Goal: Contribute content: Contribute content

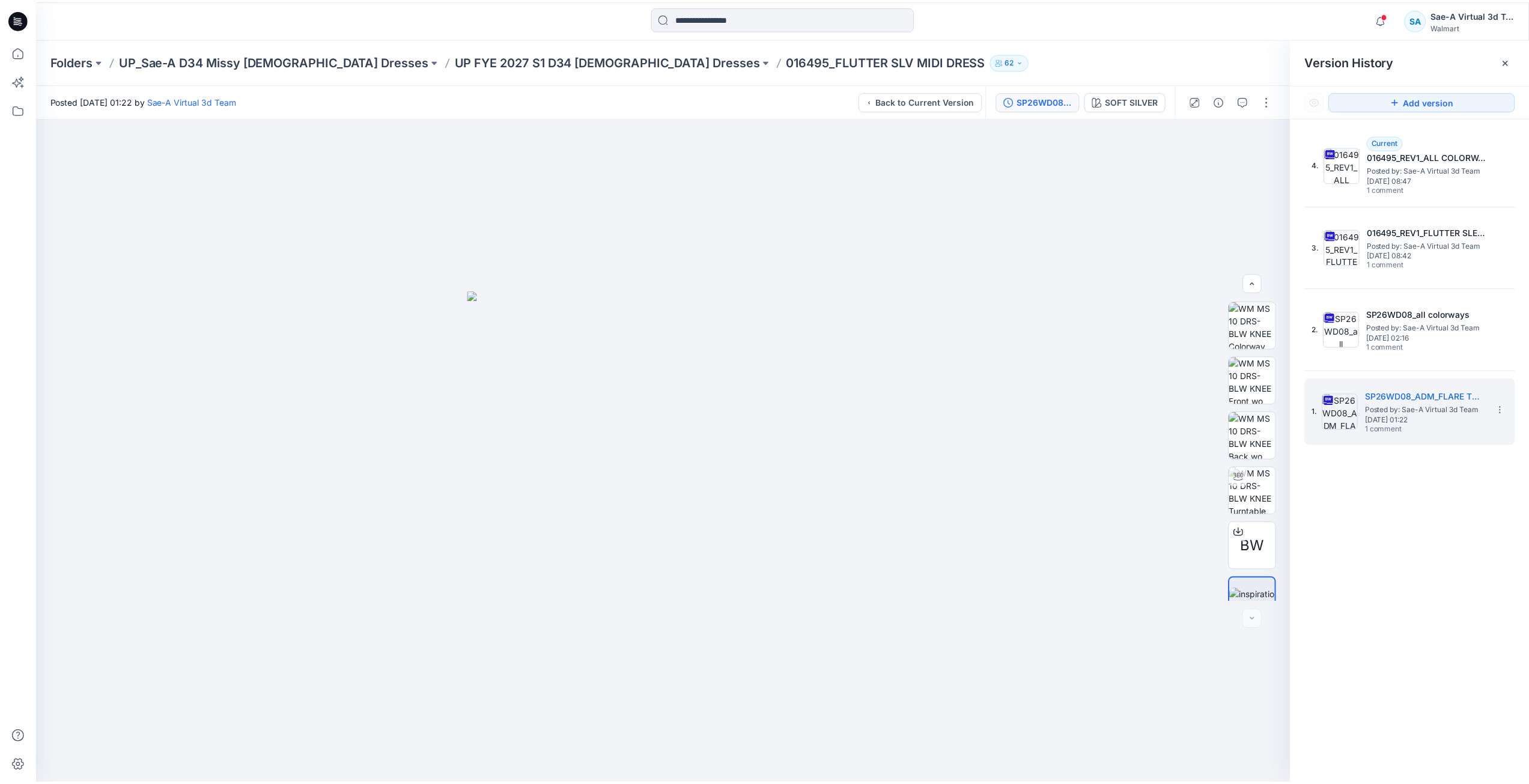
scroll to position [24, 0]
click at [29, 23] on div at bounding box center [18, 19] width 39 height 39
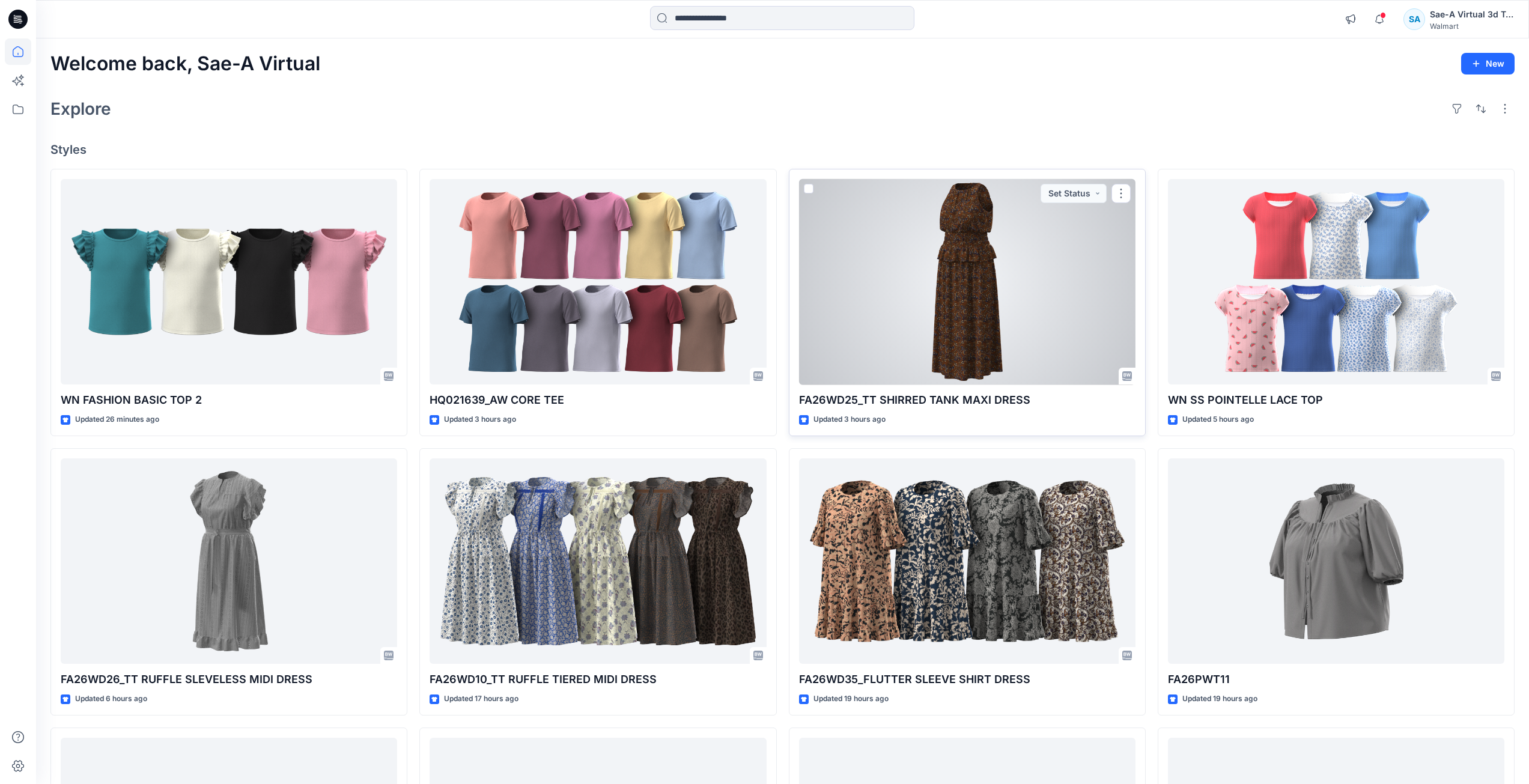
click at [1004, 339] on div at bounding box center [967, 282] width 337 height 206
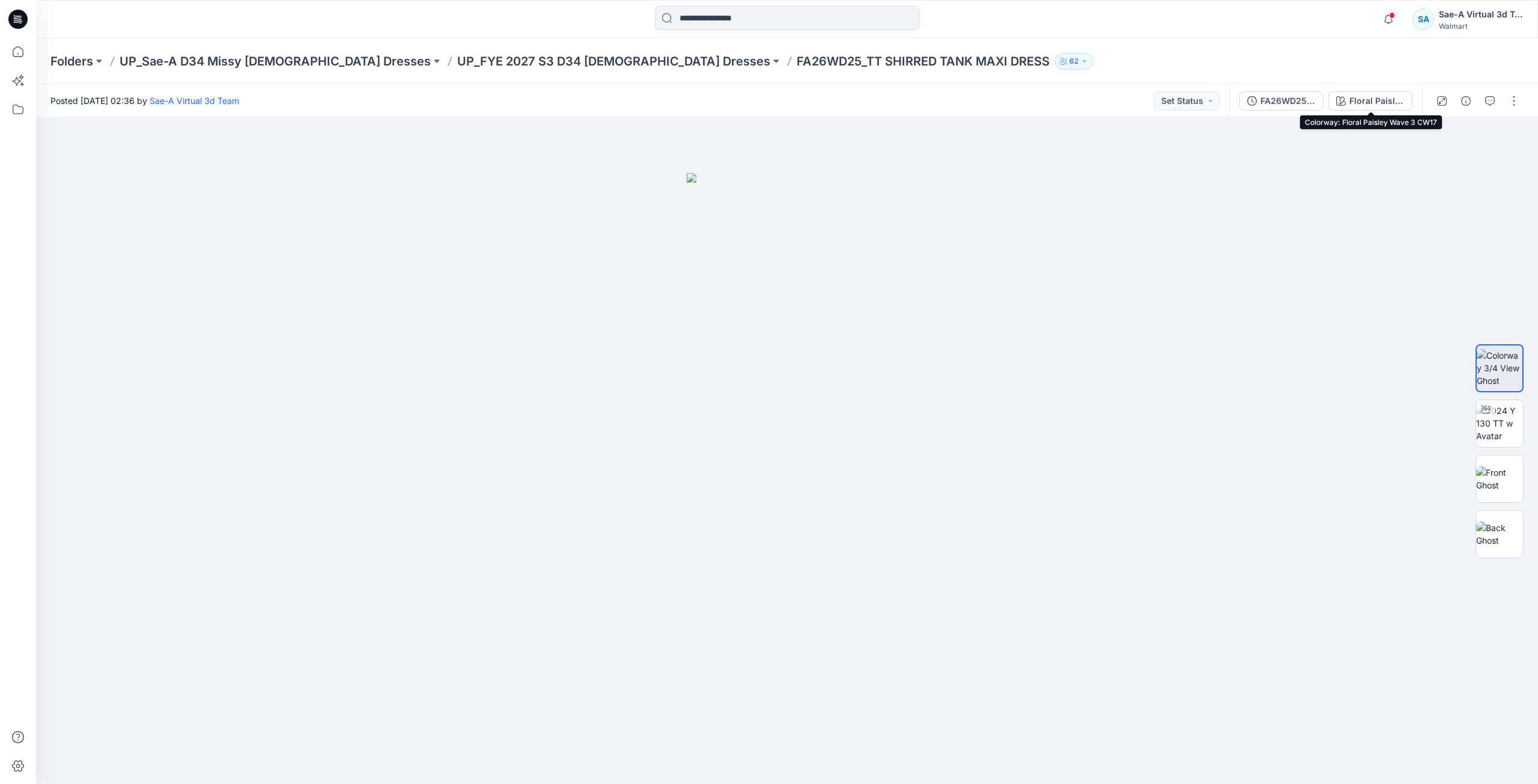
click at [1350, 96] on button "Floral Paisley Wave 3 CW17" at bounding box center [1370, 101] width 84 height 19
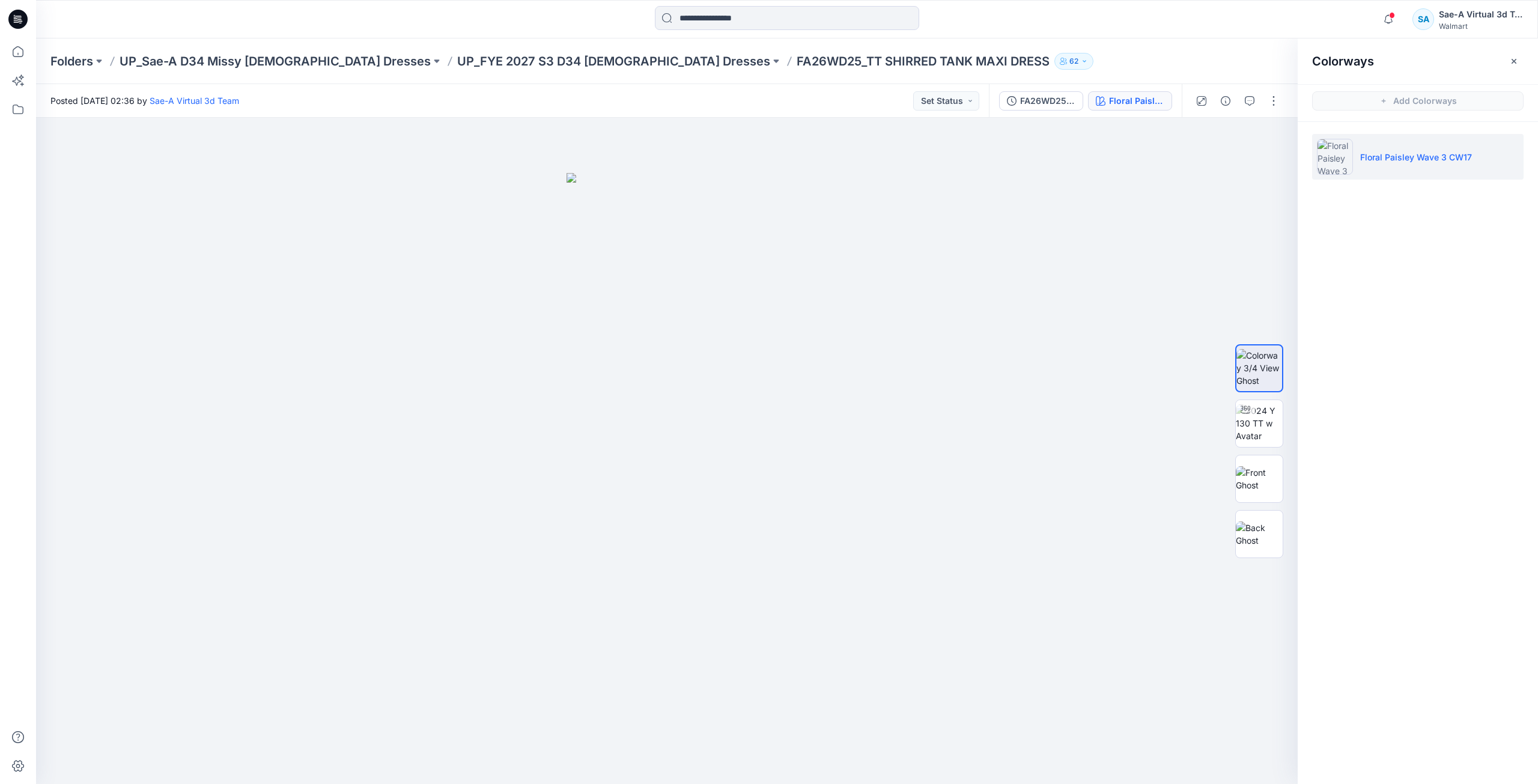
click at [17, 23] on icon at bounding box center [18, 19] width 19 height 19
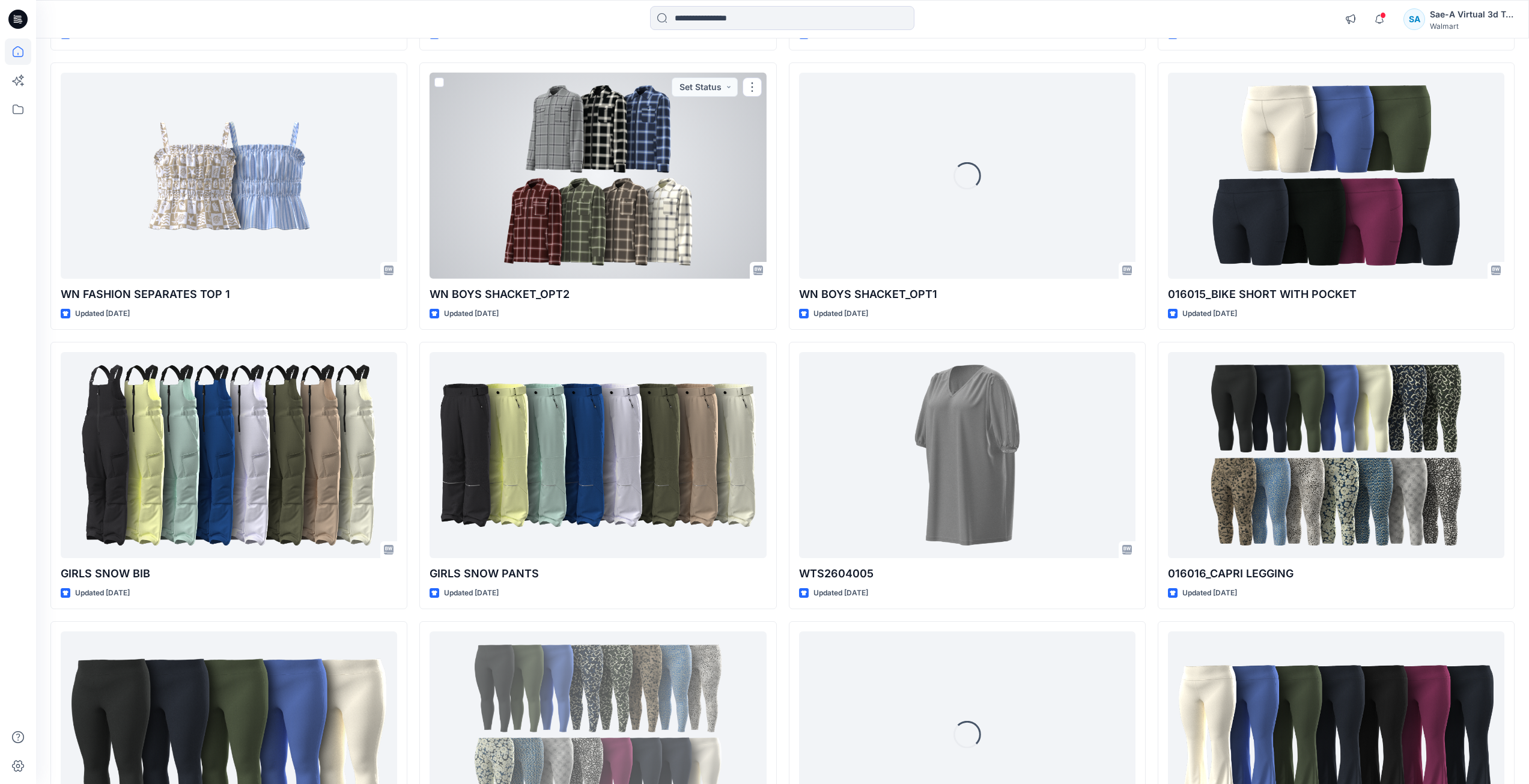
scroll to position [1887, 0]
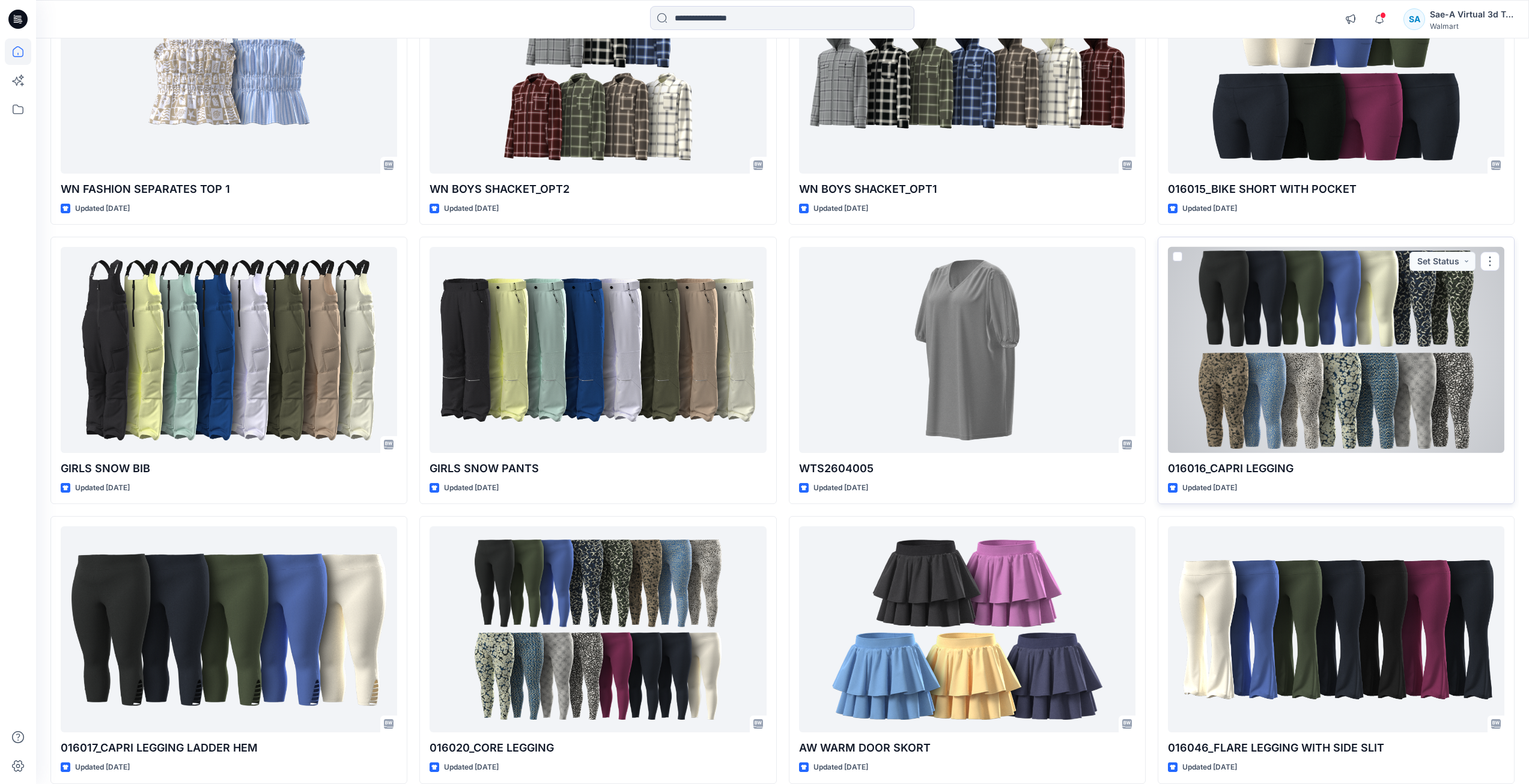
click at [1359, 362] on div at bounding box center [1336, 350] width 337 height 206
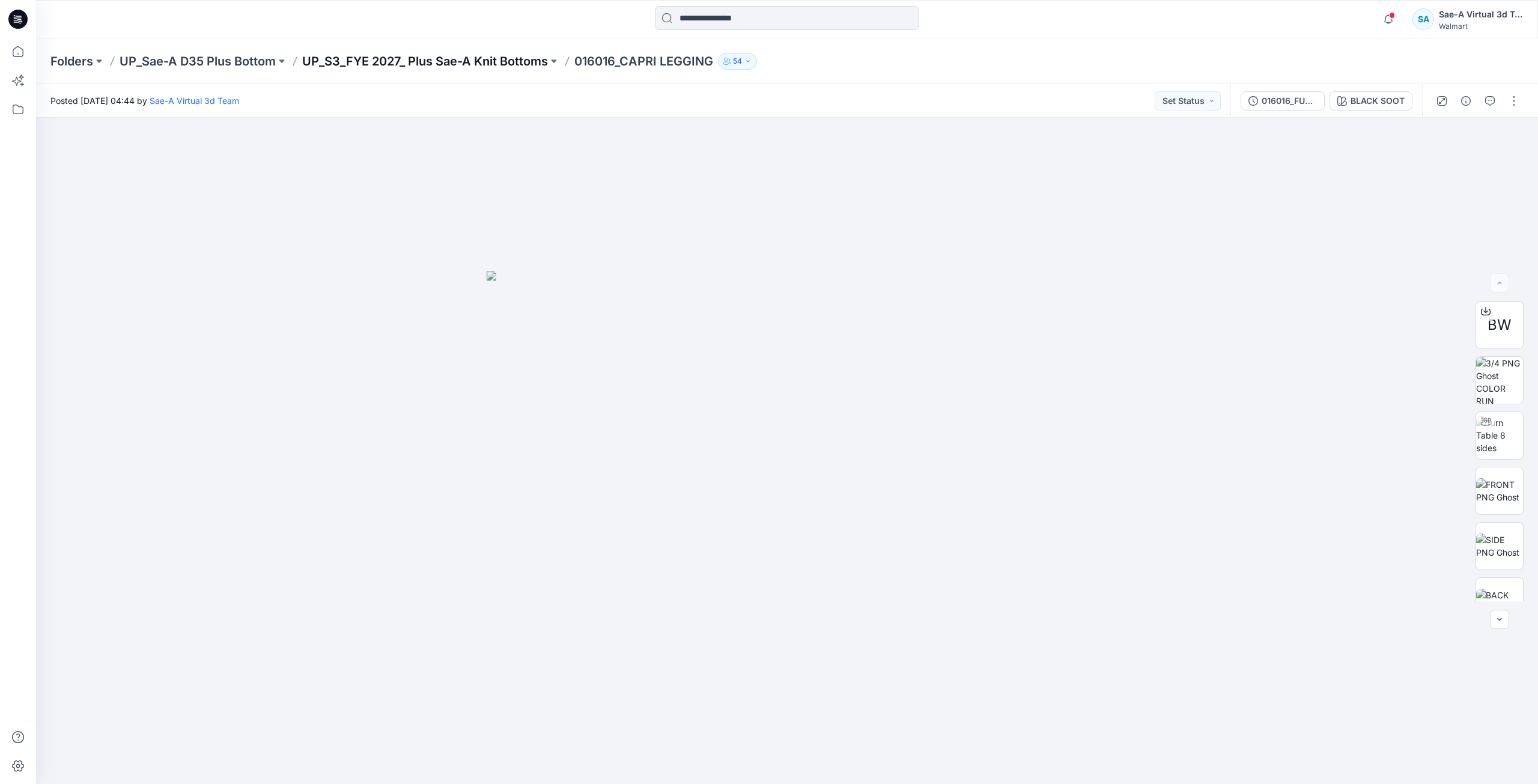
click at [458, 69] on p "UP_S3_FYE 2027_ Plus Sae-A Knit Bottoms" at bounding box center [425, 61] width 246 height 17
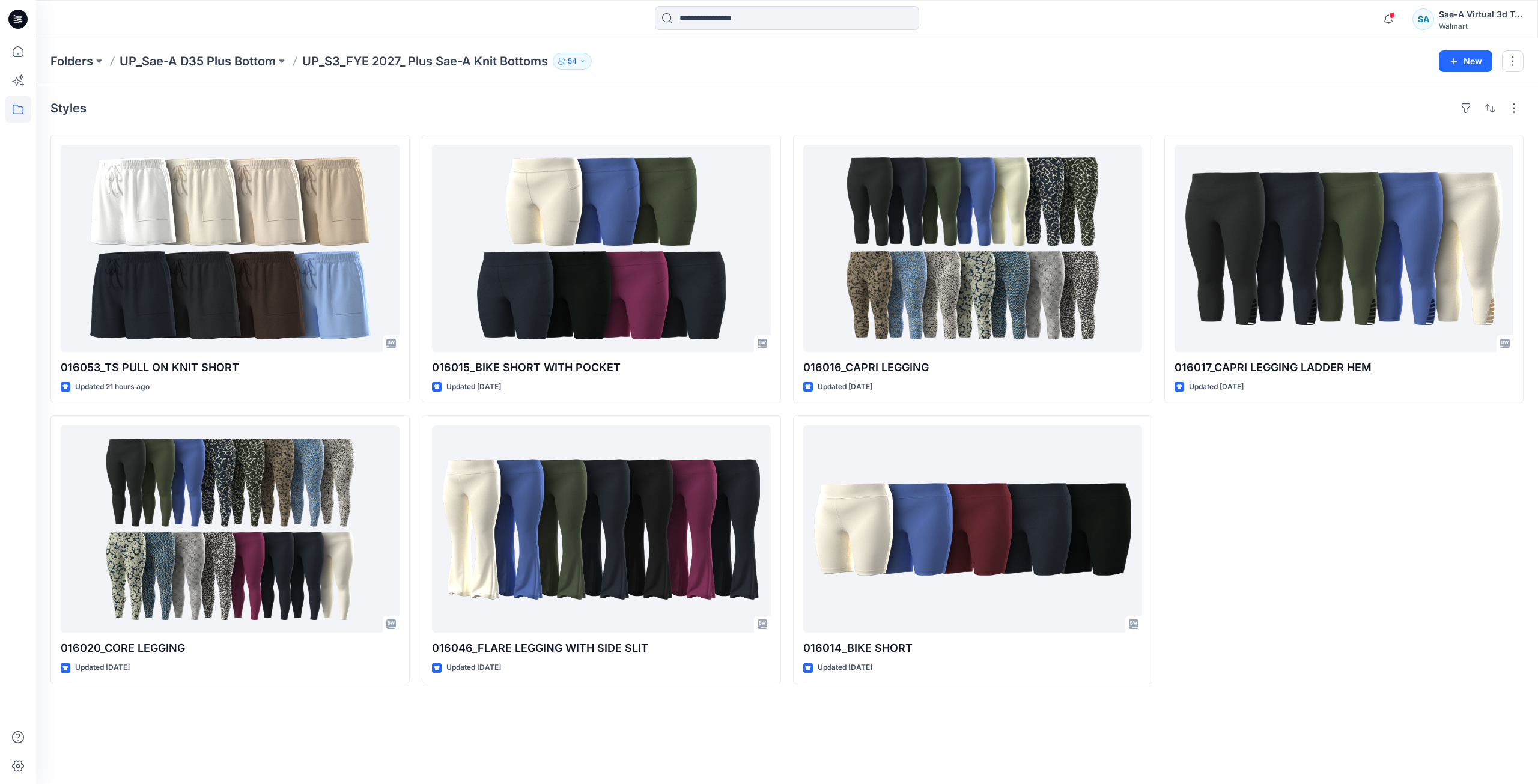
click at [16, 22] on icon at bounding box center [18, 19] width 19 height 19
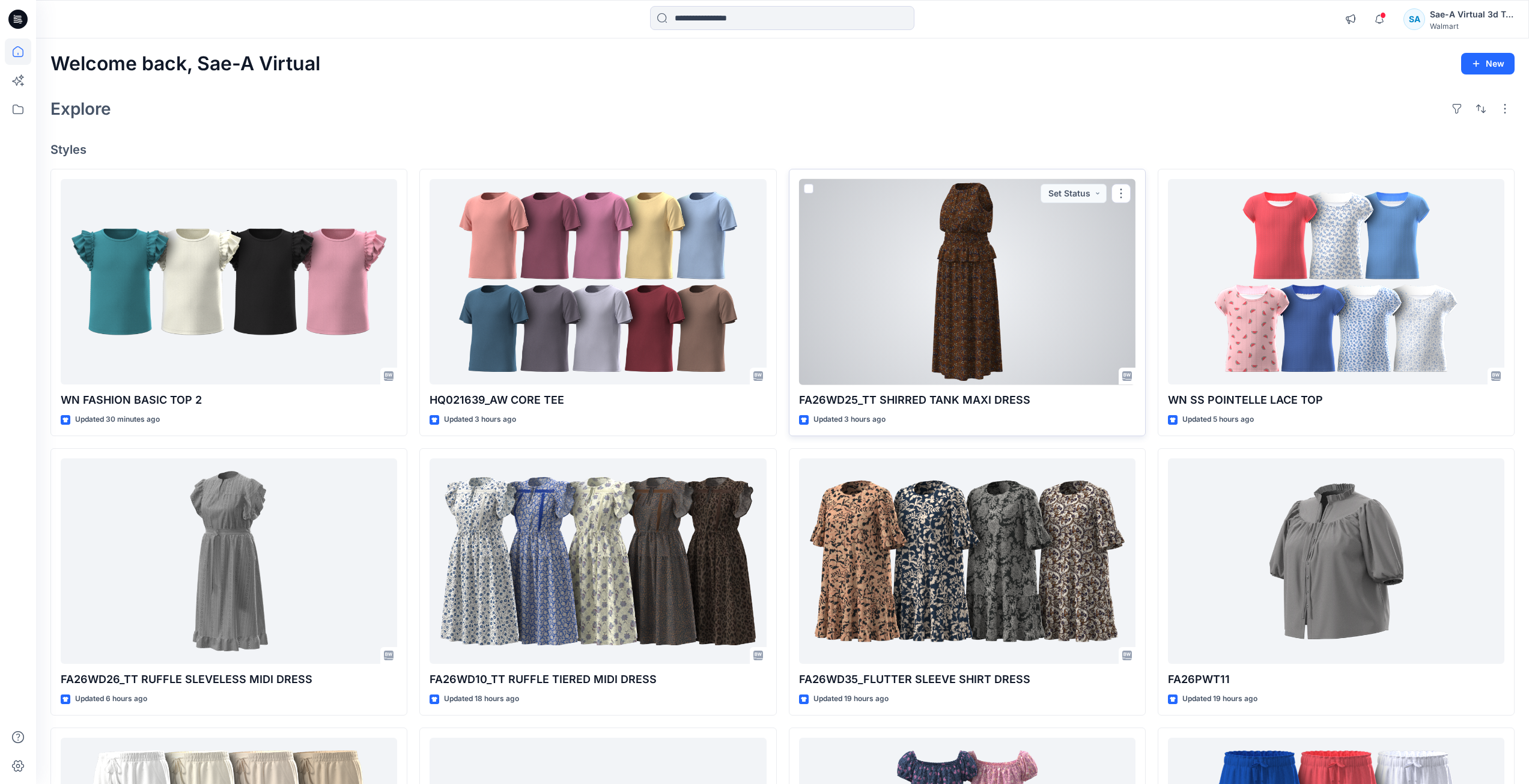
click at [881, 350] on div at bounding box center [967, 282] width 337 height 206
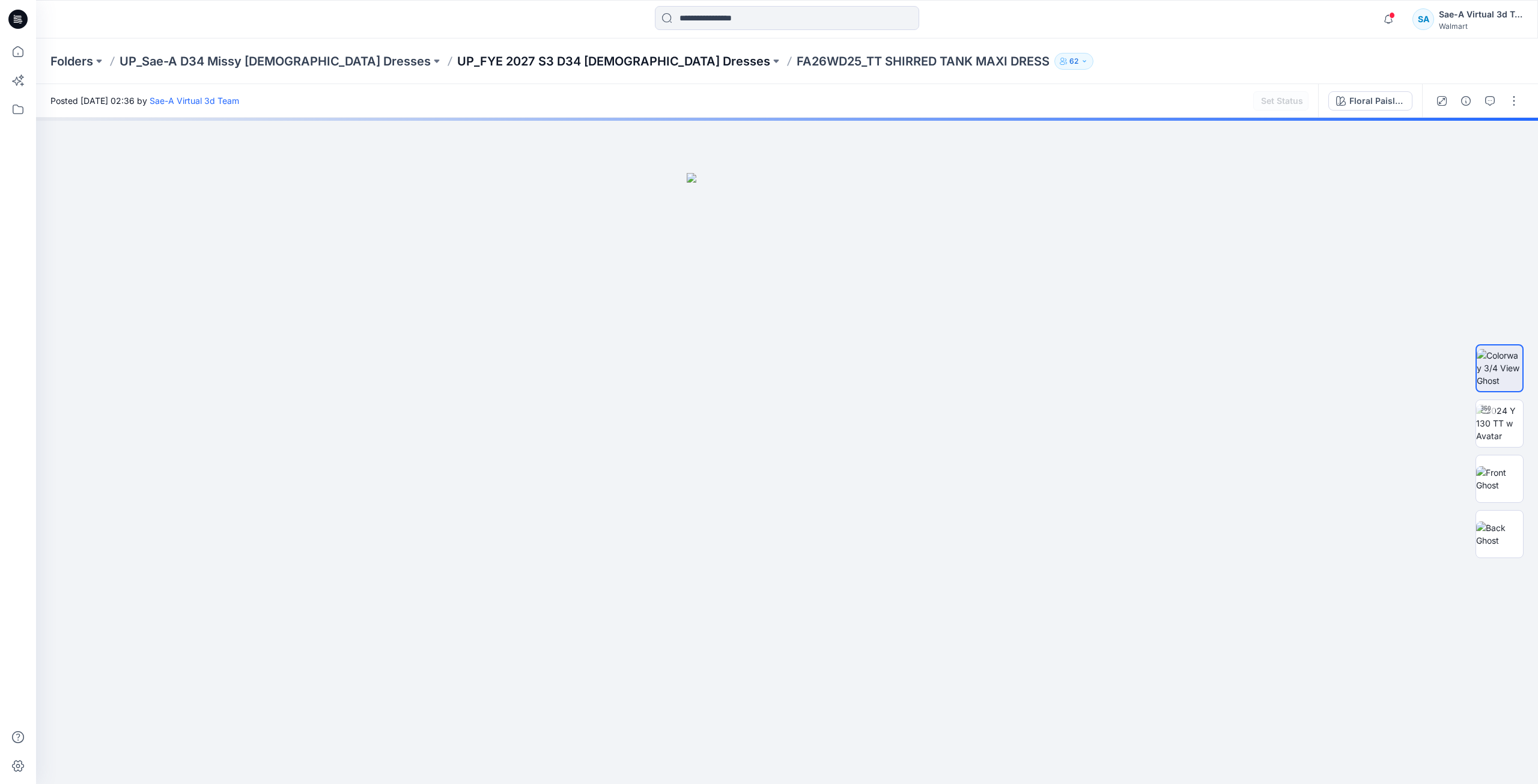
click at [482, 59] on p "UP_FYE 2027 S3 D34 [DEMOGRAPHIC_DATA] Dresses" at bounding box center [613, 61] width 313 height 17
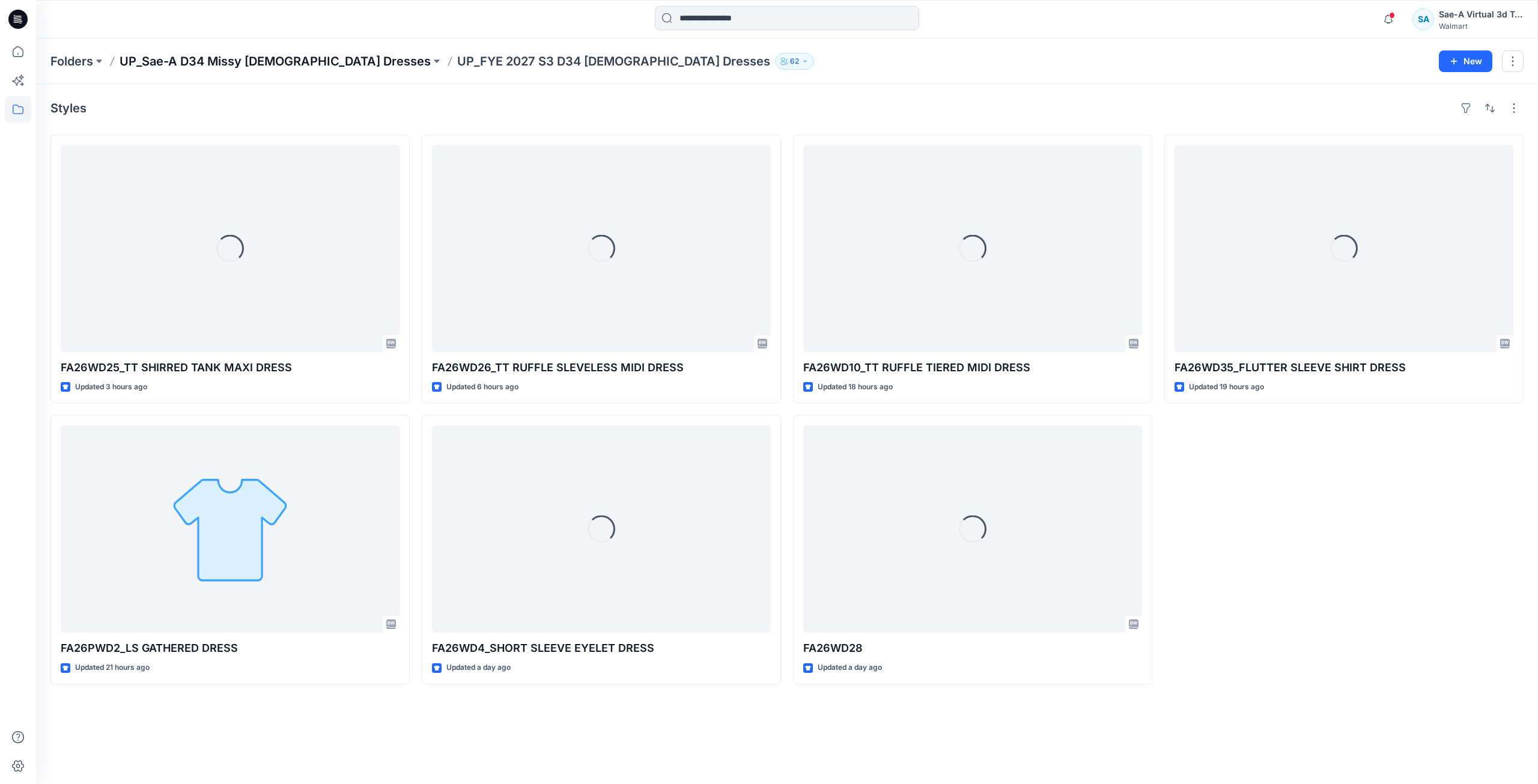
click at [285, 57] on p "UP_Sae-A D34 Missy [DEMOGRAPHIC_DATA] Dresses" at bounding box center [275, 61] width 311 height 17
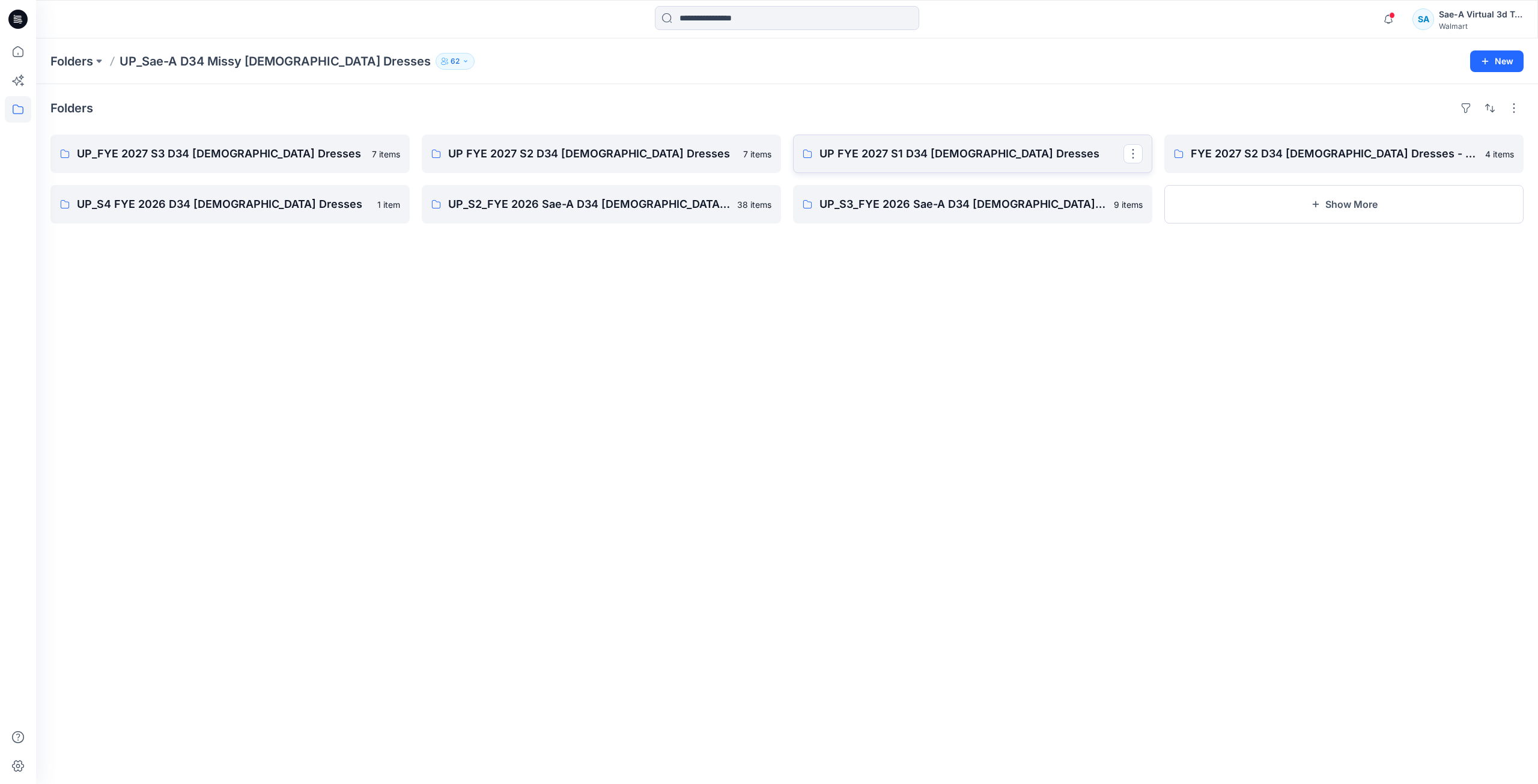
click at [978, 148] on p "UP FYE 2027 S1 D34 Ladies Dresses" at bounding box center [971, 154] width 304 height 17
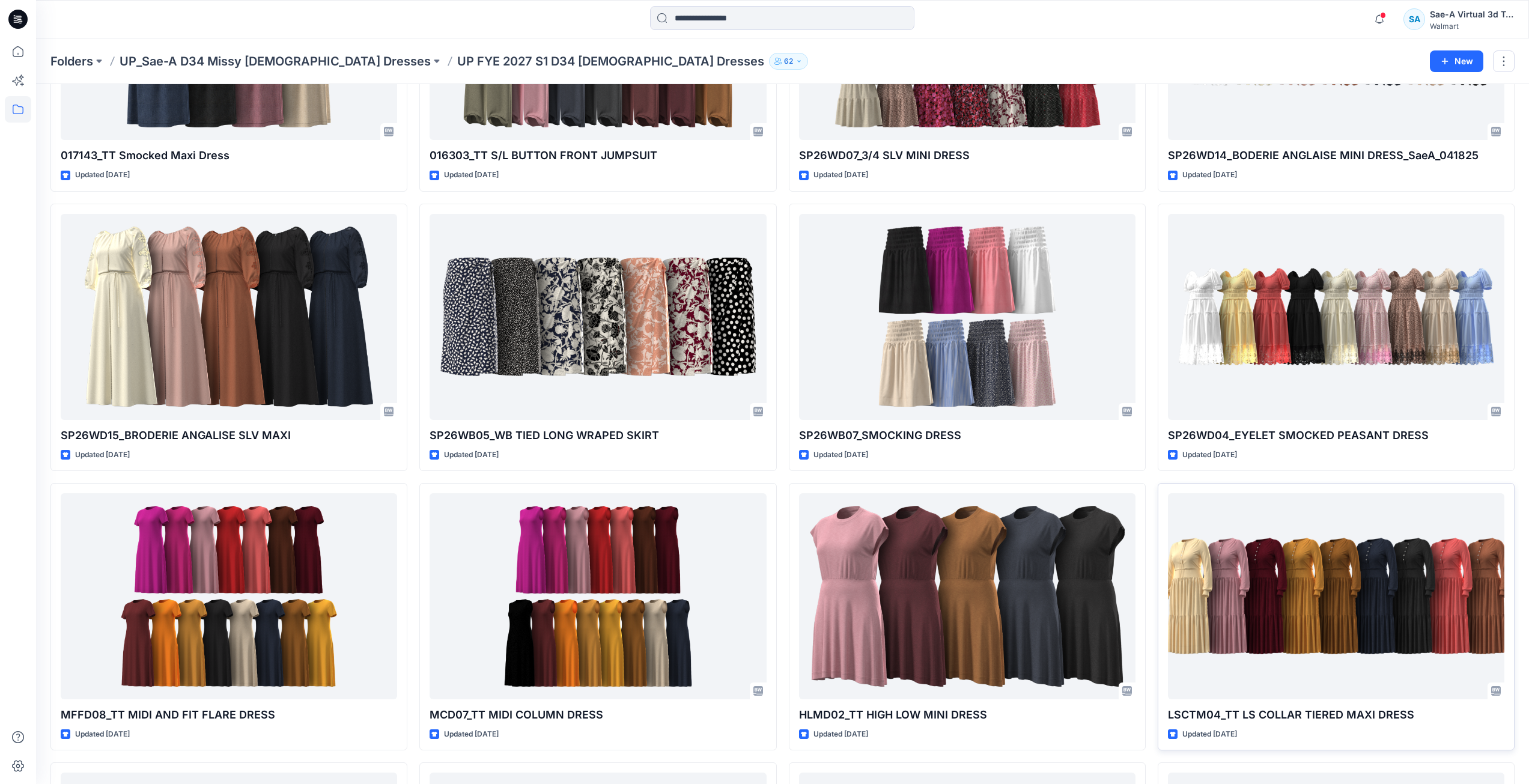
scroll to position [1051, 0]
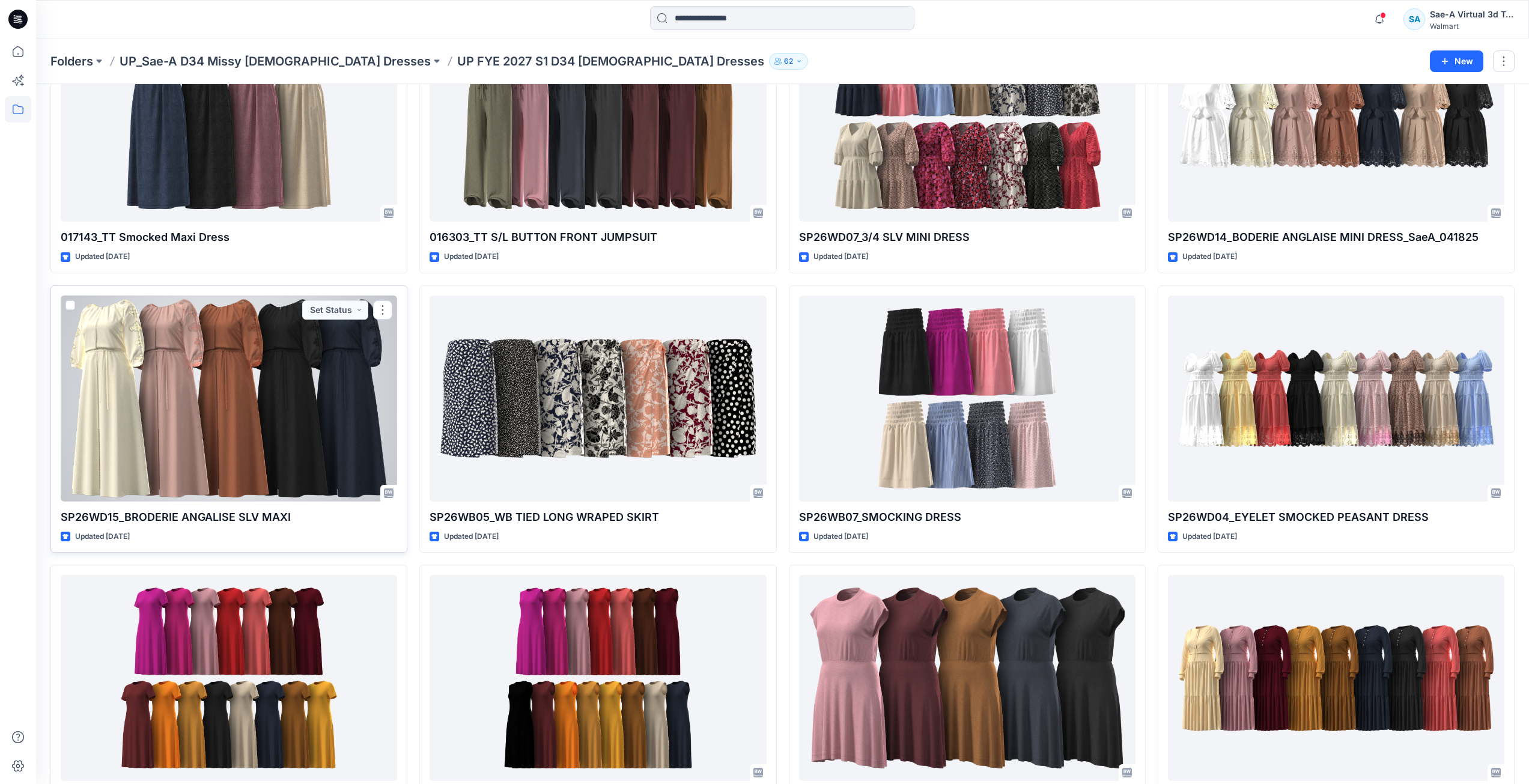
click at [270, 464] on div at bounding box center [228, 398] width 337 height 206
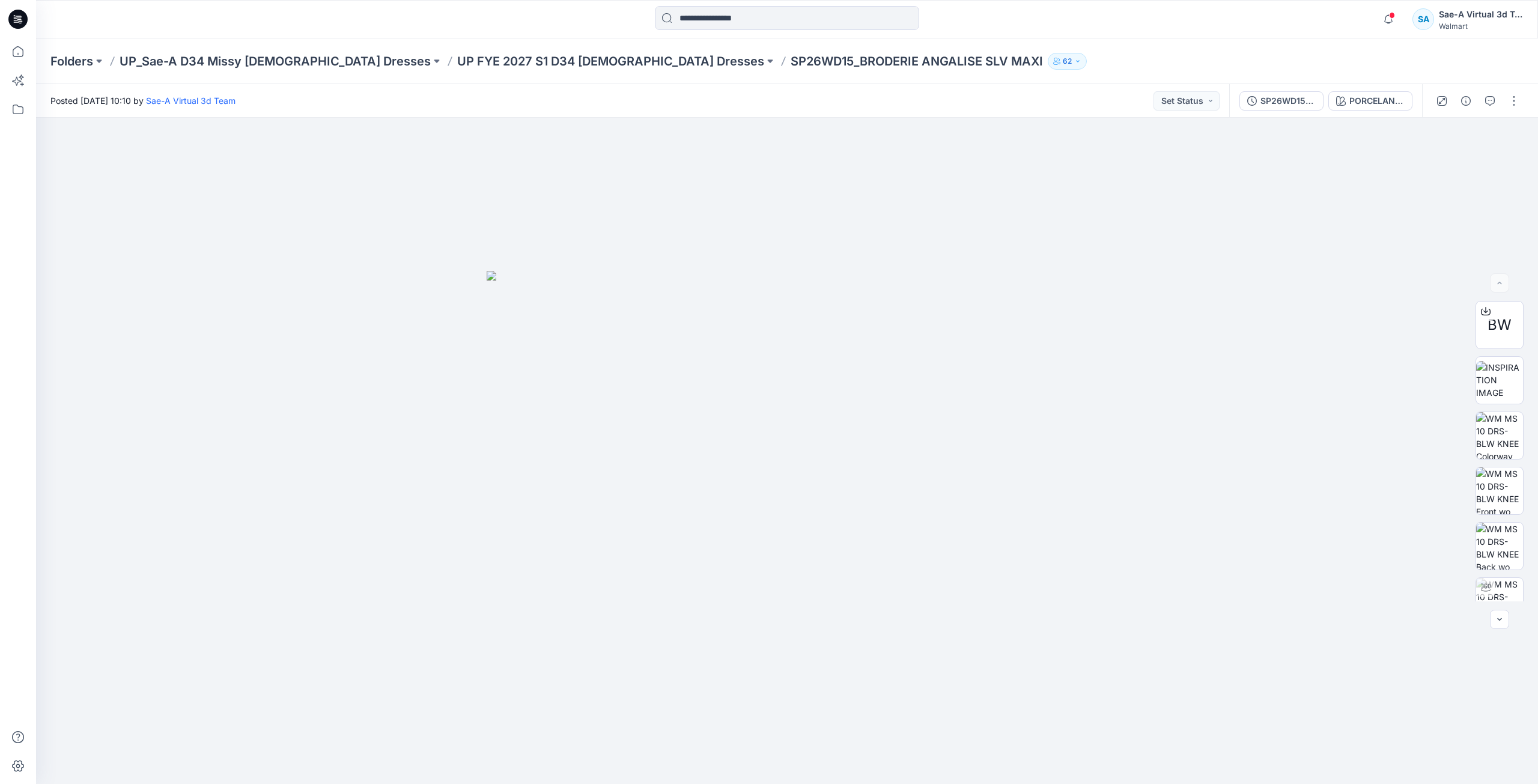
click at [16, 20] on icon at bounding box center [16, 20] width 4 height 1
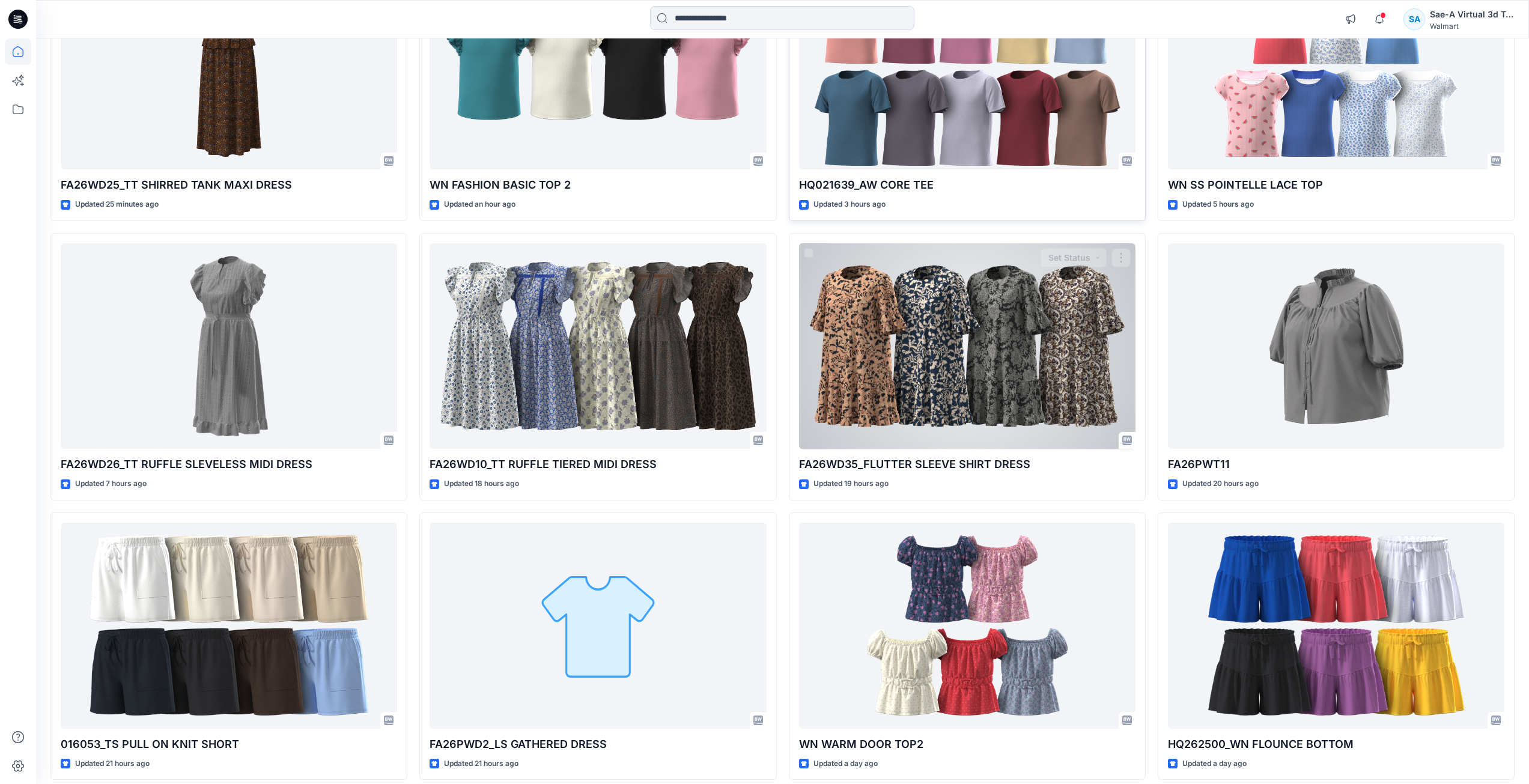
scroll to position [240, 0]
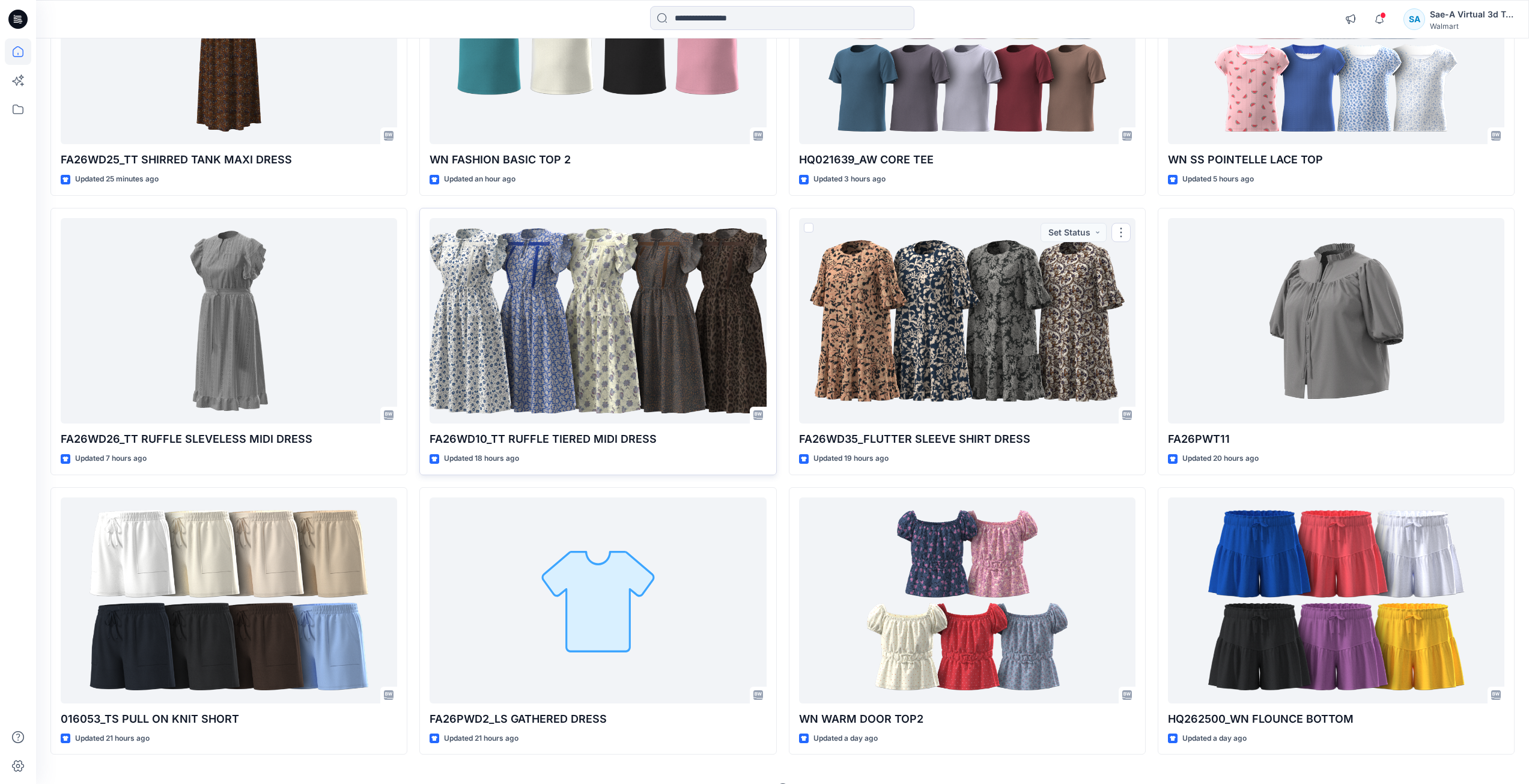
click at [595, 424] on div "FA26WD10_TT RUFFLE TIERED MIDI DRESS Updated 18 hours ago" at bounding box center [598, 342] width 357 height 267
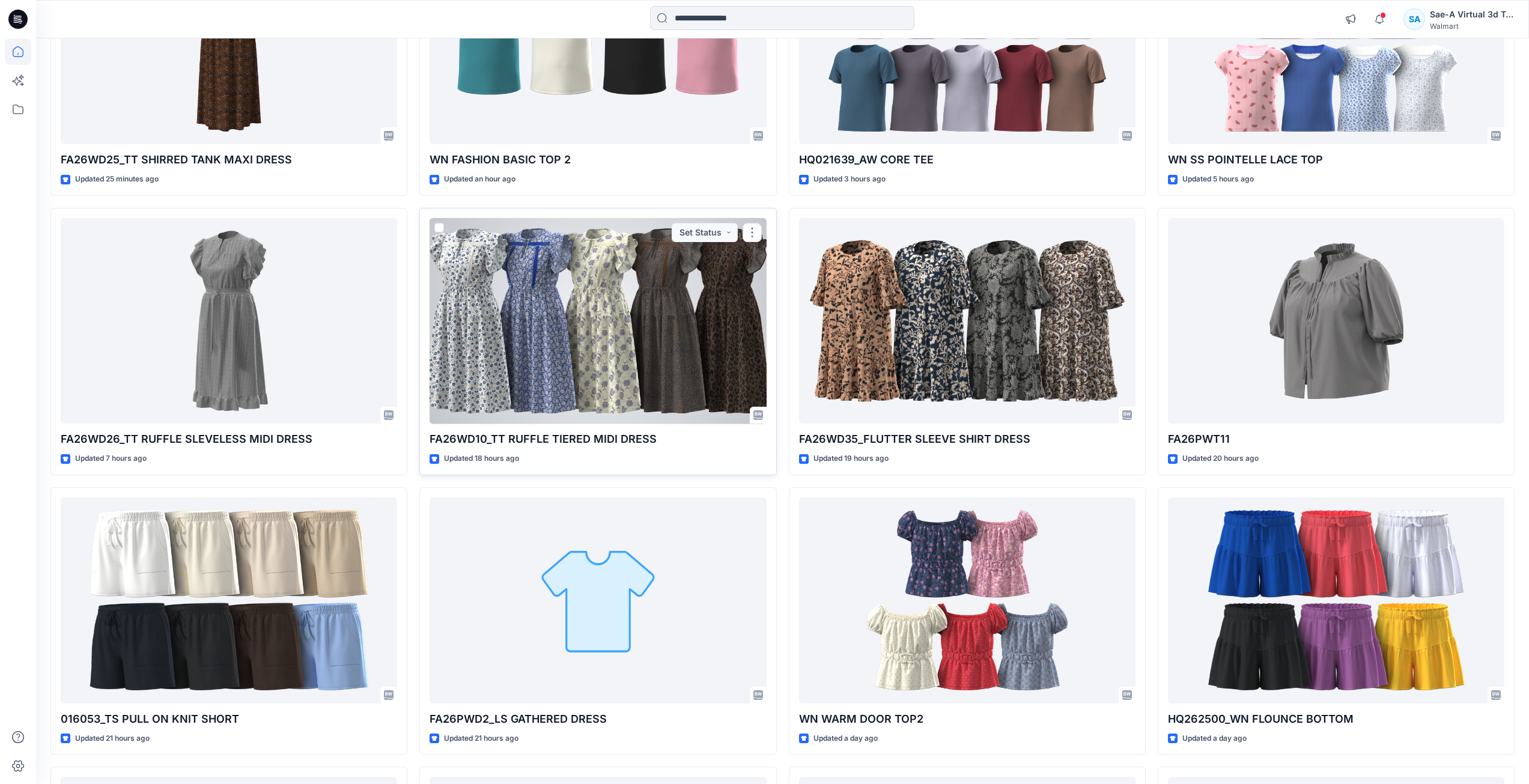
click at [632, 358] on div at bounding box center [598, 321] width 337 height 206
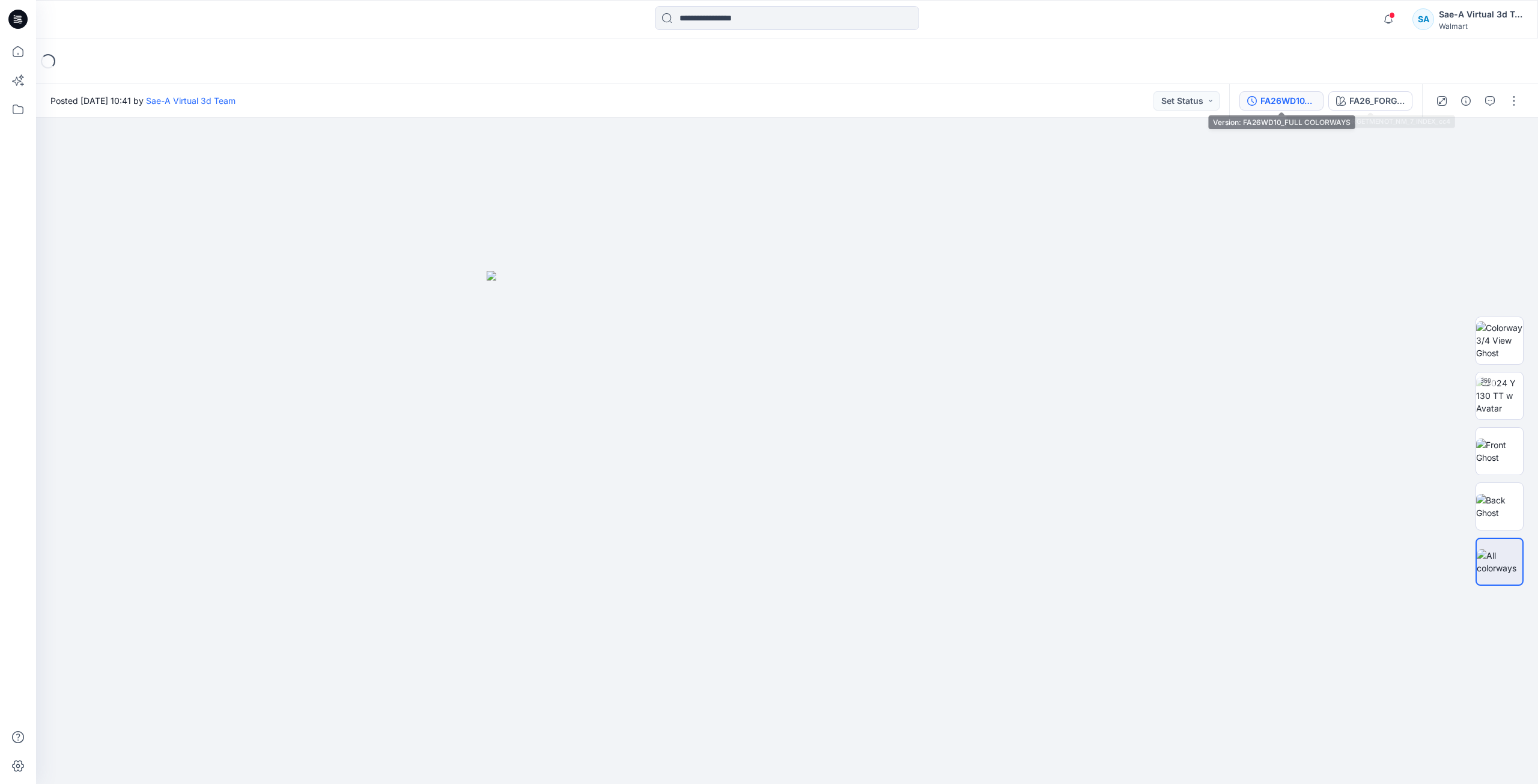
click at [1286, 99] on div "FA26WD10_FULL COLORWAYS" at bounding box center [1288, 101] width 55 height 13
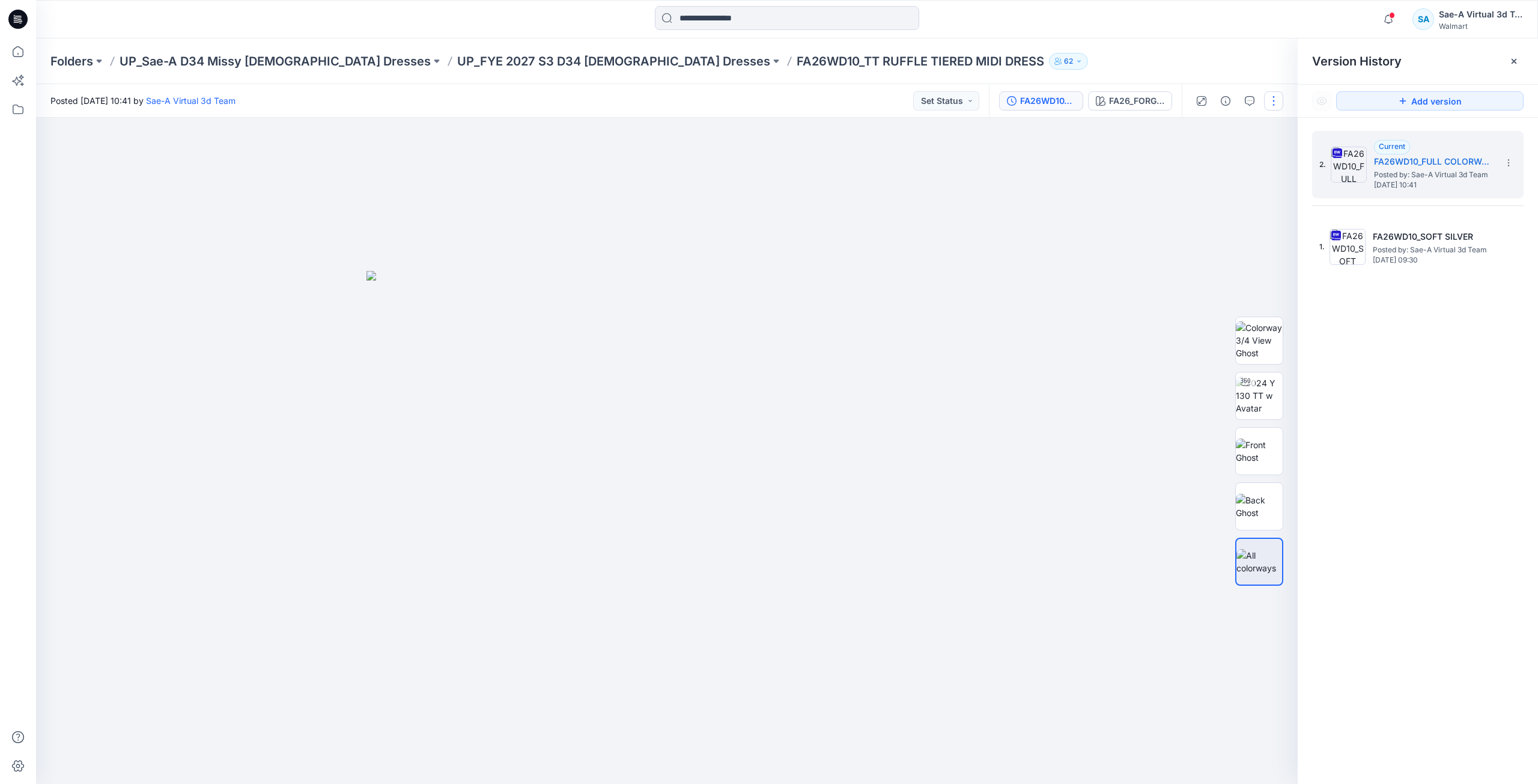
click at [1277, 102] on button "button" at bounding box center [1274, 101] width 19 height 19
click at [1219, 168] on button "Edit" at bounding box center [1223, 163] width 110 height 22
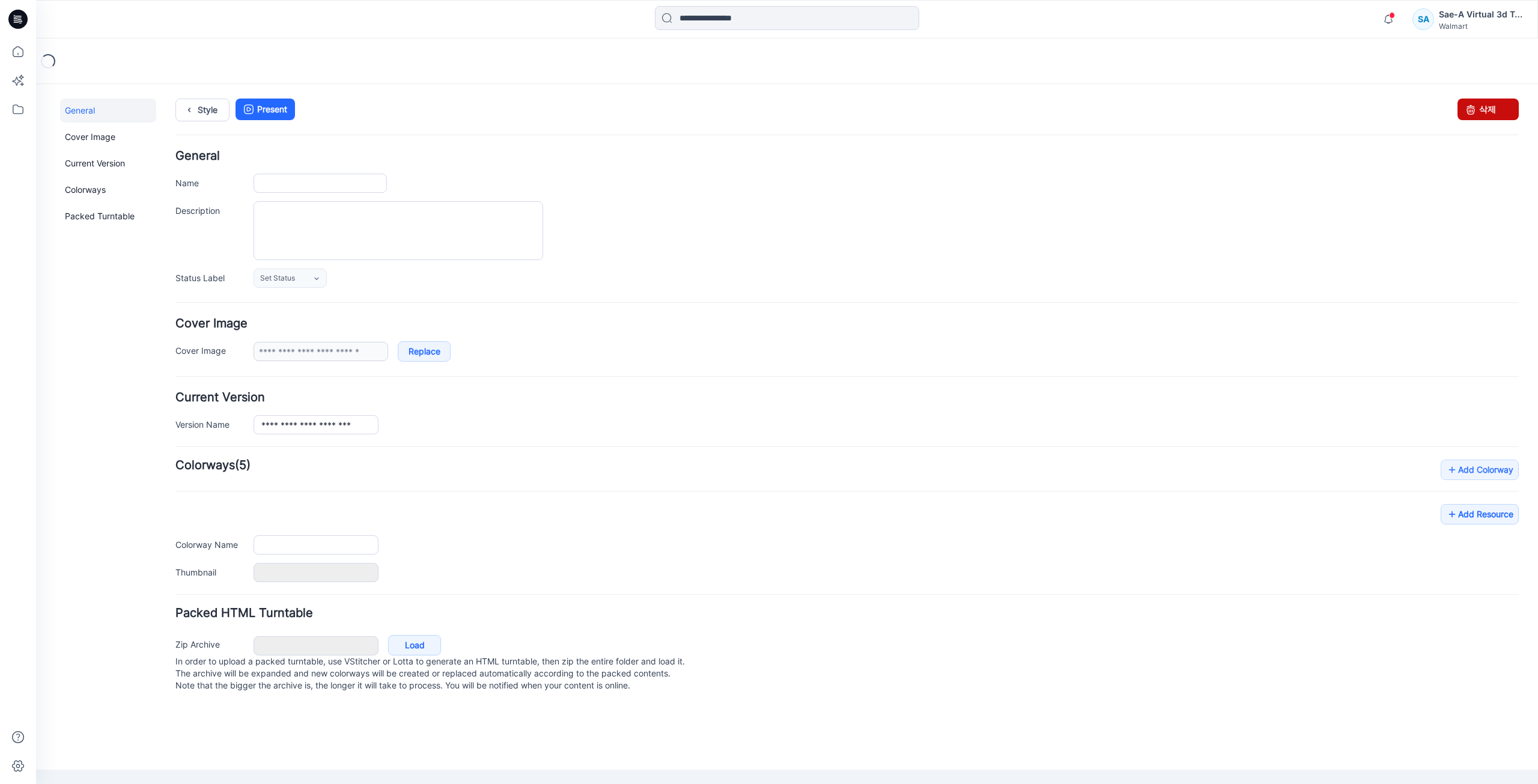
type input "**********"
drag, startPoint x: 859, startPoint y: 165, endPoint x: 1498, endPoint y: 116, distance: 640.9
click at [1498, 116] on link "삭제" at bounding box center [1488, 109] width 61 height 22
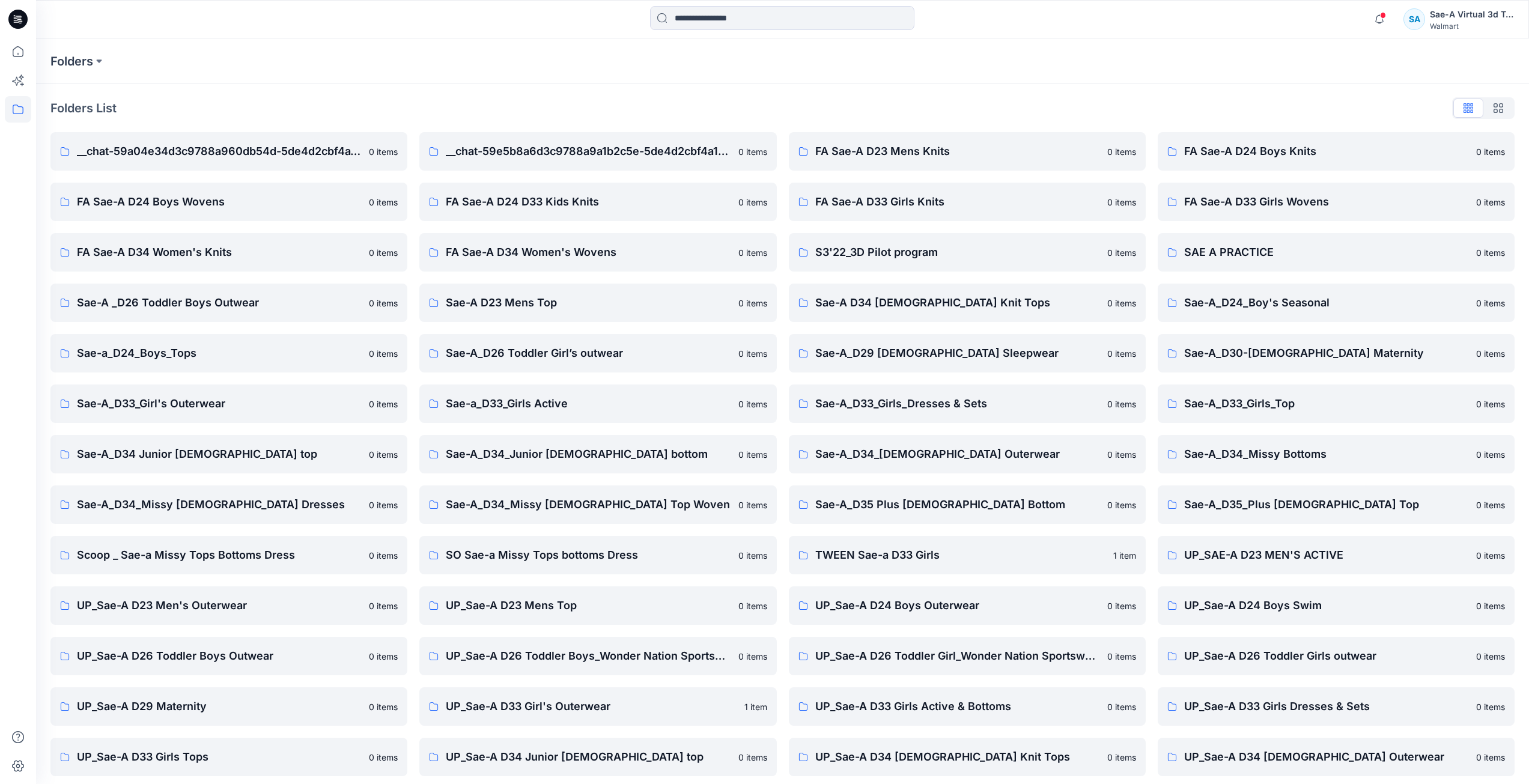
click at [22, 25] on icon at bounding box center [18, 19] width 19 height 19
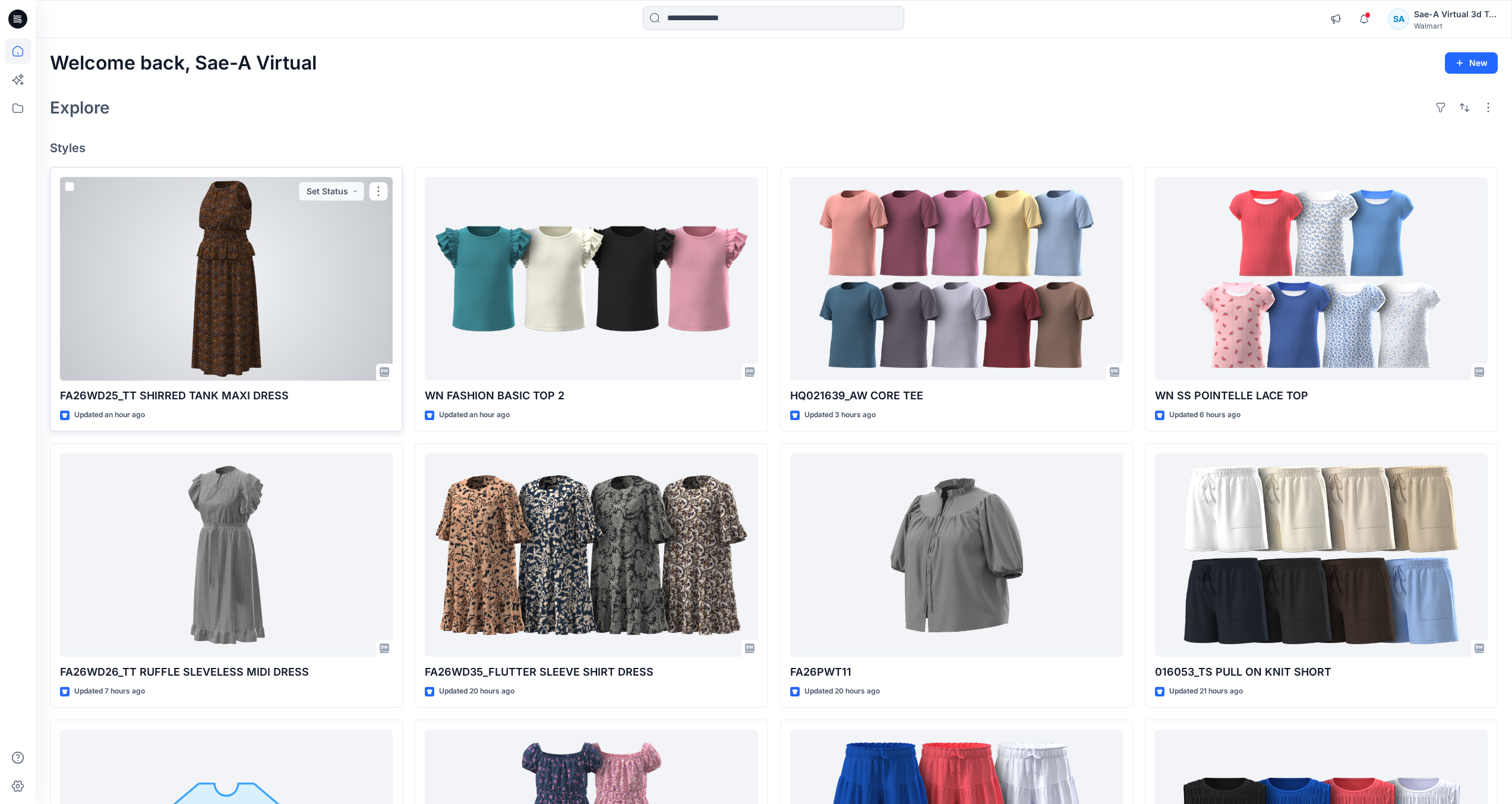
click at [309, 292] on div at bounding box center [226, 279] width 333 height 204
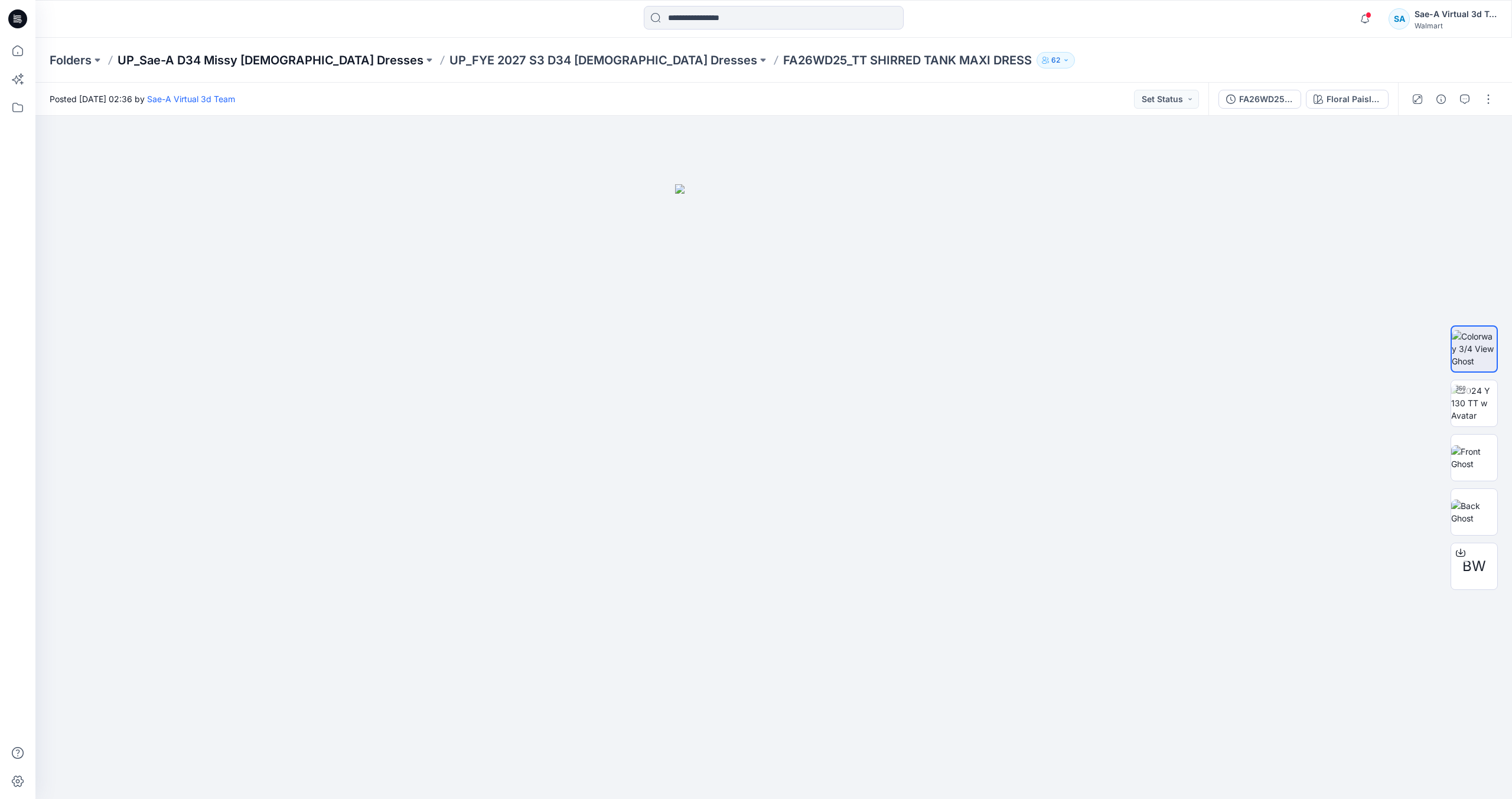
click at [189, 60] on p "UP_Sae-A D34 Missy [DEMOGRAPHIC_DATA] Dresses" at bounding box center [270, 60] width 306 height 17
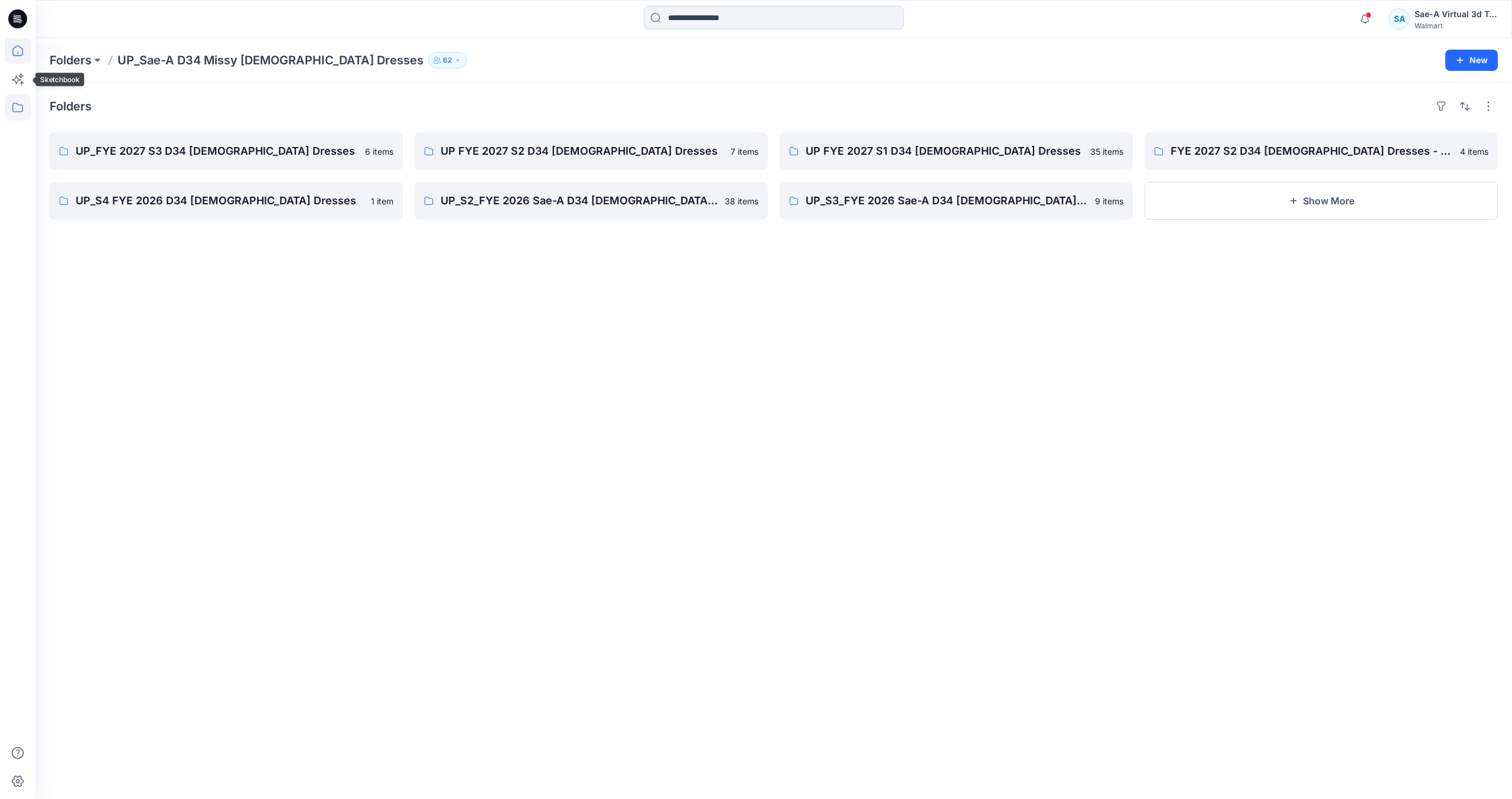
click at [20, 59] on icon at bounding box center [17, 51] width 26 height 26
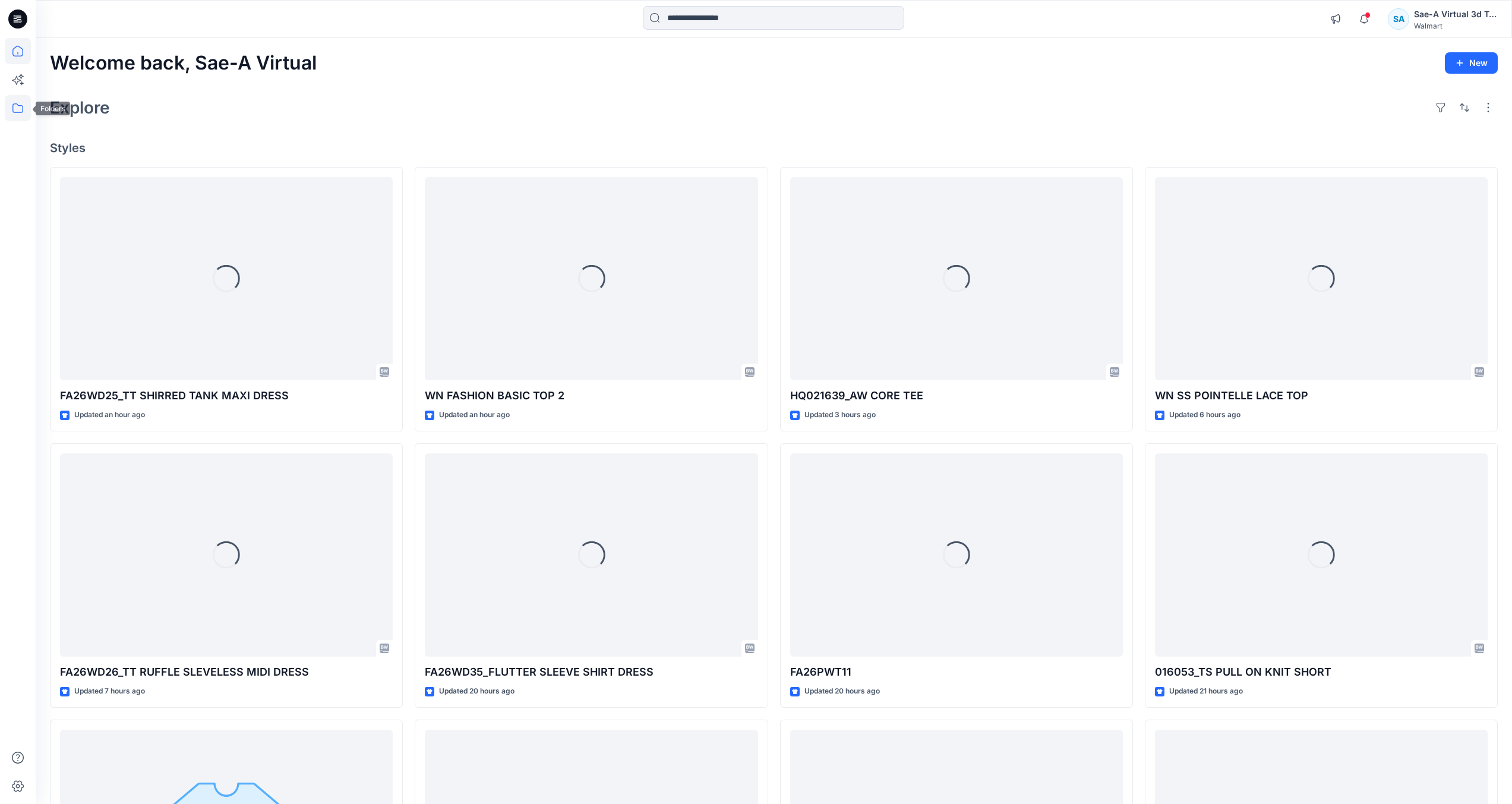
click at [20, 104] on icon at bounding box center [17, 108] width 26 height 26
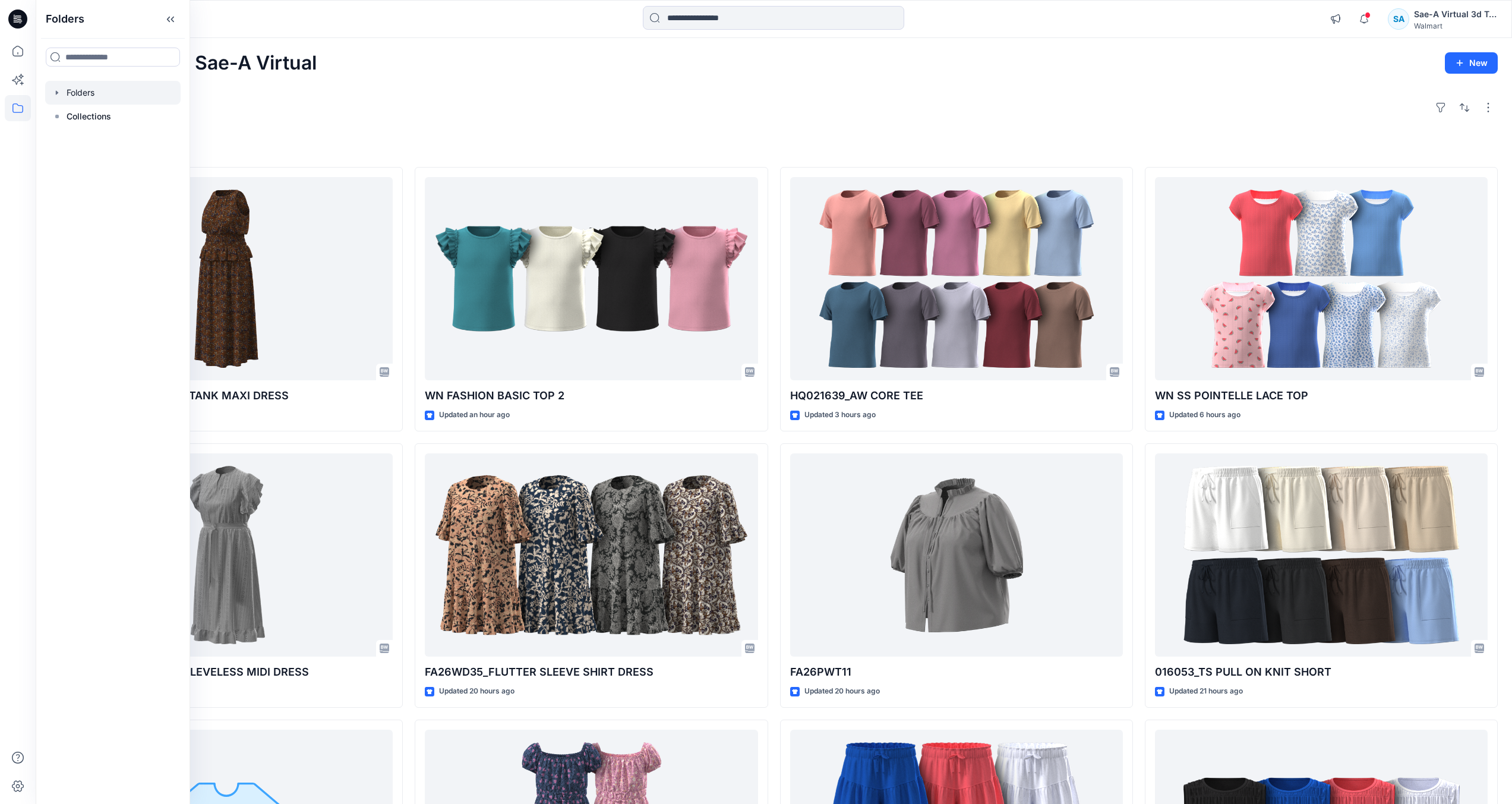
click at [96, 90] on div at bounding box center [113, 92] width 136 height 24
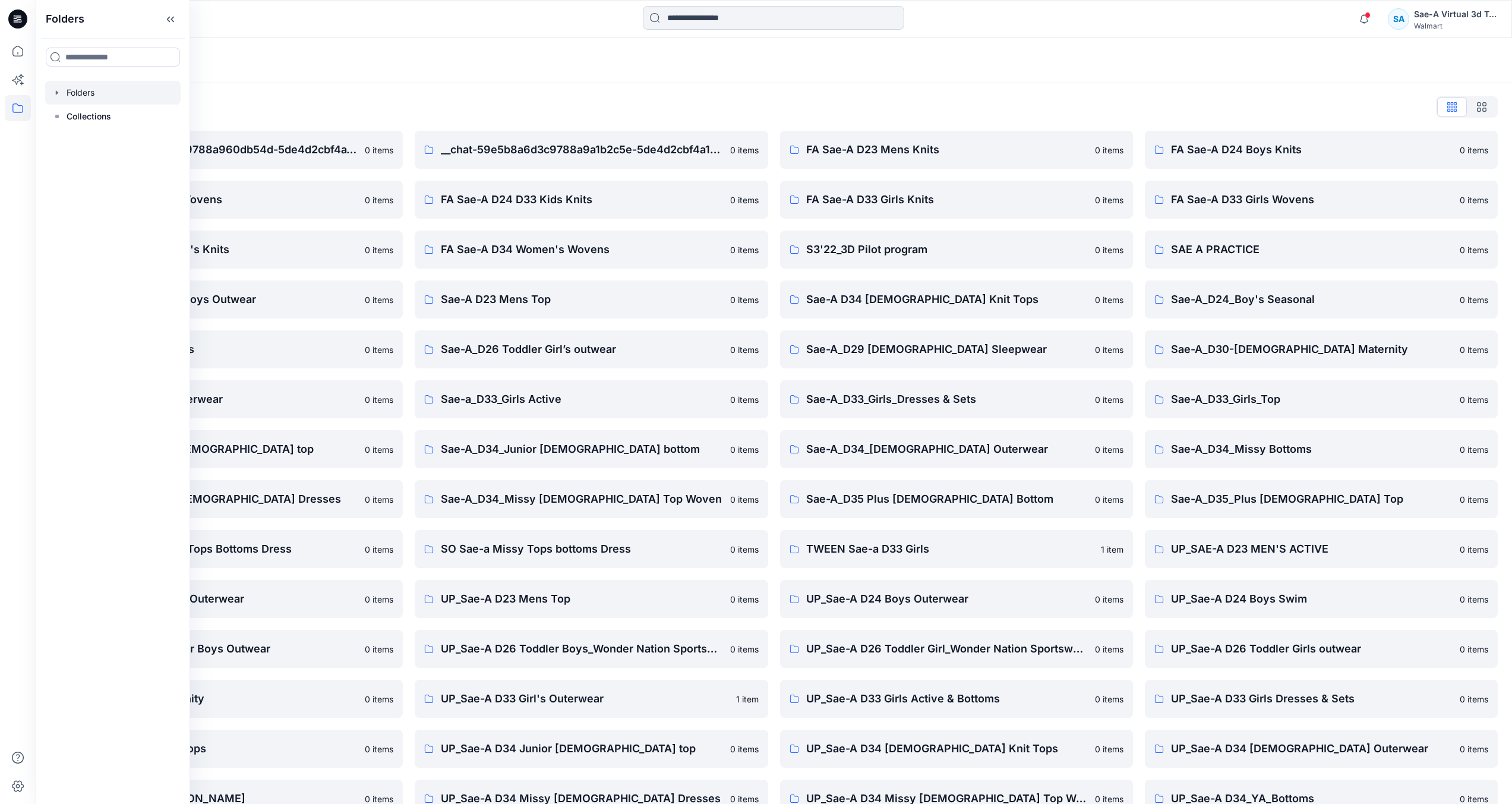
click at [787, 27] on input at bounding box center [773, 18] width 261 height 24
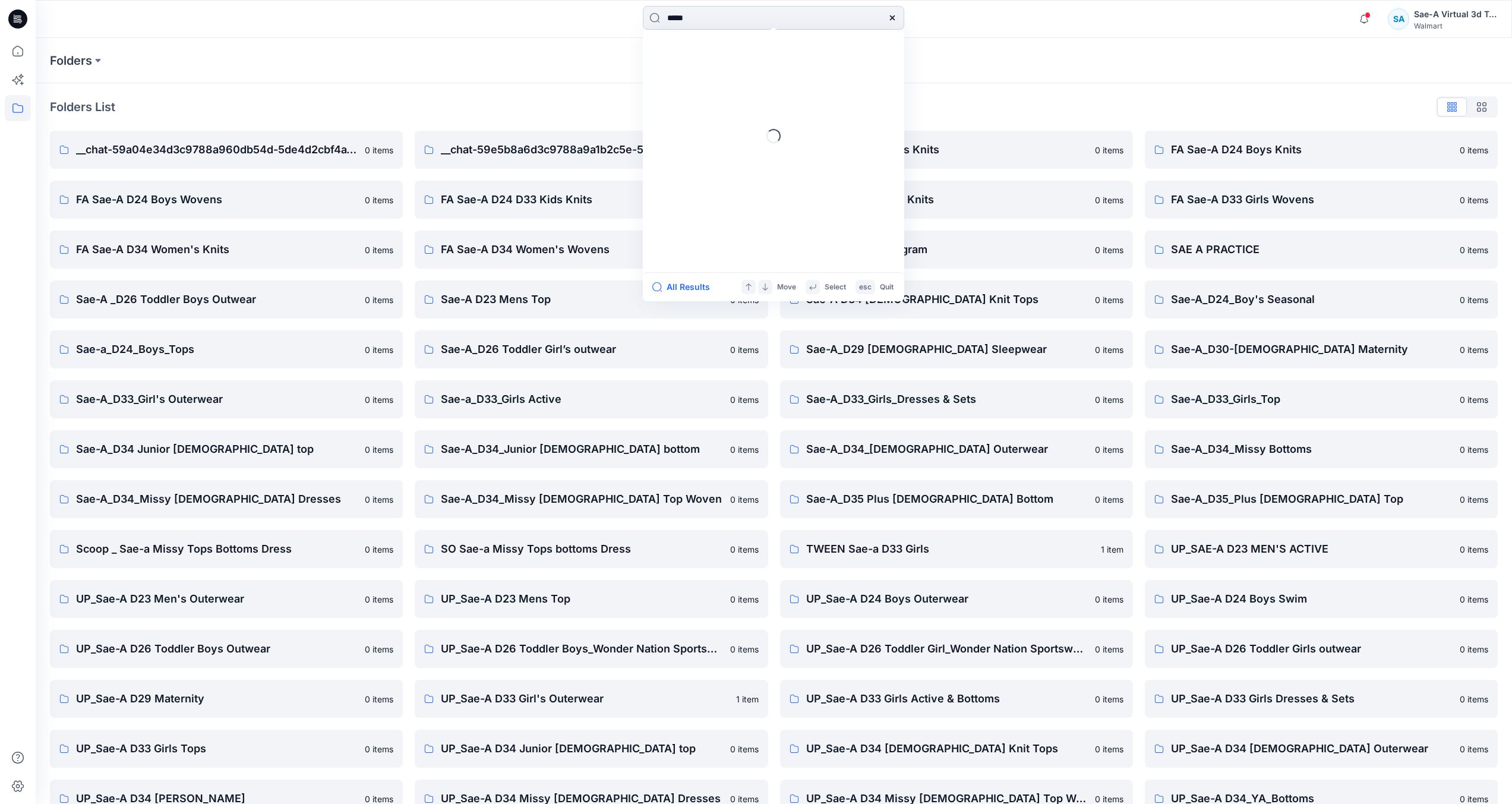
type input "******"
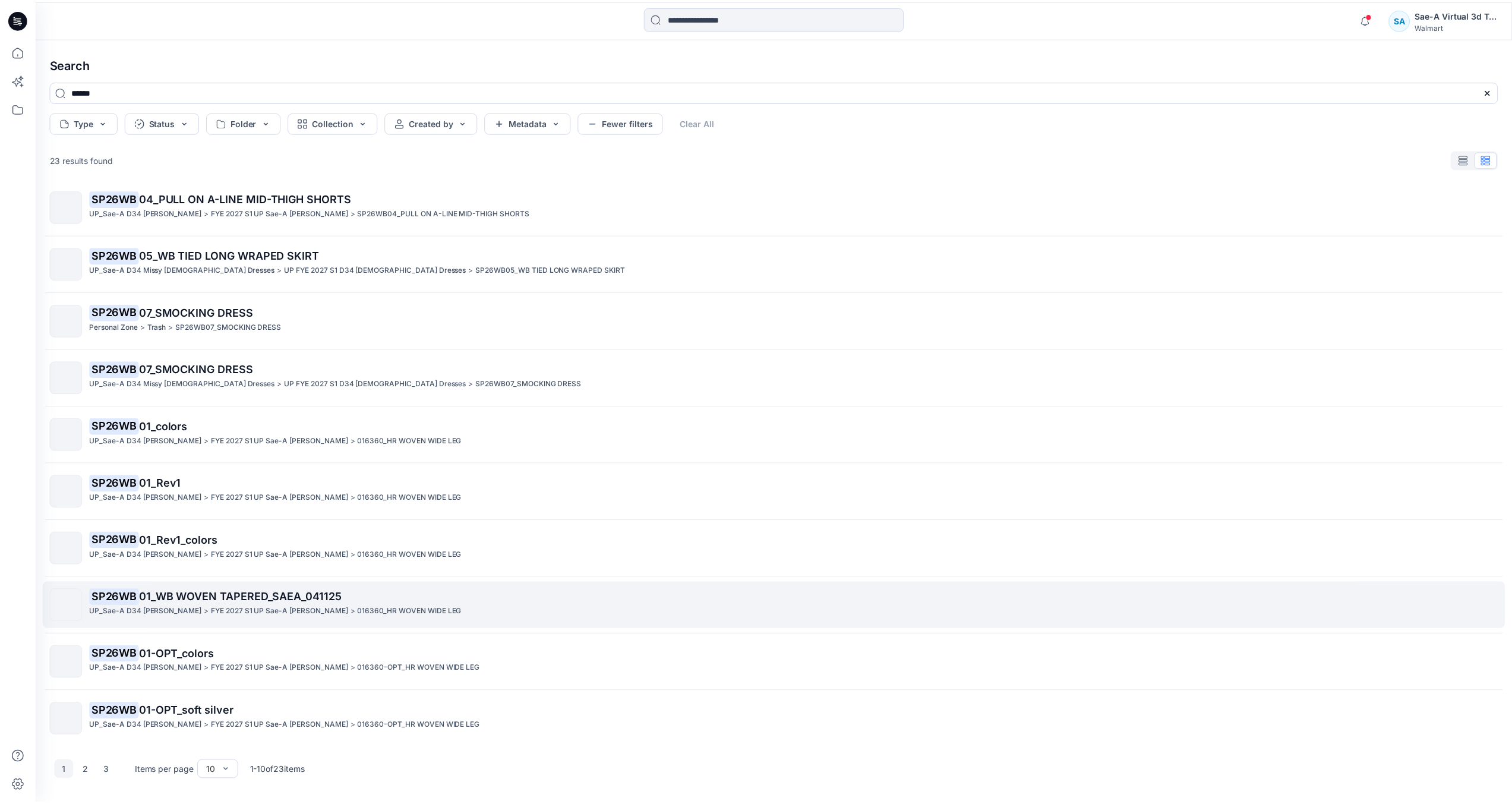
scroll to position [9, 0]
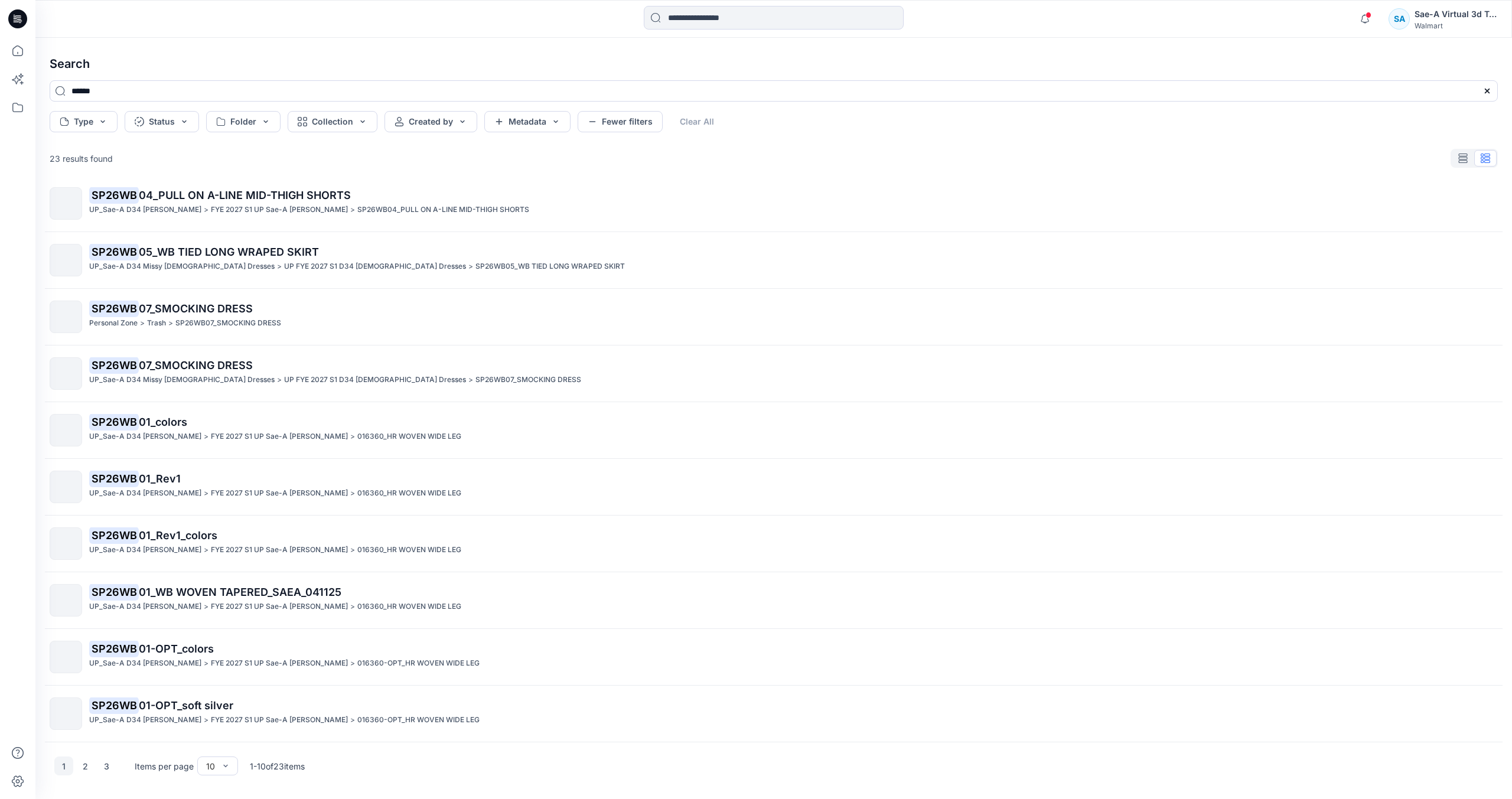
click at [249, 606] on p "FYE 2027 S1 UP Sae-A Missy Bottoms" at bounding box center [279, 607] width 137 height 12
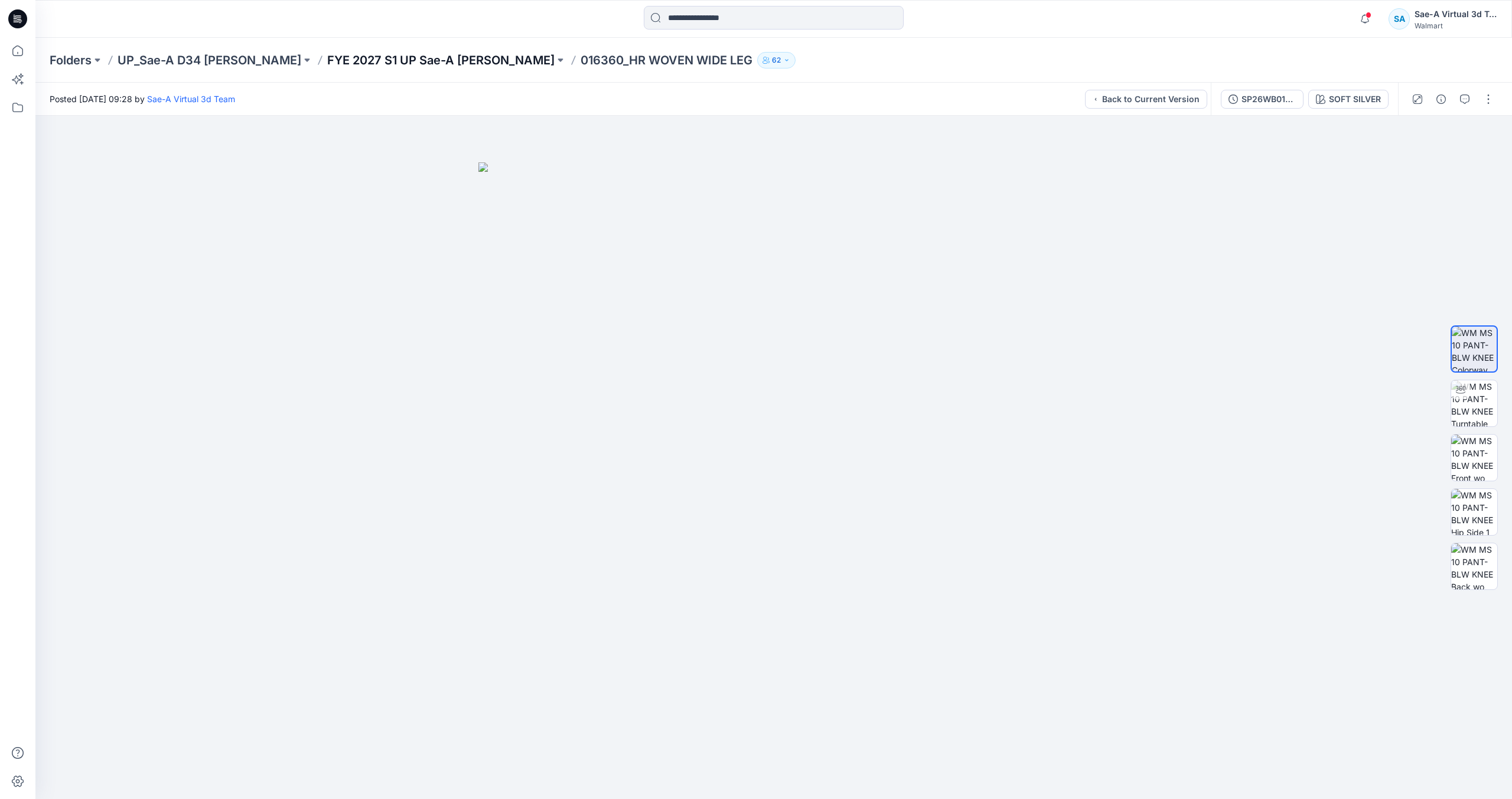
click at [519, 63] on p "FYE 2027 S1 UP Sae-A Missy Bottoms" at bounding box center [441, 60] width 227 height 17
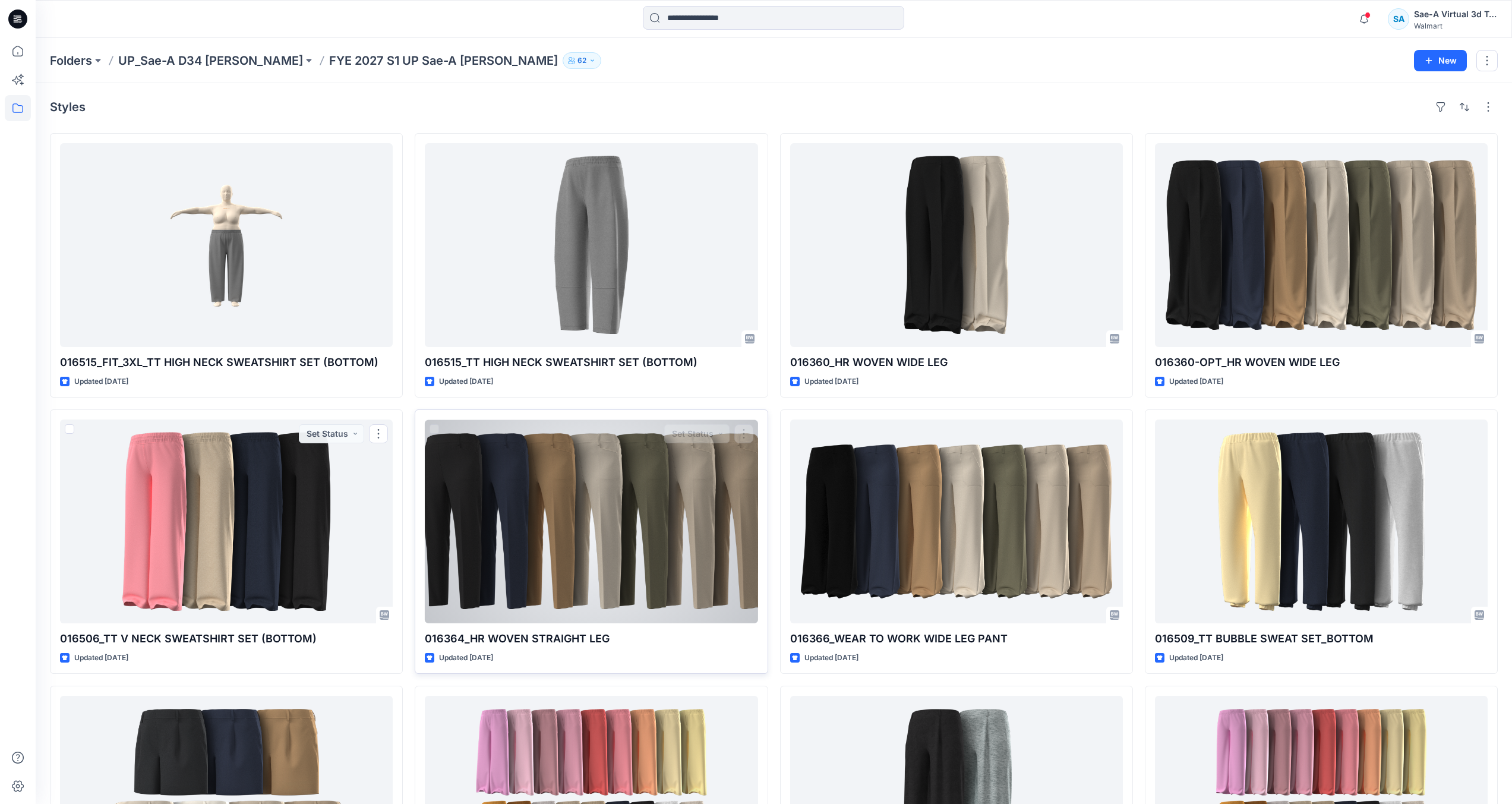
click at [505, 537] on div at bounding box center [591, 521] width 333 height 204
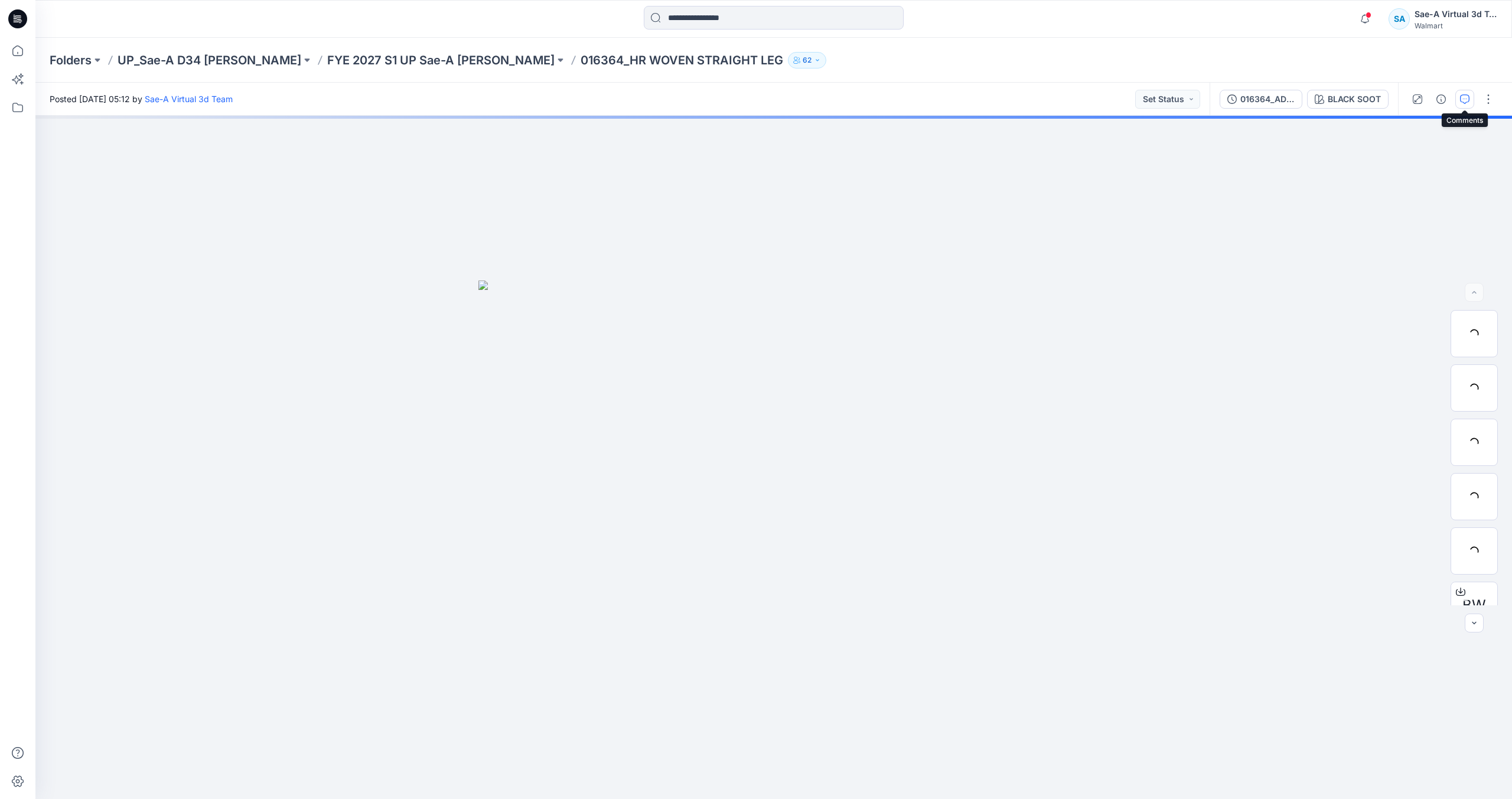
click at [1469, 98] on icon "button" at bounding box center [1464, 99] width 10 height 10
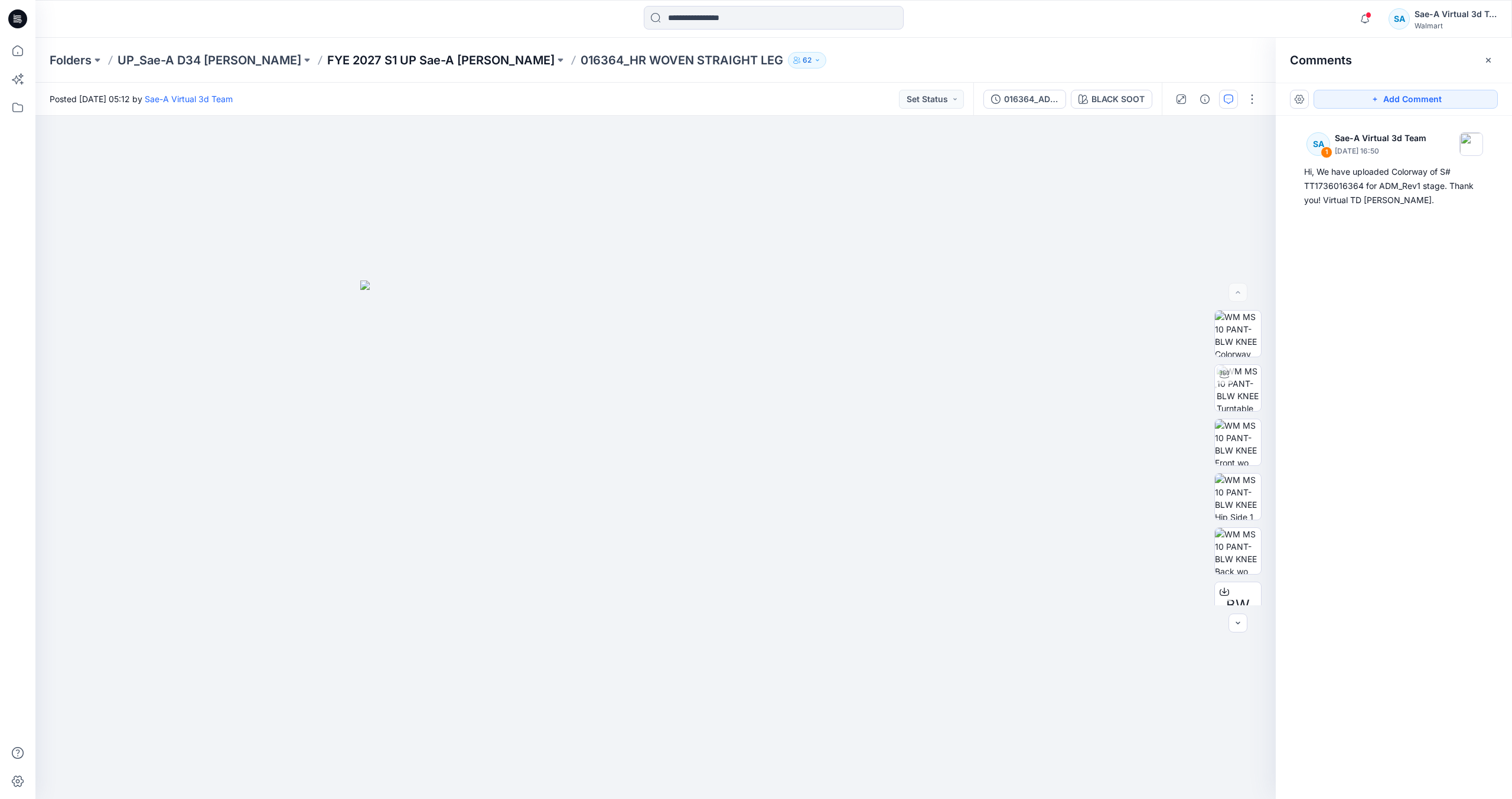
click at [481, 60] on p "FYE 2027 S1 UP Sae-A Missy Bottoms" at bounding box center [441, 60] width 227 height 17
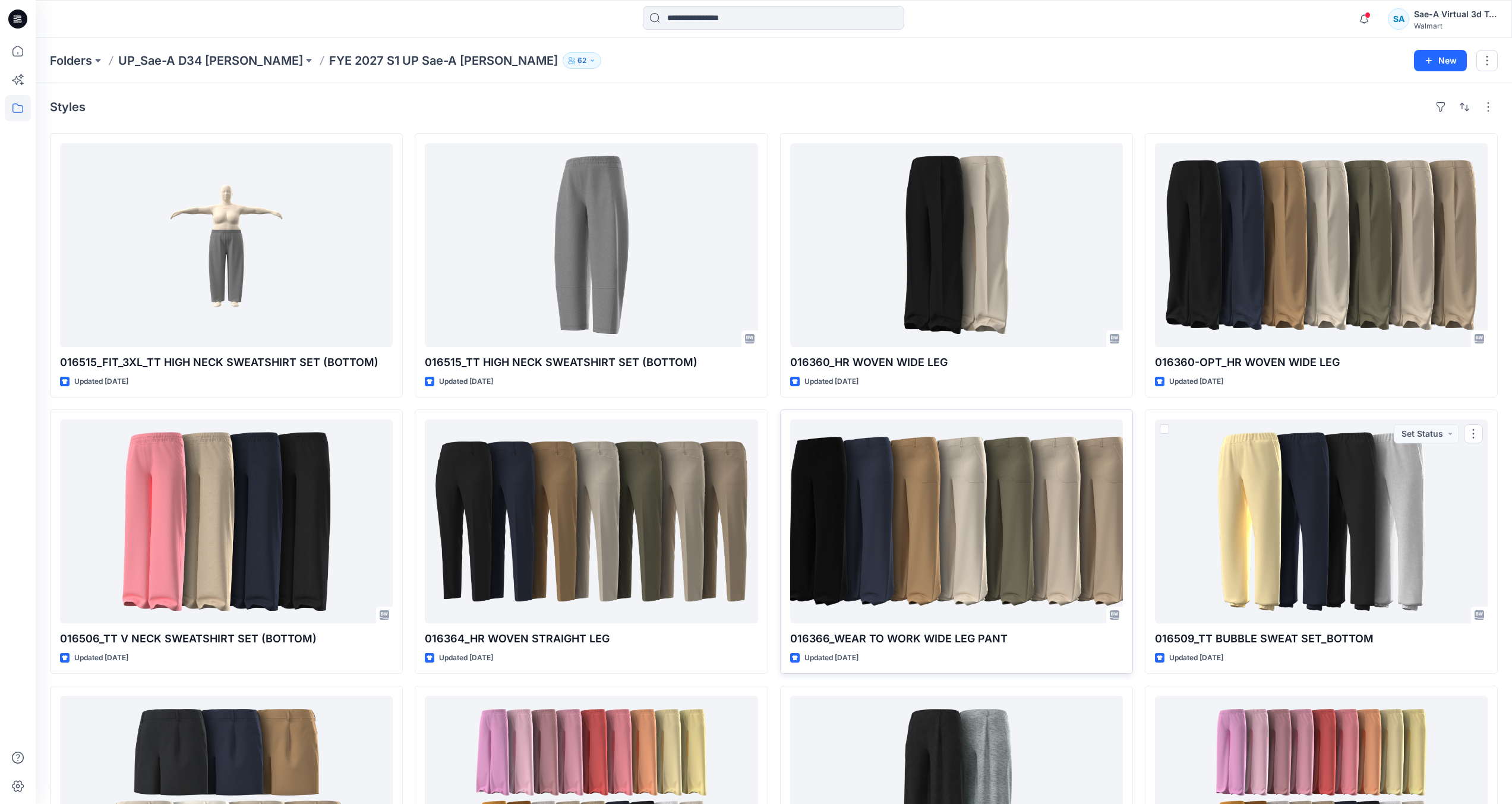
click at [1060, 540] on div at bounding box center [956, 521] width 333 height 204
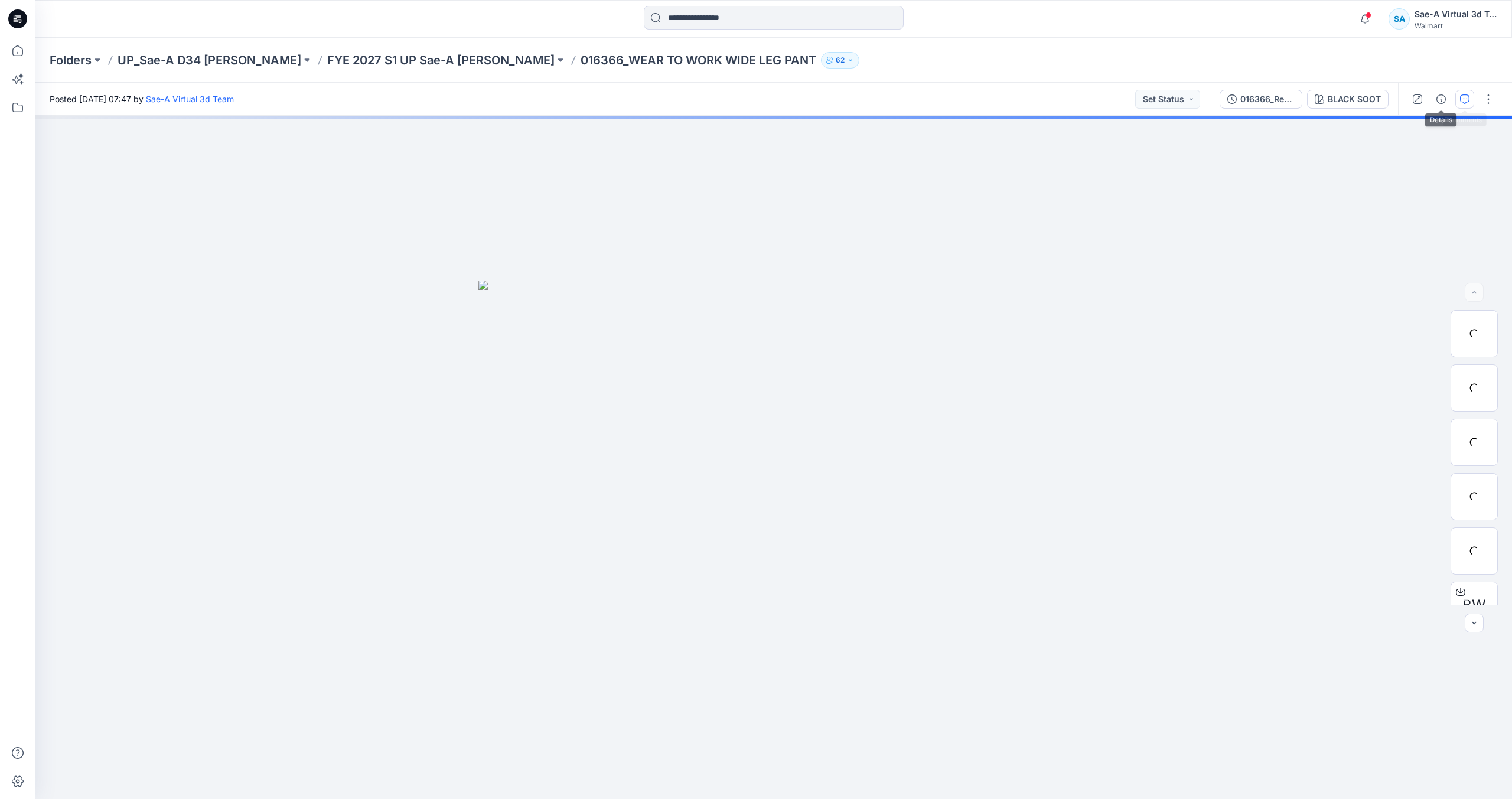
click at [1464, 101] on icon "button" at bounding box center [1464, 99] width 10 height 10
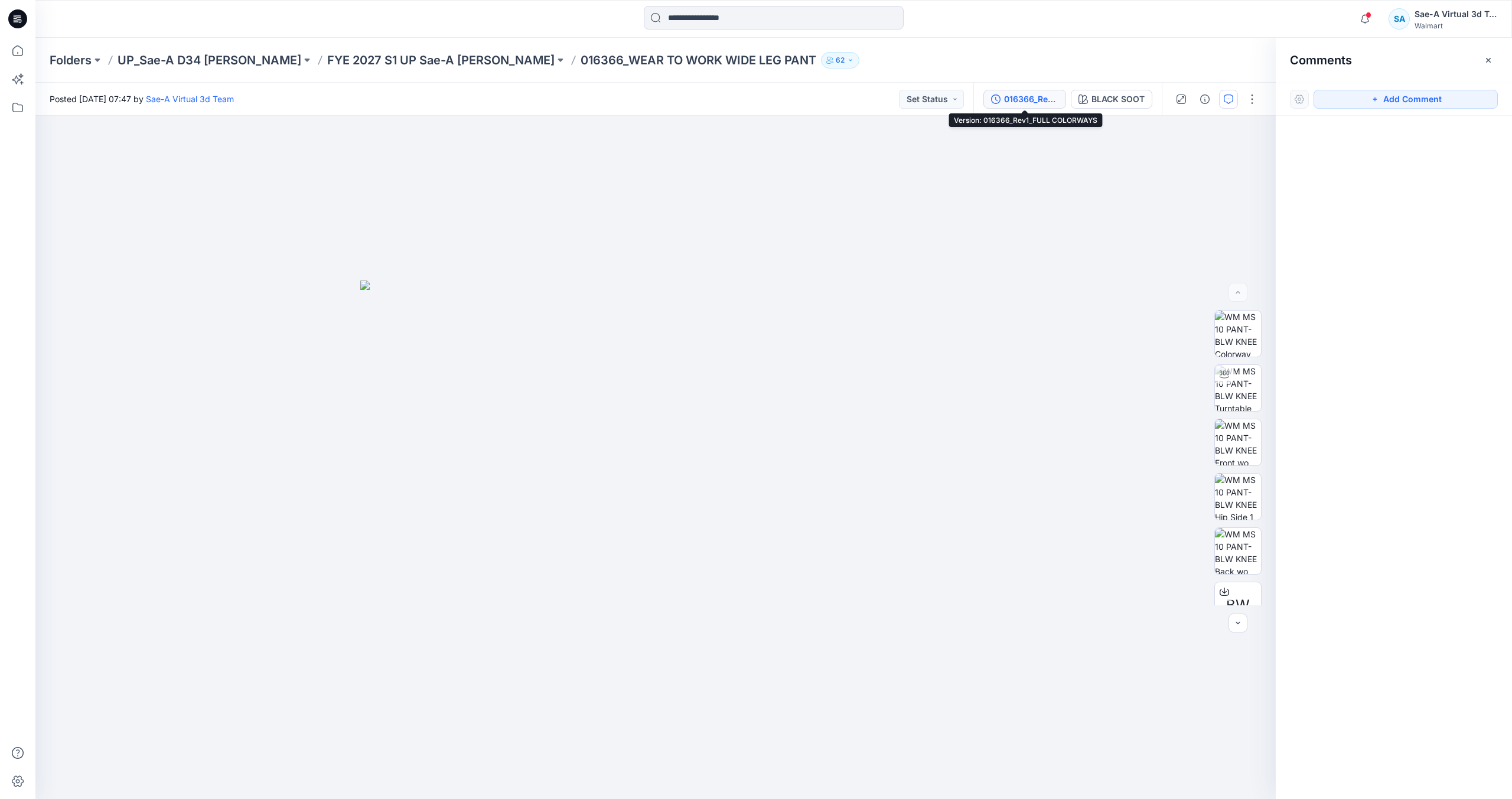
click at [1026, 99] on div "016366_Rev1_FULL COLORWAYS" at bounding box center [1031, 99] width 54 height 13
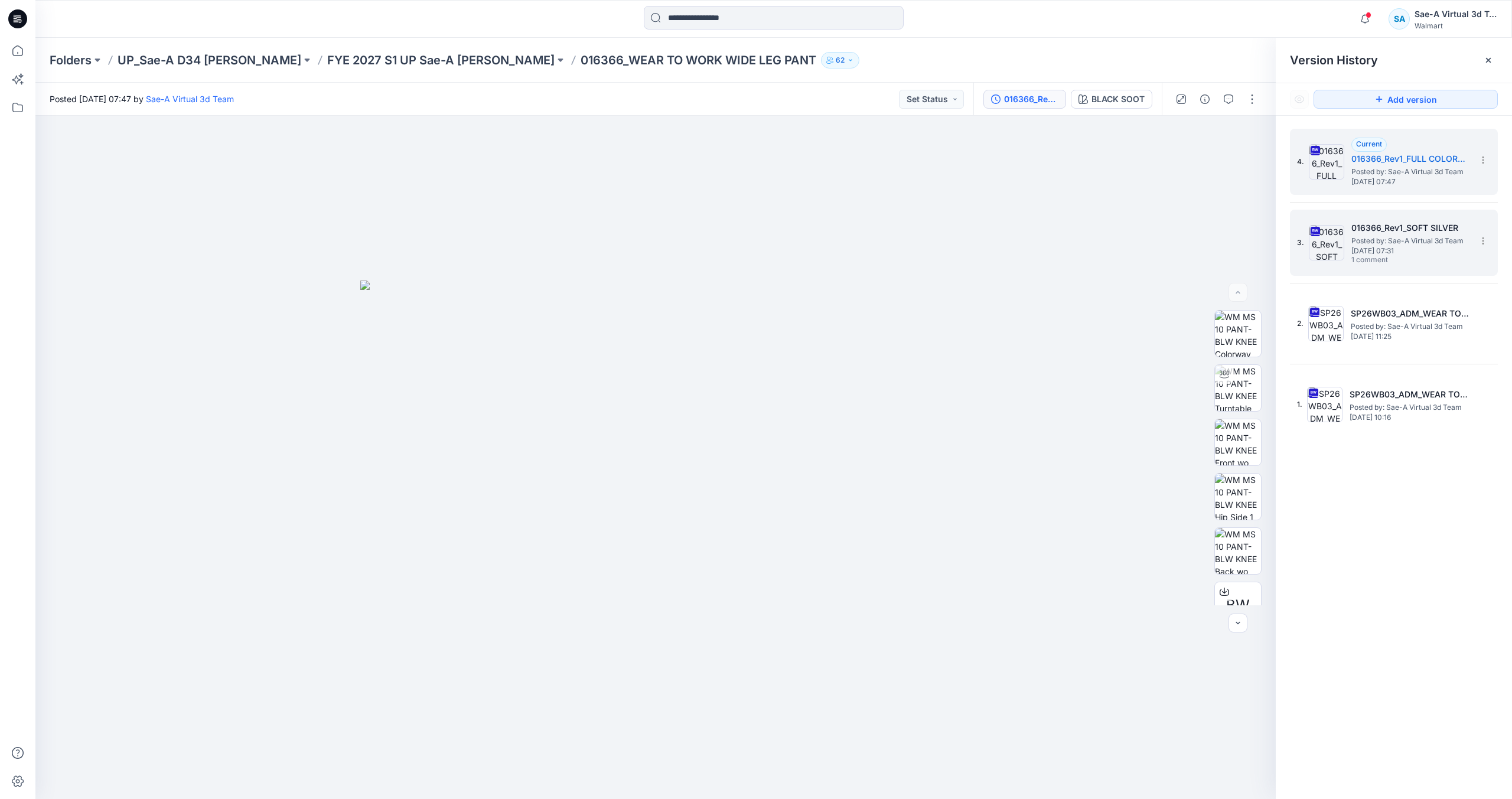
click at [1389, 249] on span "Wednesday, May 21, 2025 07:31" at bounding box center [1410, 251] width 118 height 8
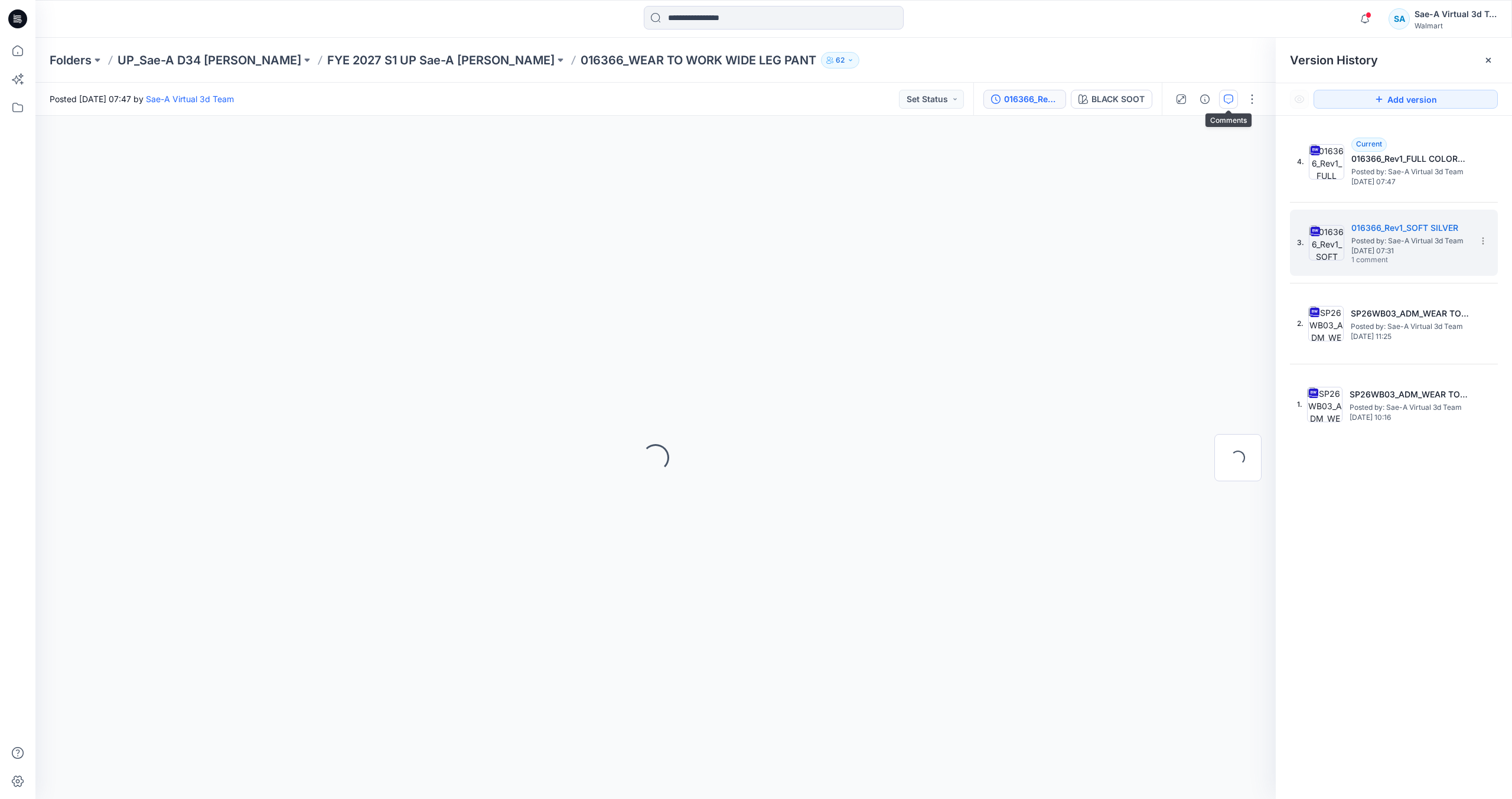
click at [1228, 101] on icon "button" at bounding box center [1228, 99] width 10 height 10
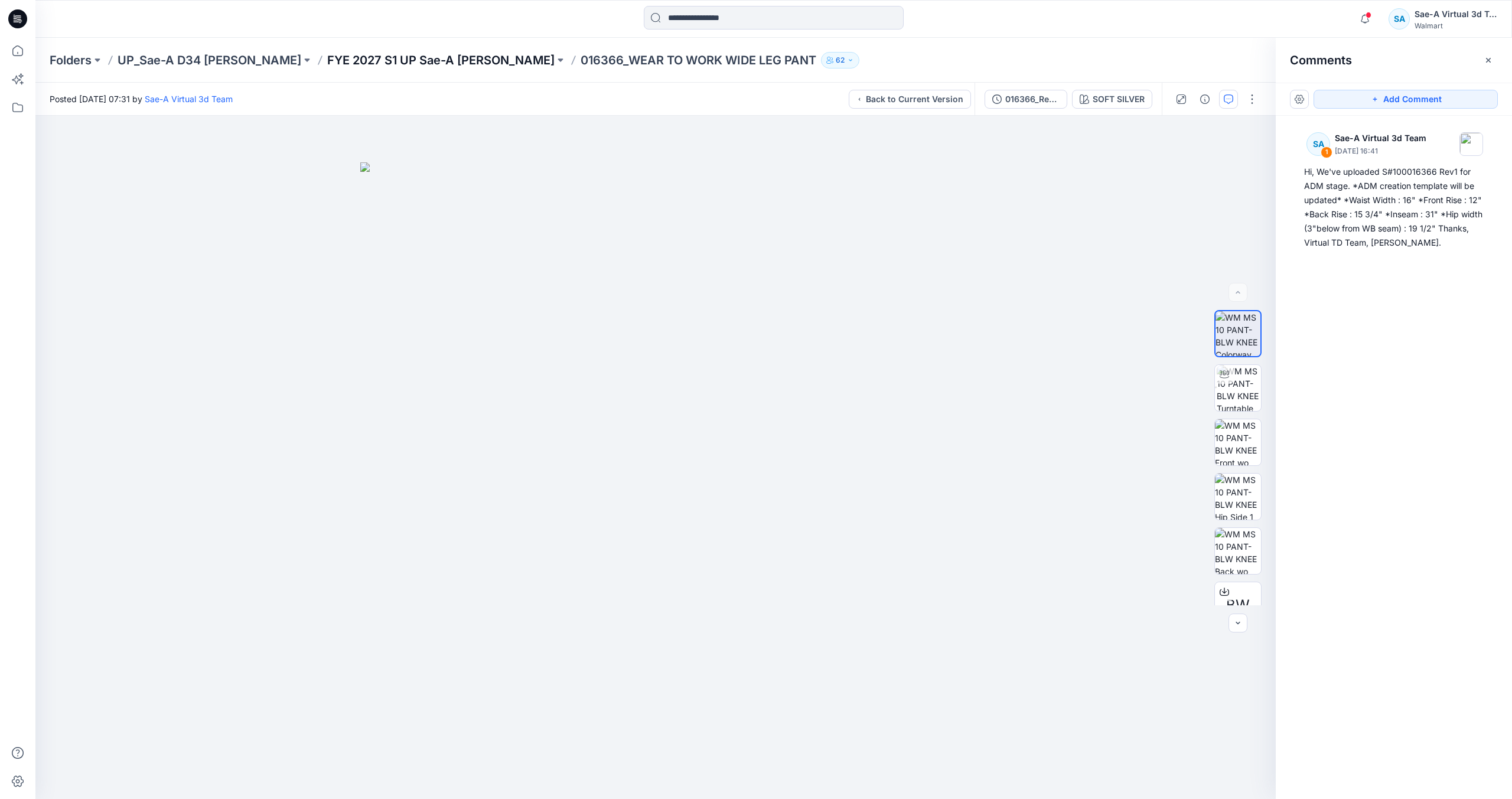
click at [456, 65] on p "FYE 2027 S1 UP Sae-A Missy Bottoms" at bounding box center [441, 60] width 227 height 17
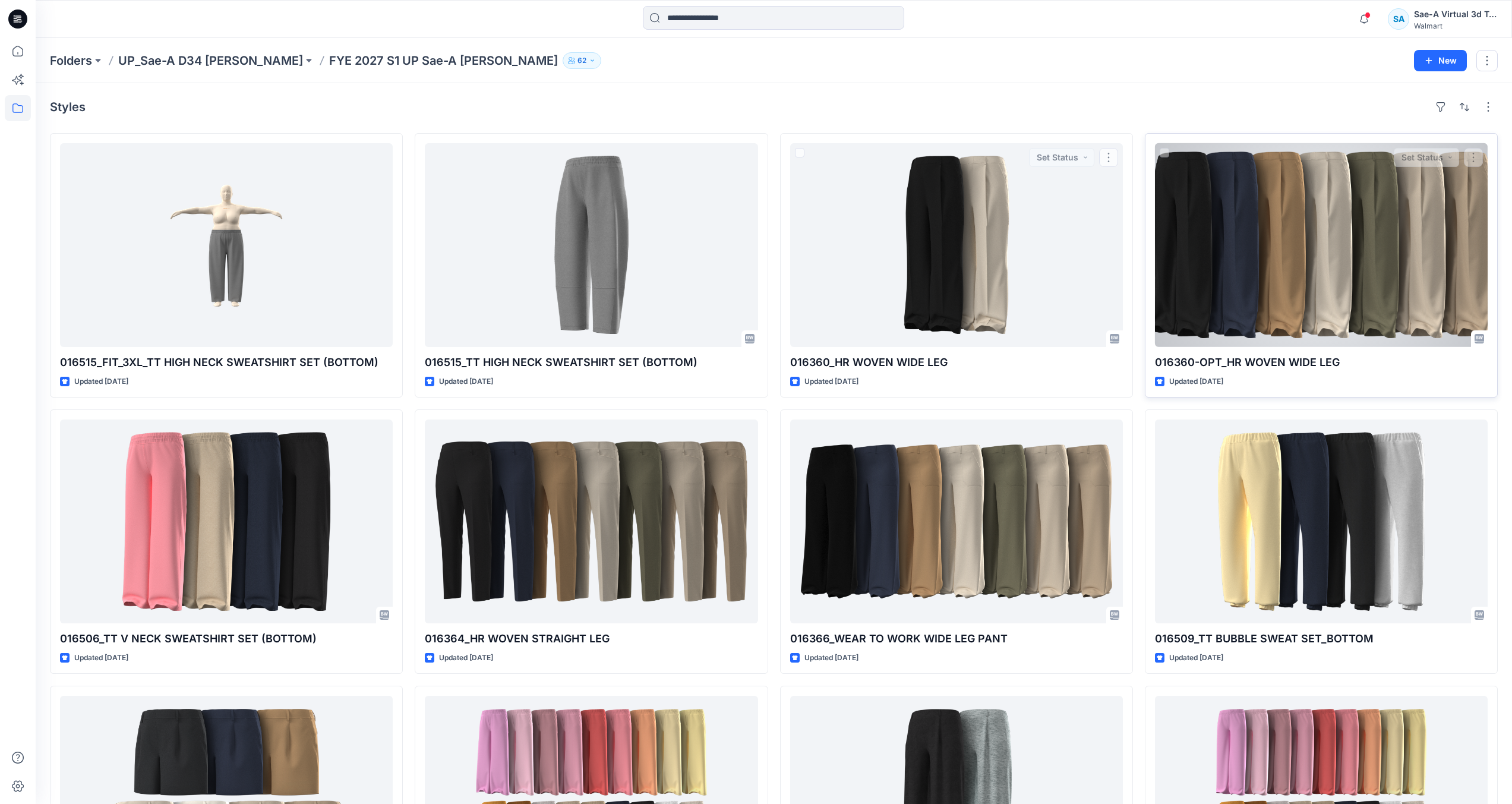
click at [1294, 282] on div at bounding box center [1321, 245] width 333 height 204
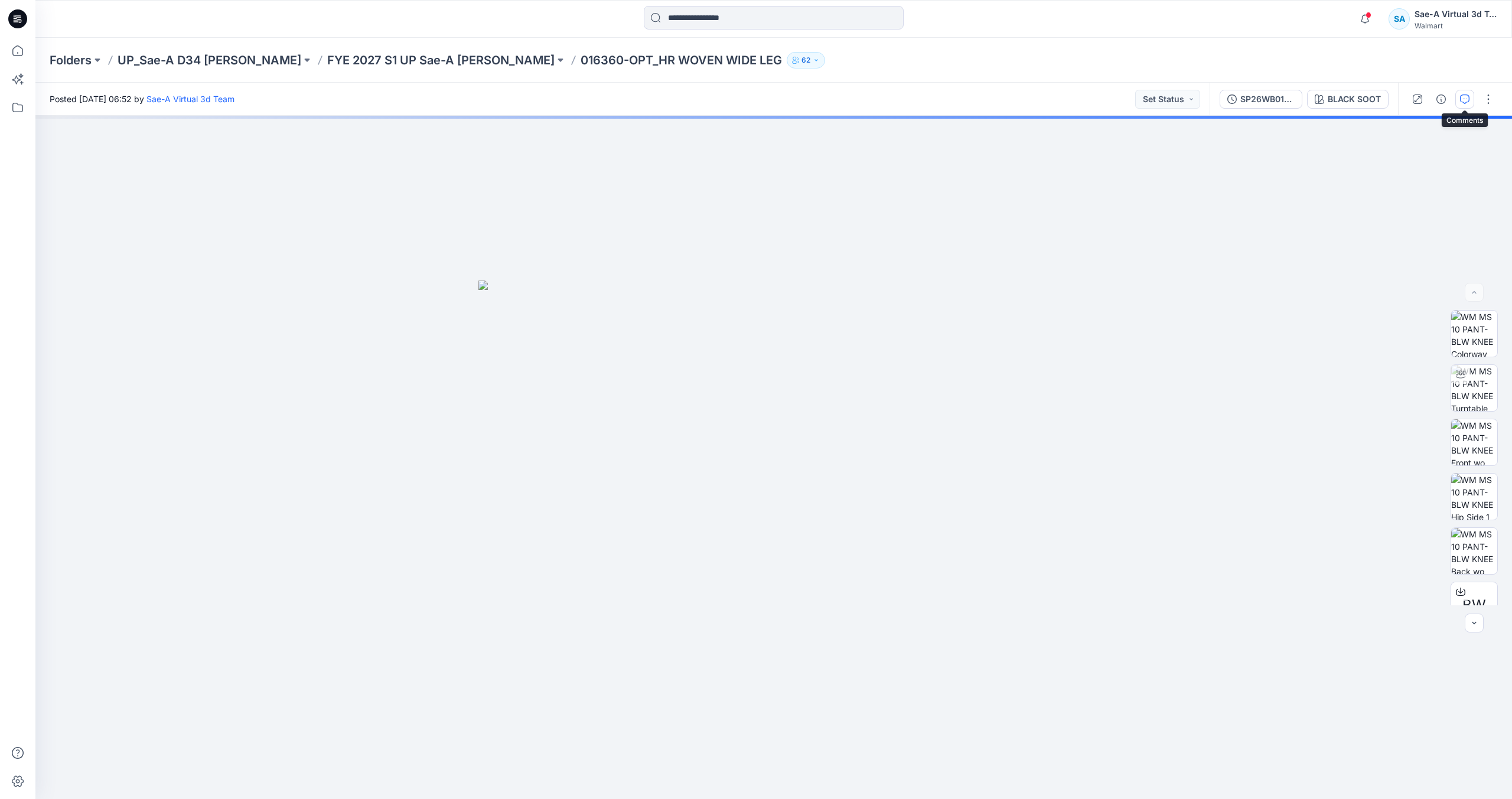
click at [1457, 95] on button "button" at bounding box center [1465, 99] width 19 height 19
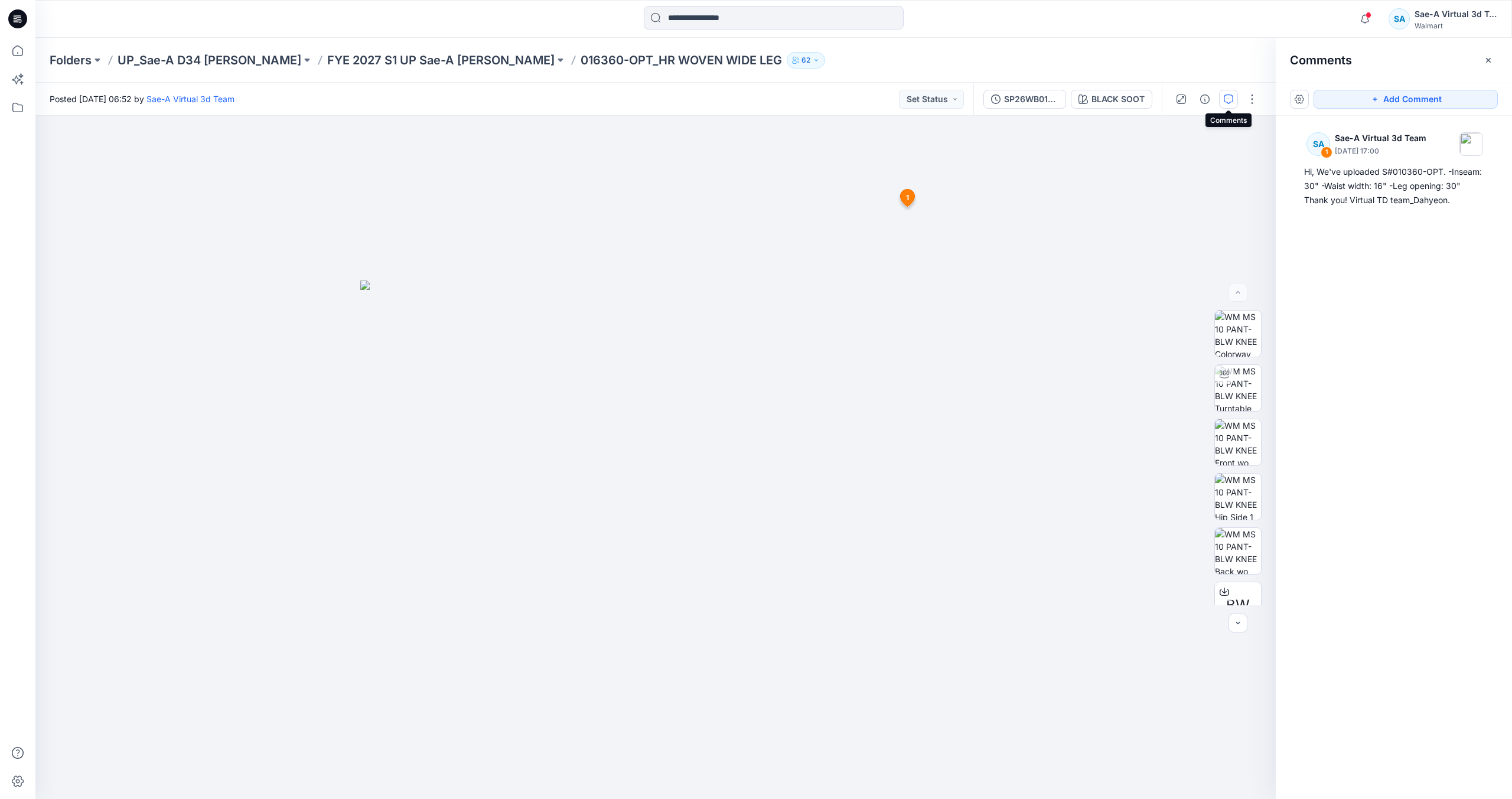
drag, startPoint x: 17, startPoint y: 14, endPoint x: 66, endPoint y: 4, distance: 50.0
click at [17, 14] on icon at bounding box center [18, 19] width 19 height 19
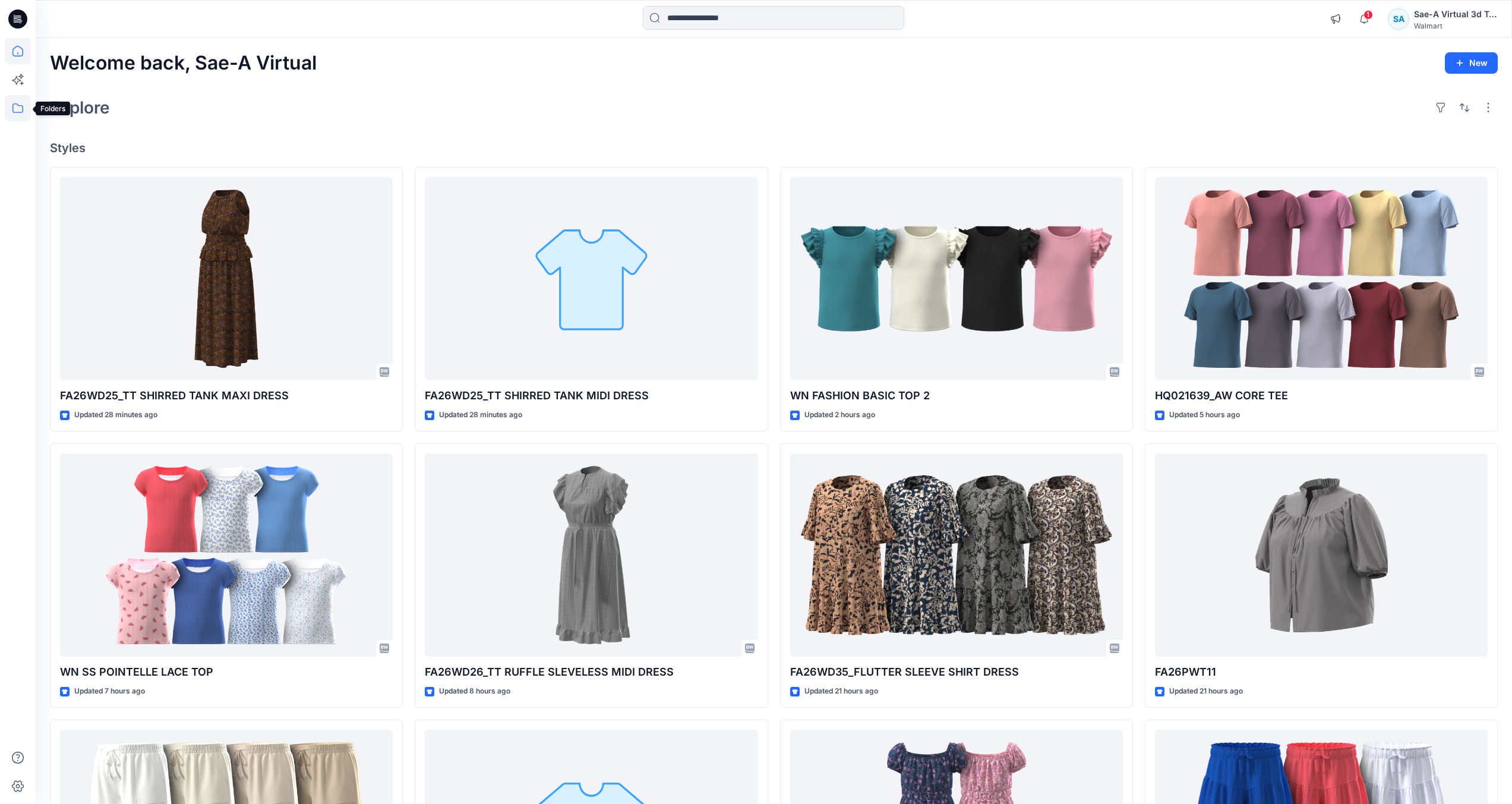
click at [14, 110] on icon at bounding box center [17, 108] width 26 height 26
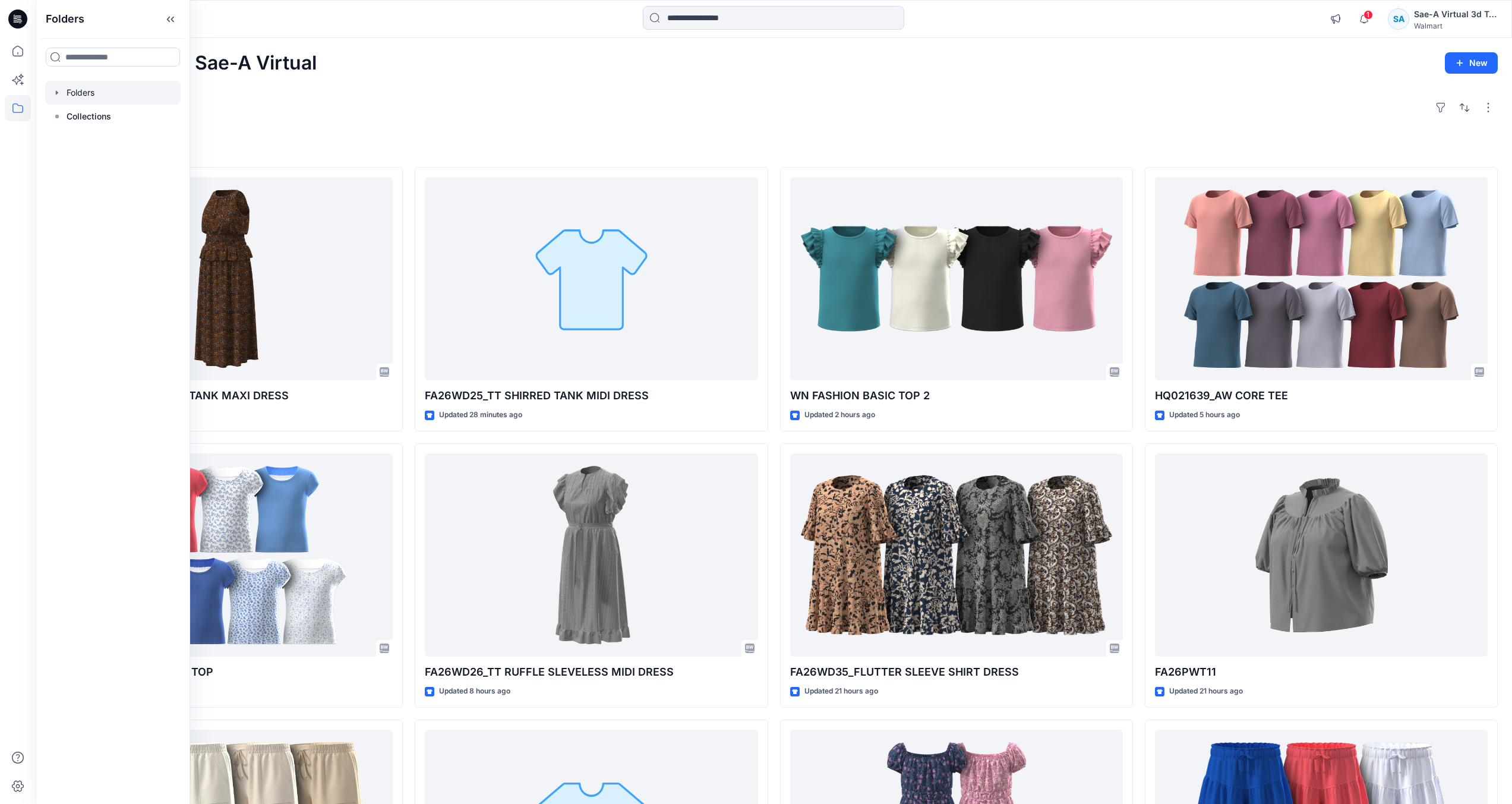
click at [148, 97] on div at bounding box center [113, 92] width 136 height 24
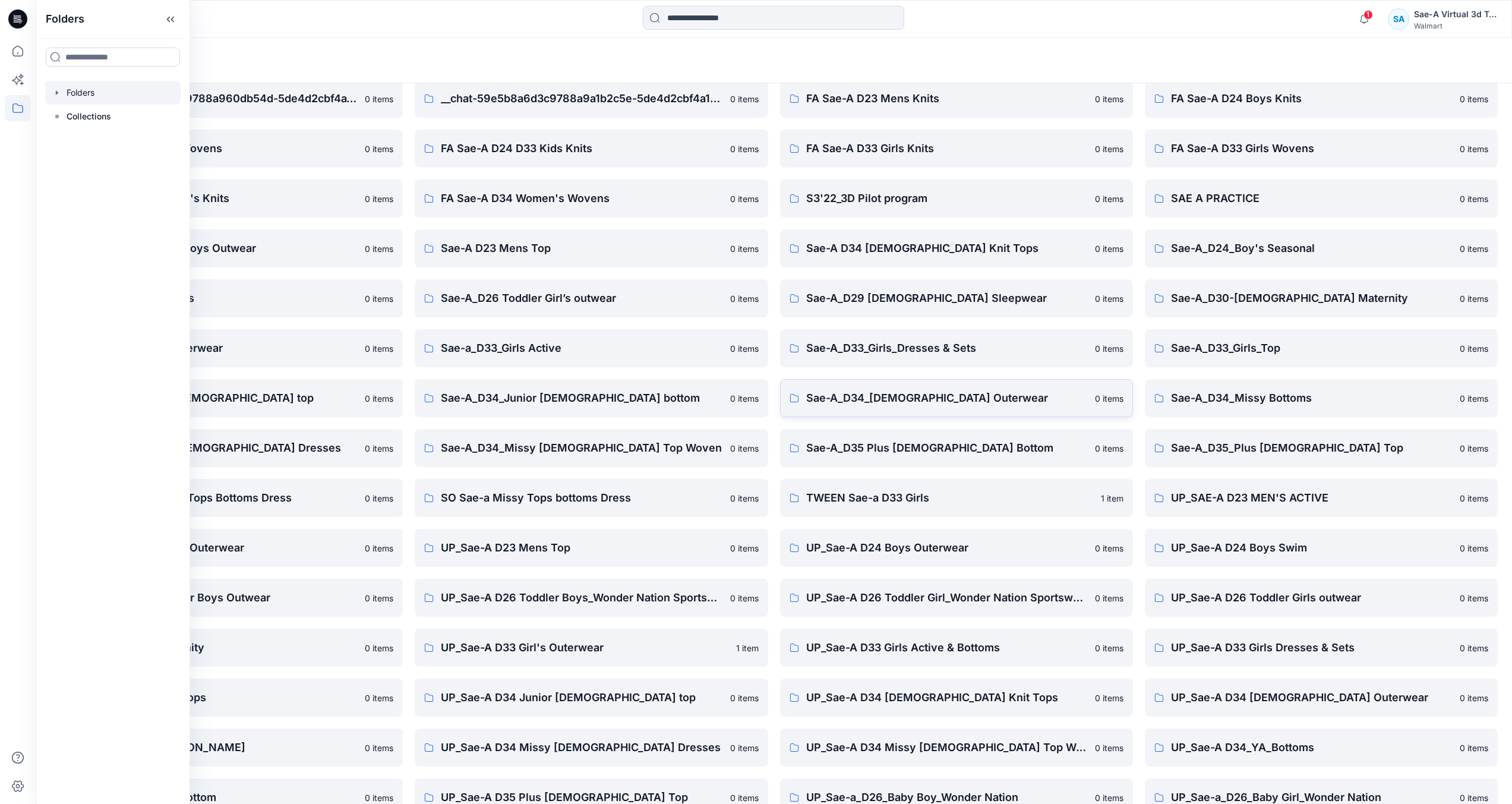
scroll to position [78, 0]
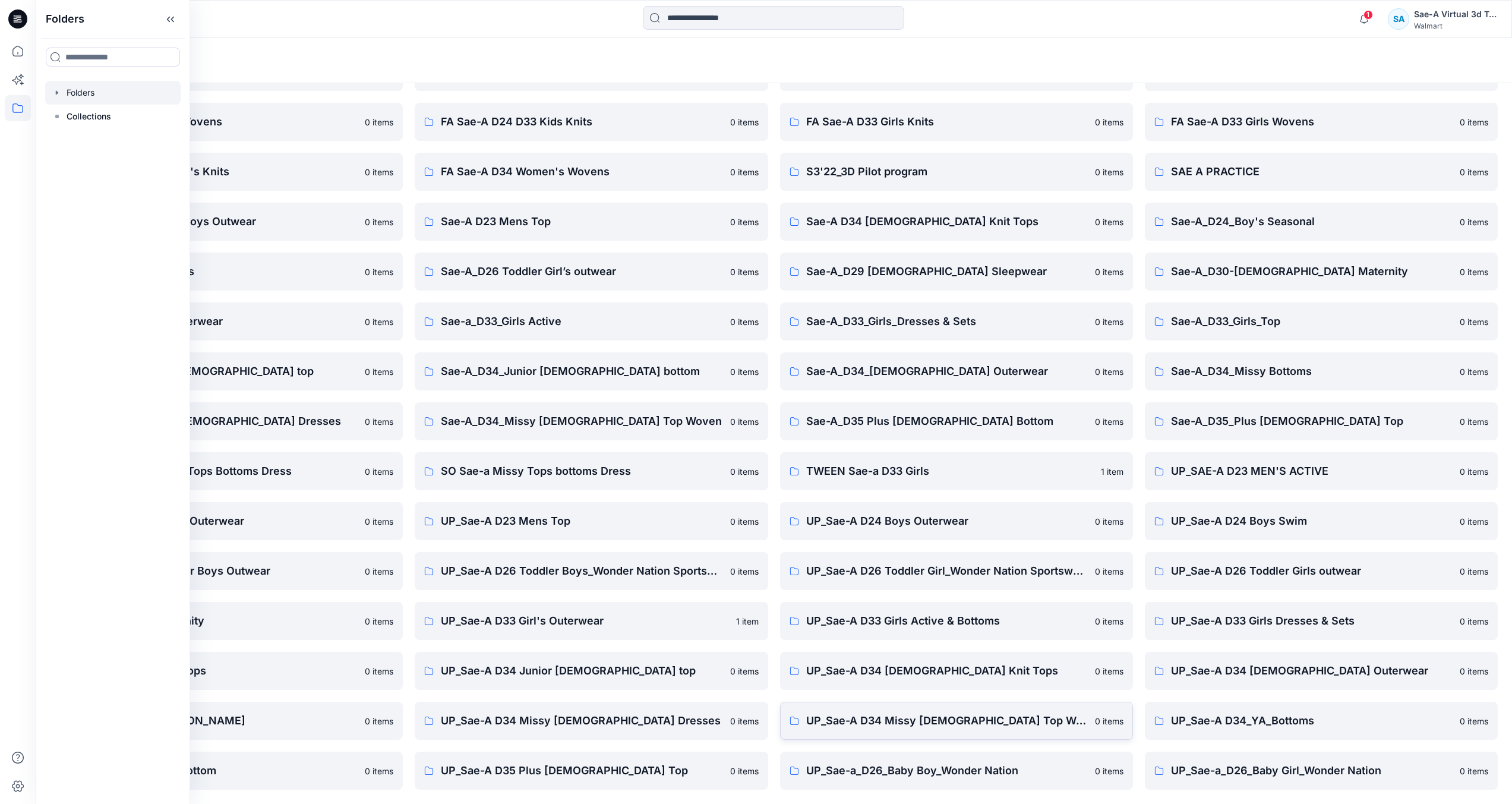
click at [879, 722] on p "UP_Sae-A D34 Missy Ladies Top Woven" at bounding box center [947, 721] width 282 height 17
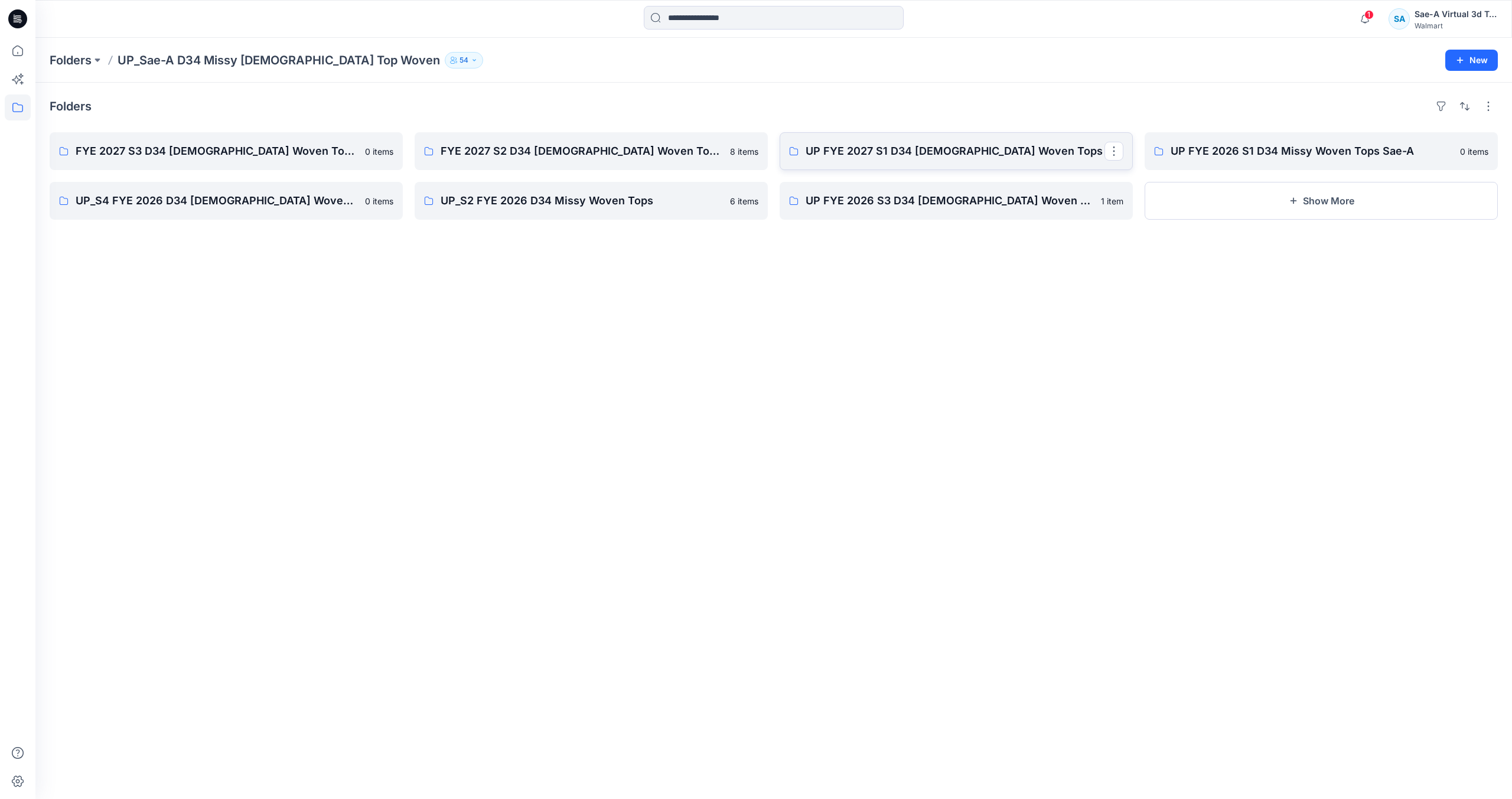
click at [920, 138] on link "UP FYE 2027 S1 D34 Ladies Woven Tops" at bounding box center [956, 151] width 353 height 38
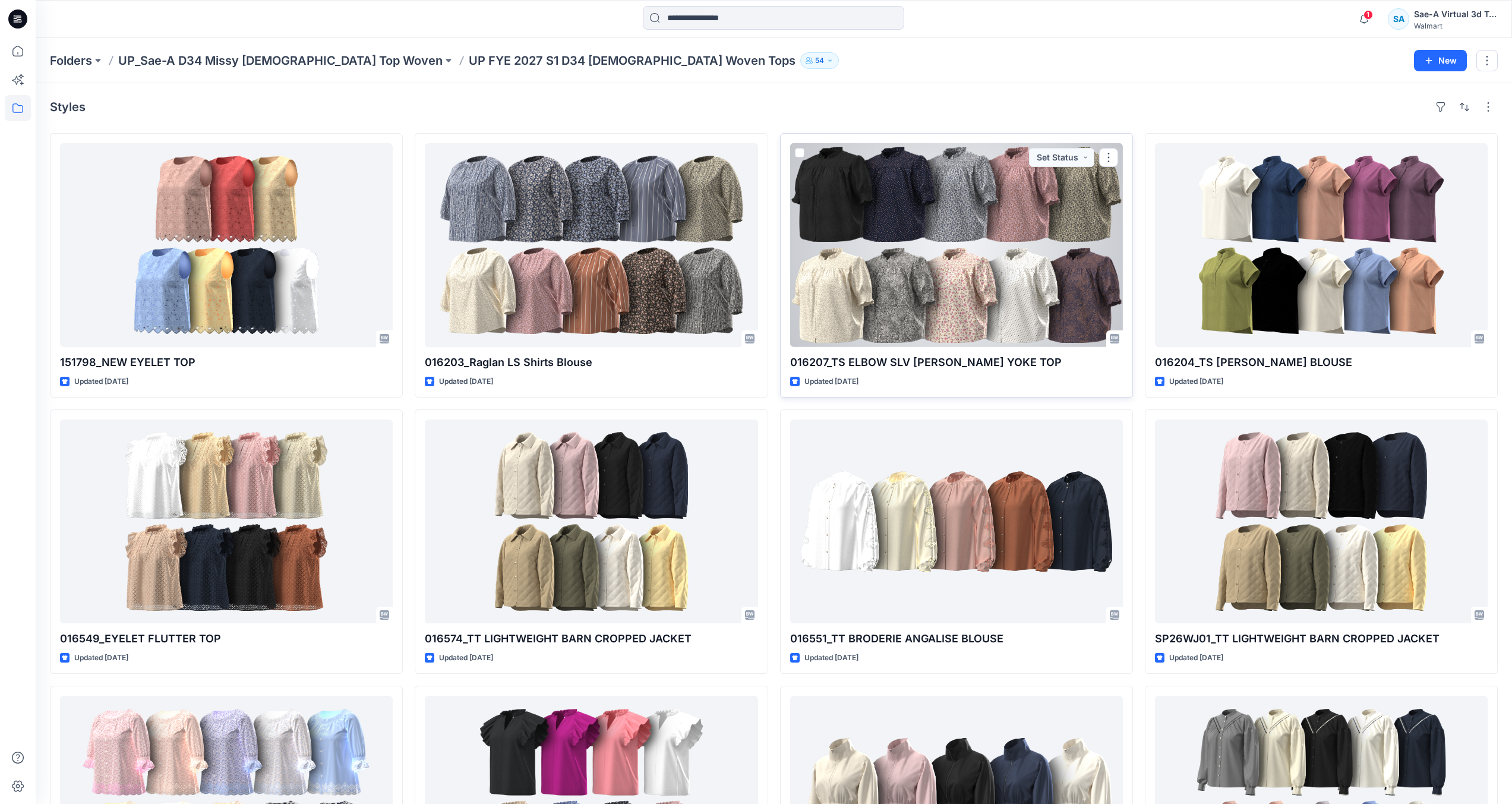
click at [915, 243] on div at bounding box center [956, 245] width 333 height 204
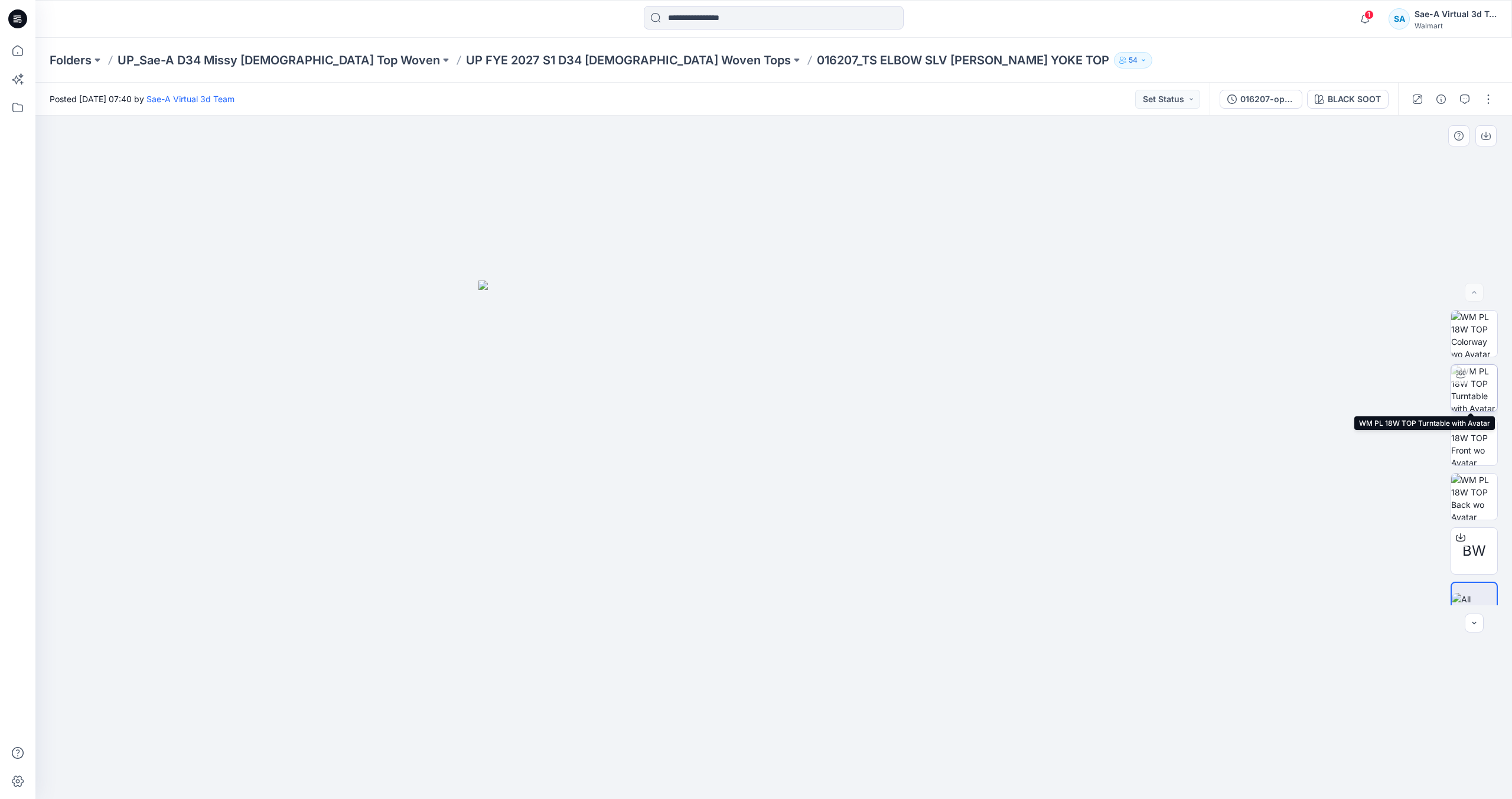
click at [1475, 384] on img at bounding box center [1474, 388] width 46 height 46
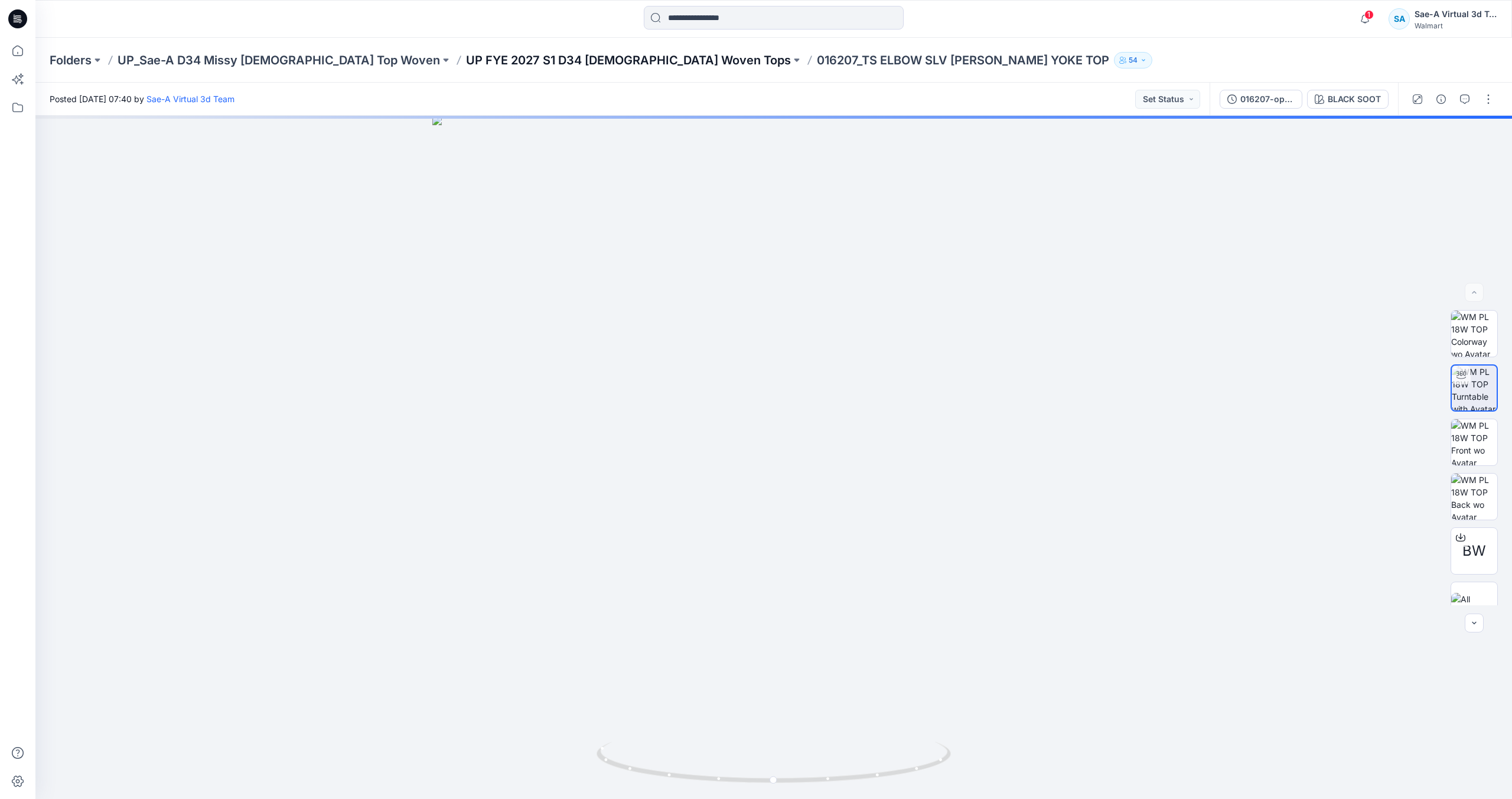
click at [466, 62] on p "UP FYE 2027 S1 D34 Ladies Woven Tops" at bounding box center [628, 60] width 325 height 17
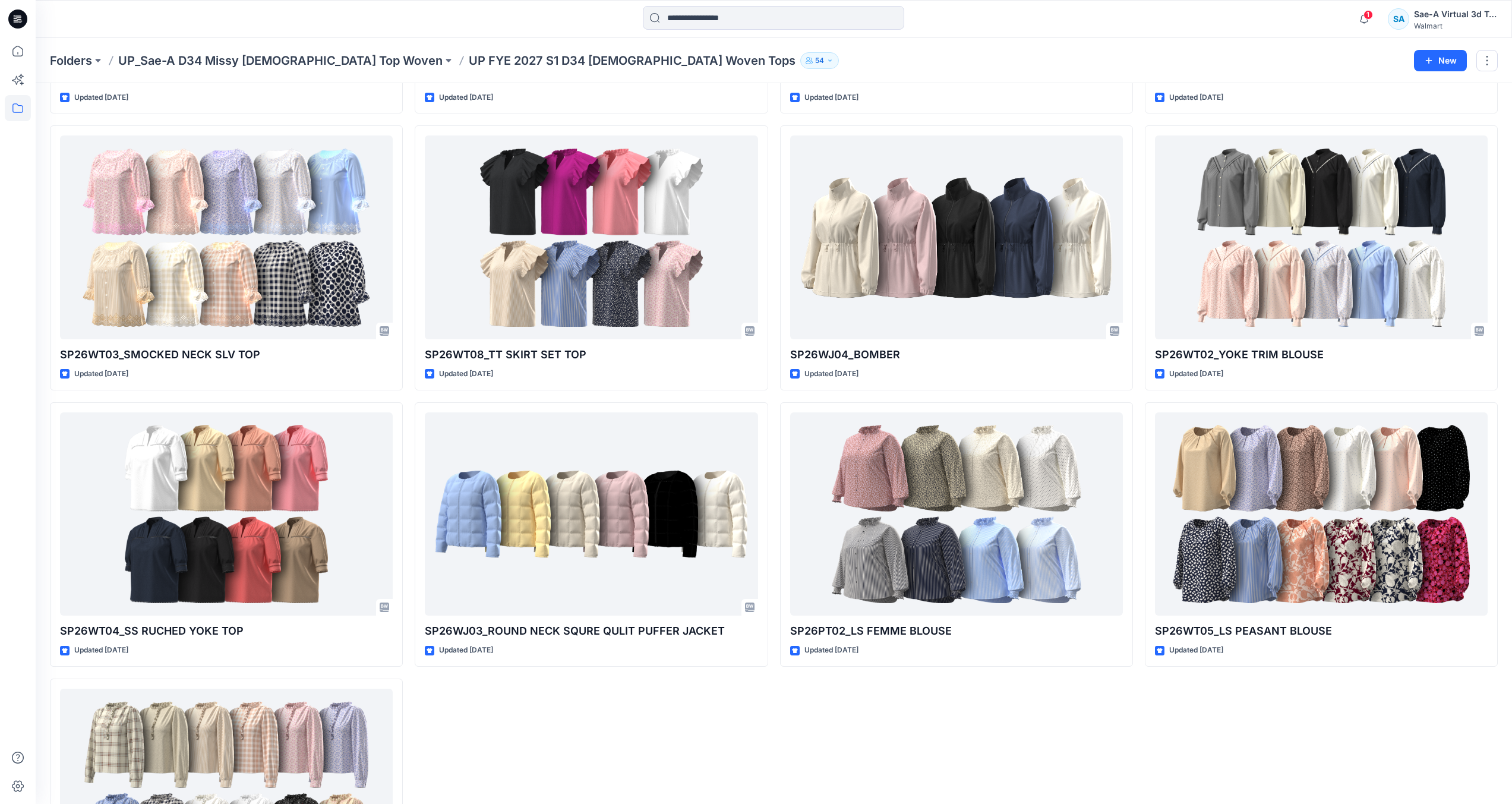
scroll to position [714, 0]
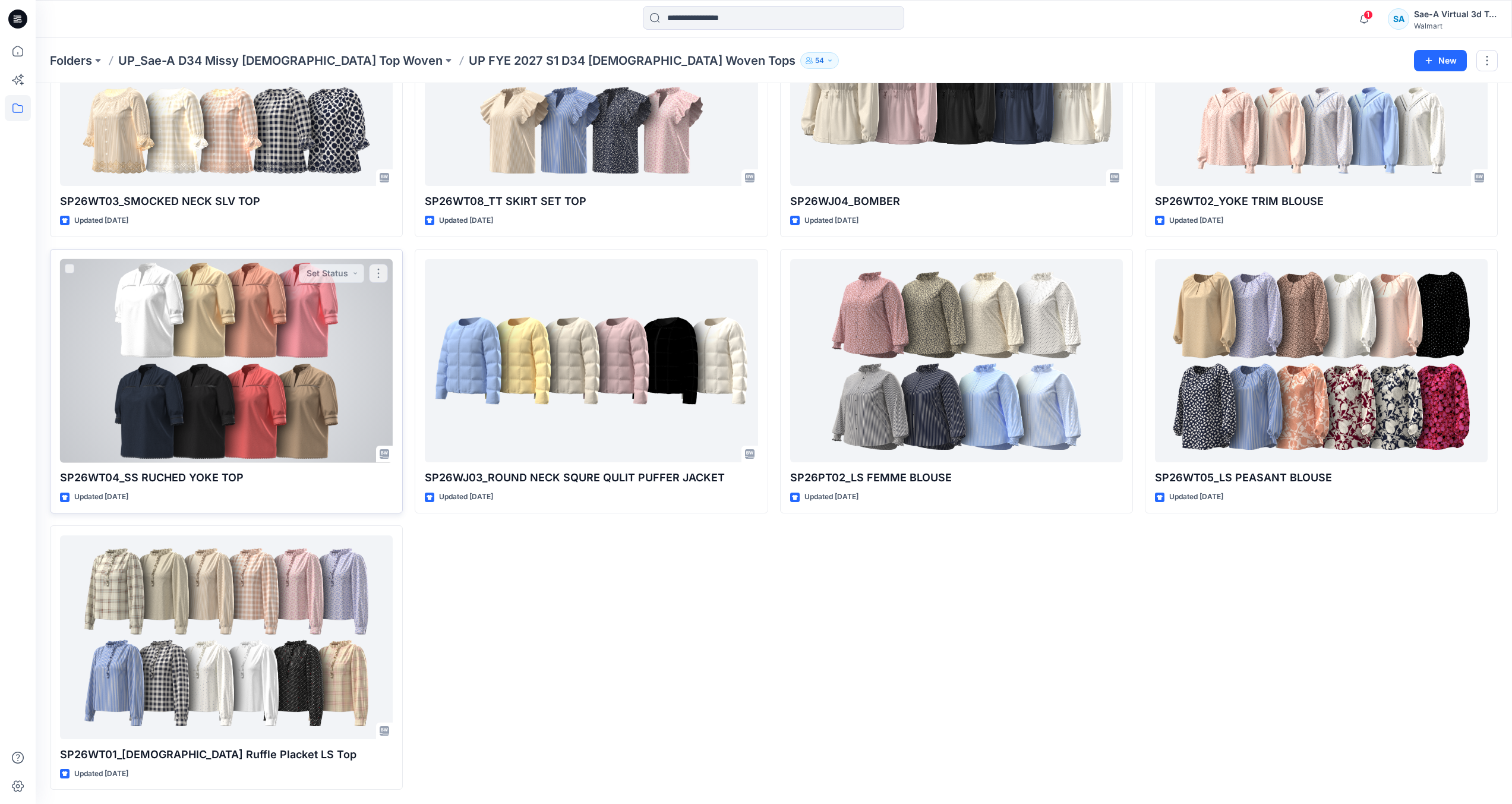
click at [93, 411] on div at bounding box center [226, 361] width 333 height 204
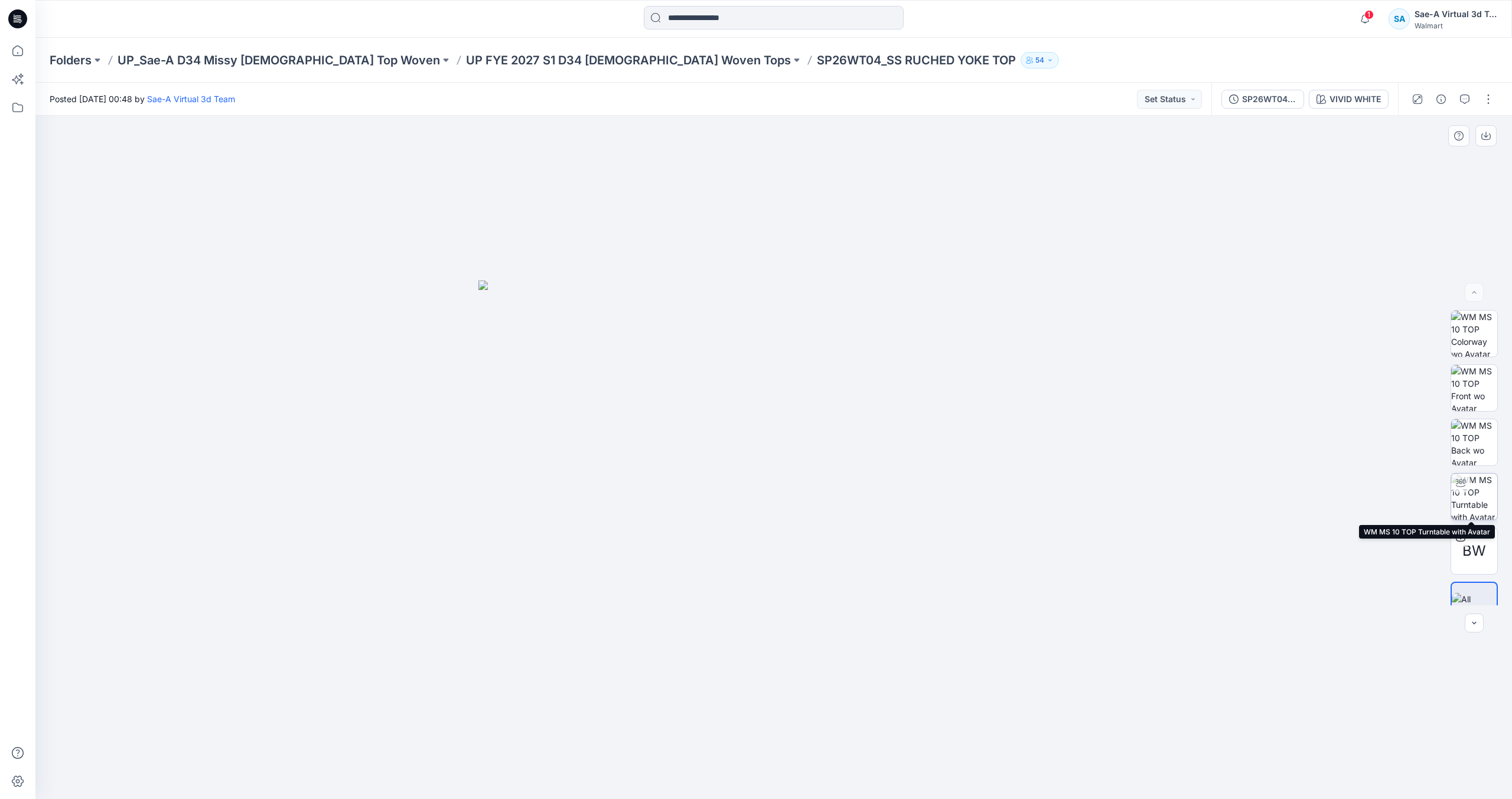
click at [1471, 510] on img at bounding box center [1474, 497] width 46 height 46
click at [558, 62] on p "UP FYE 2027 S1 D34 Ladies Woven Tops" at bounding box center [628, 60] width 325 height 17
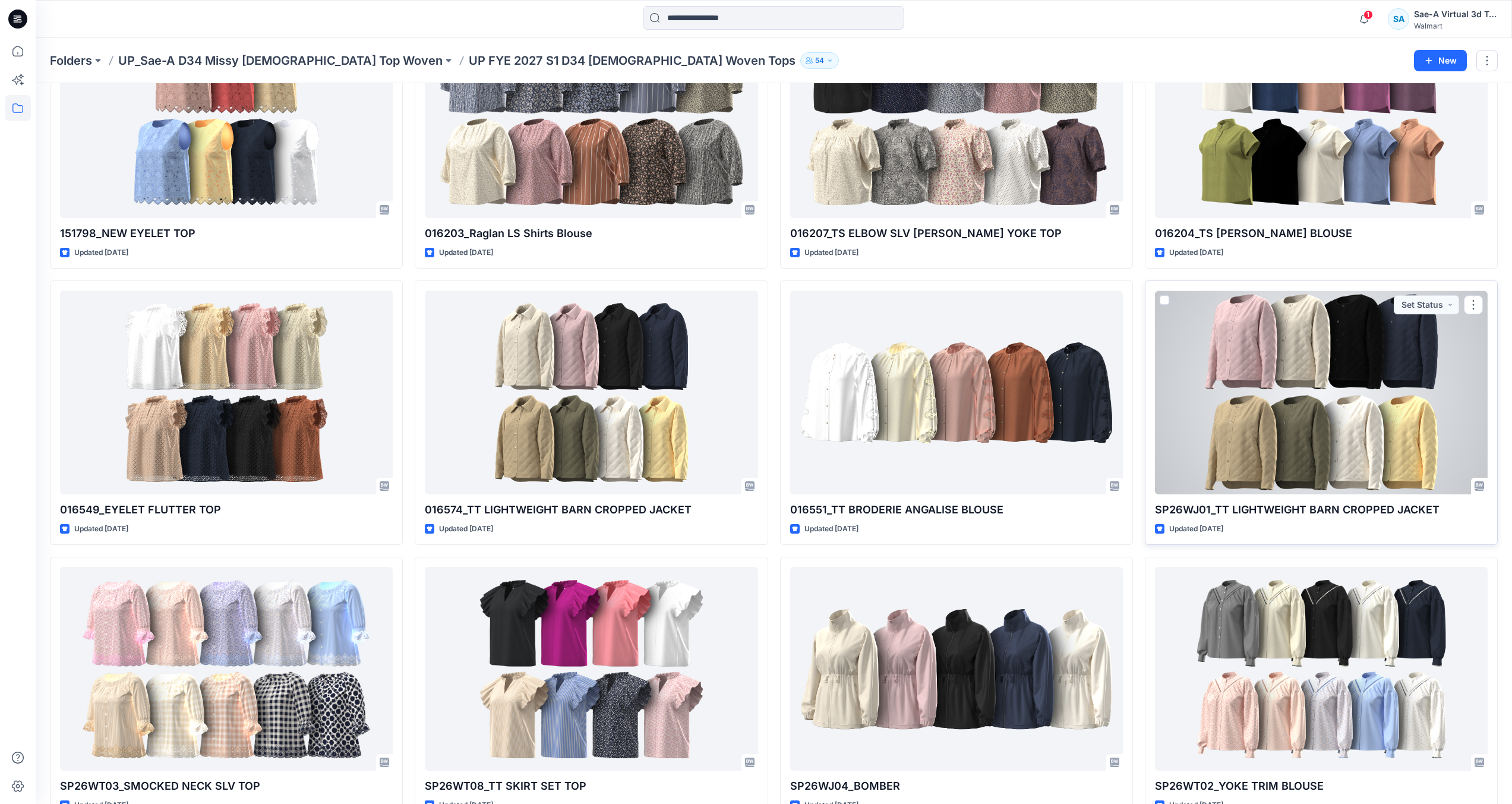
scroll to position [416, 0]
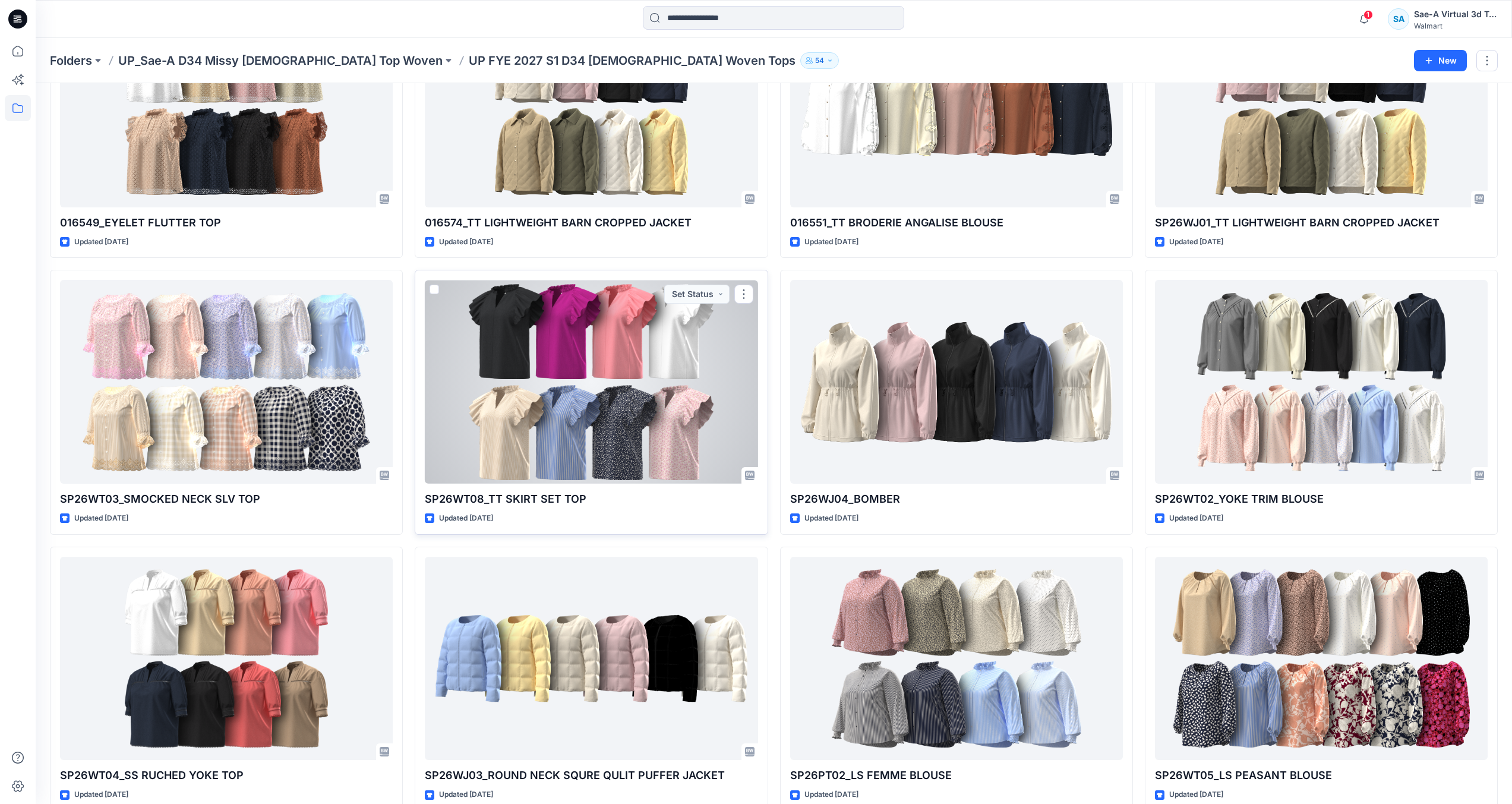
click at [652, 481] on div at bounding box center [591, 382] width 333 height 204
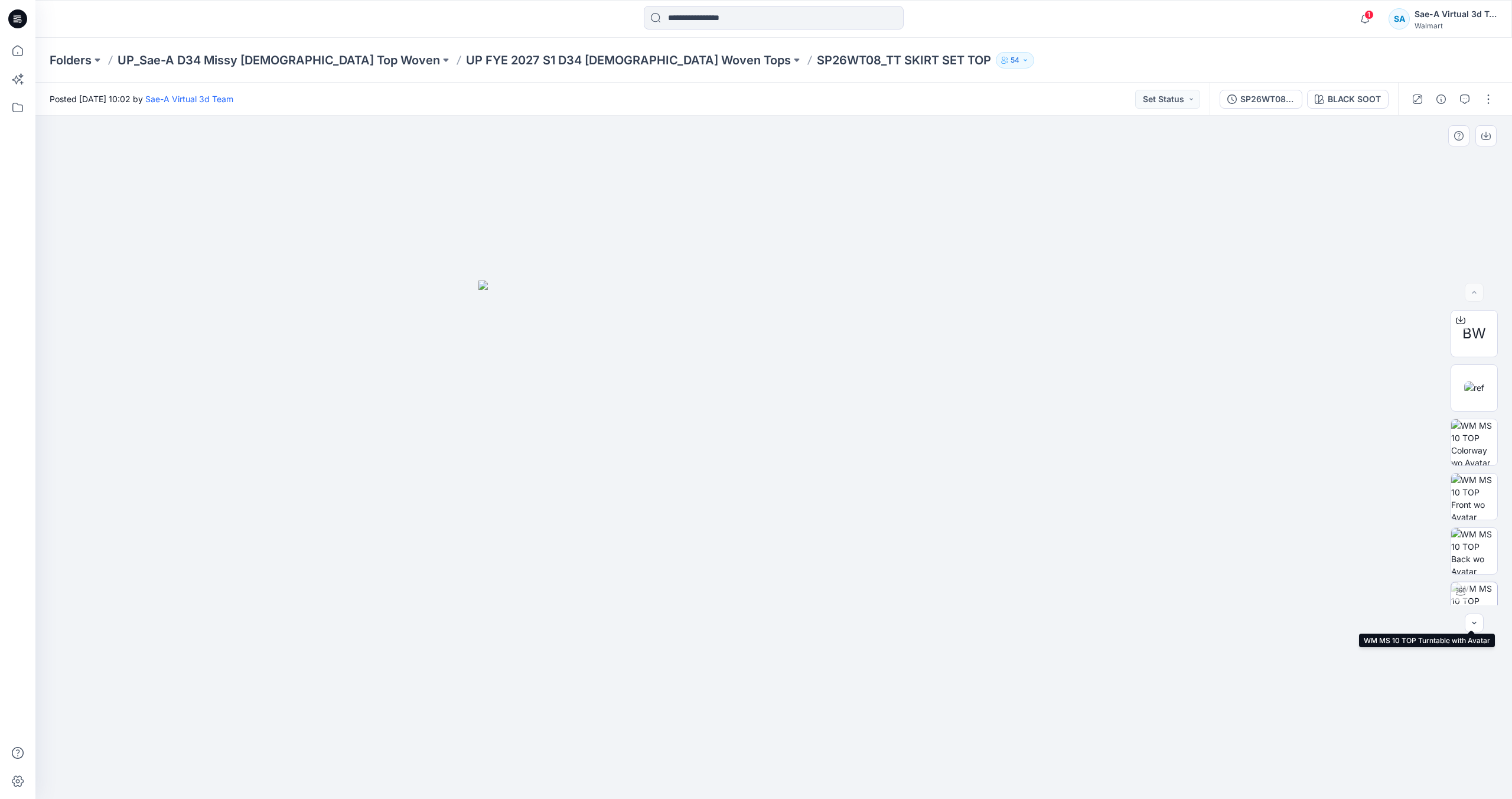
click at [1487, 587] on img at bounding box center [1474, 605] width 46 height 46
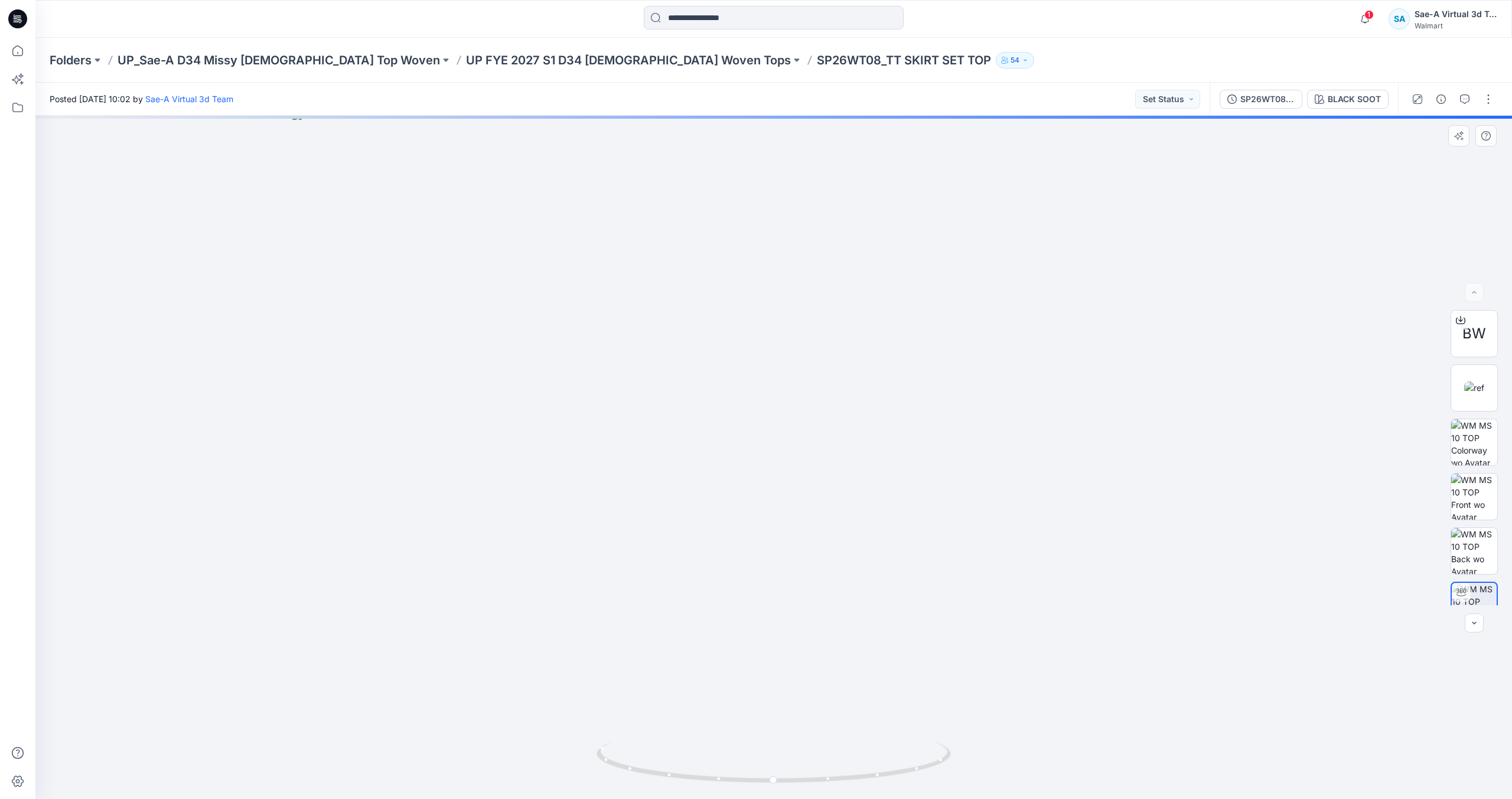
drag, startPoint x: 792, startPoint y: 259, endPoint x: 783, endPoint y: 393, distance: 134.3
click at [783, 393] on img at bounding box center [774, 455] width 963 height 689
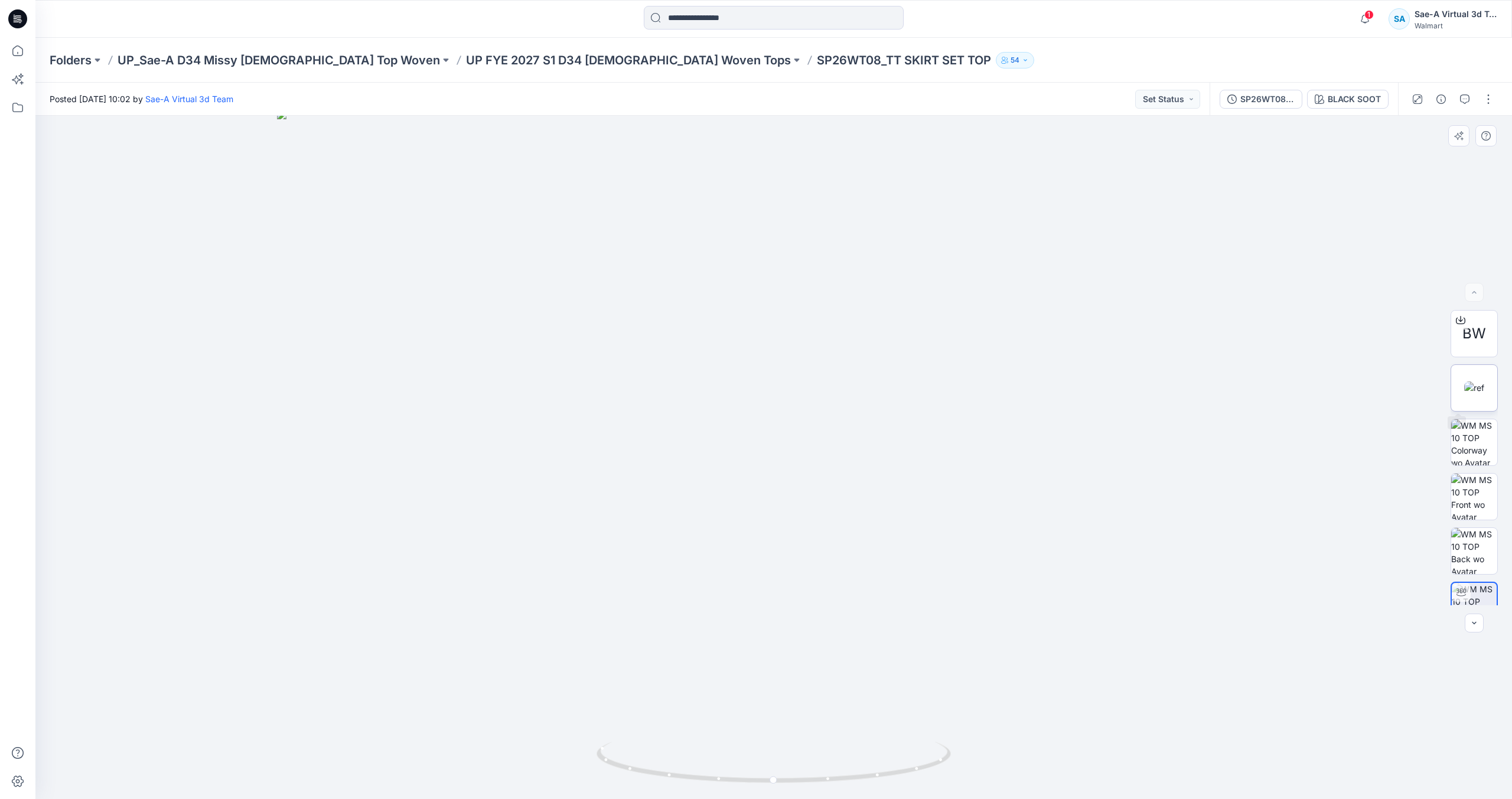
click at [1466, 394] on img at bounding box center [1474, 387] width 20 height 12
click at [25, 18] on icon at bounding box center [18, 19] width 19 height 19
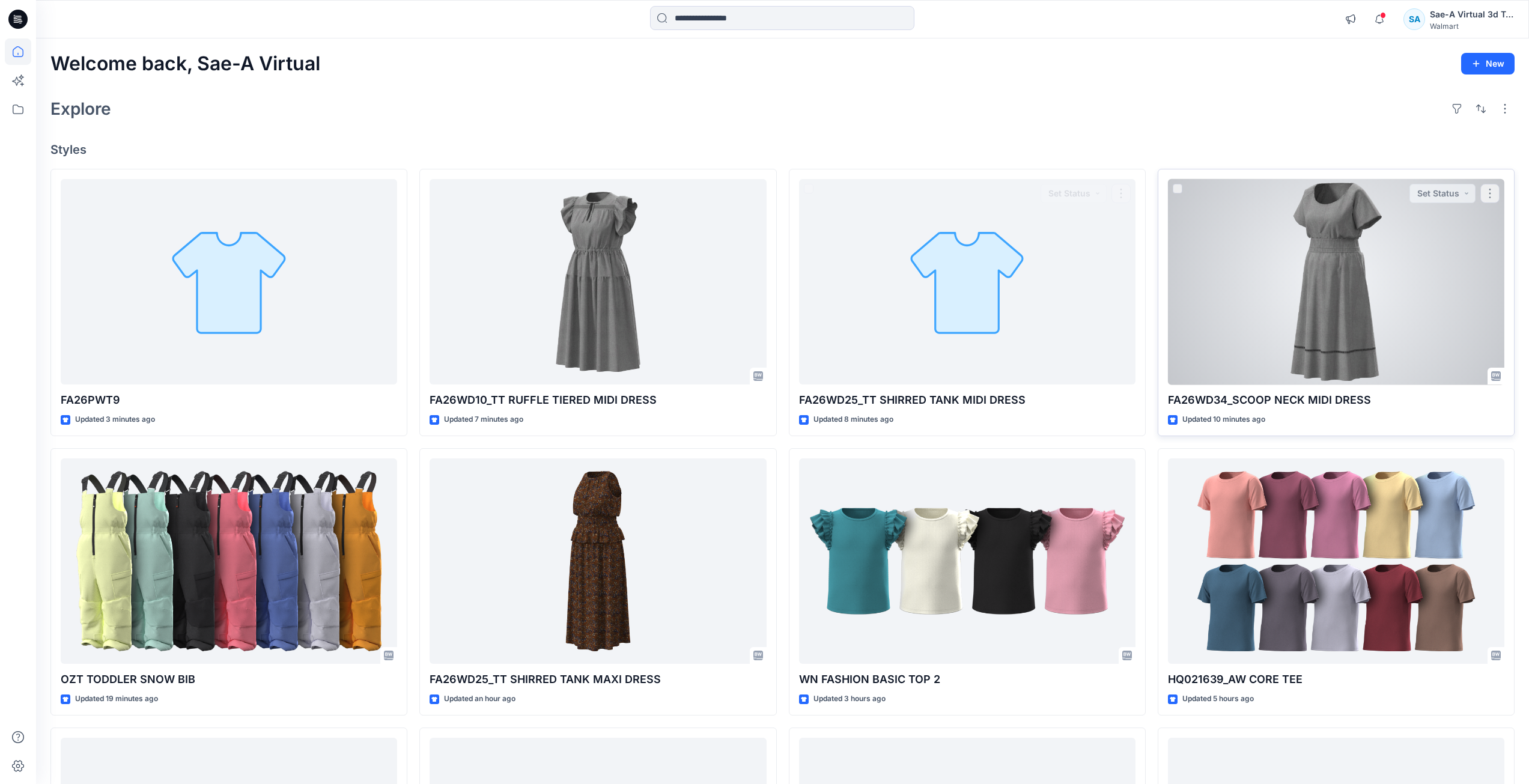
click at [1294, 311] on div at bounding box center [1336, 282] width 337 height 206
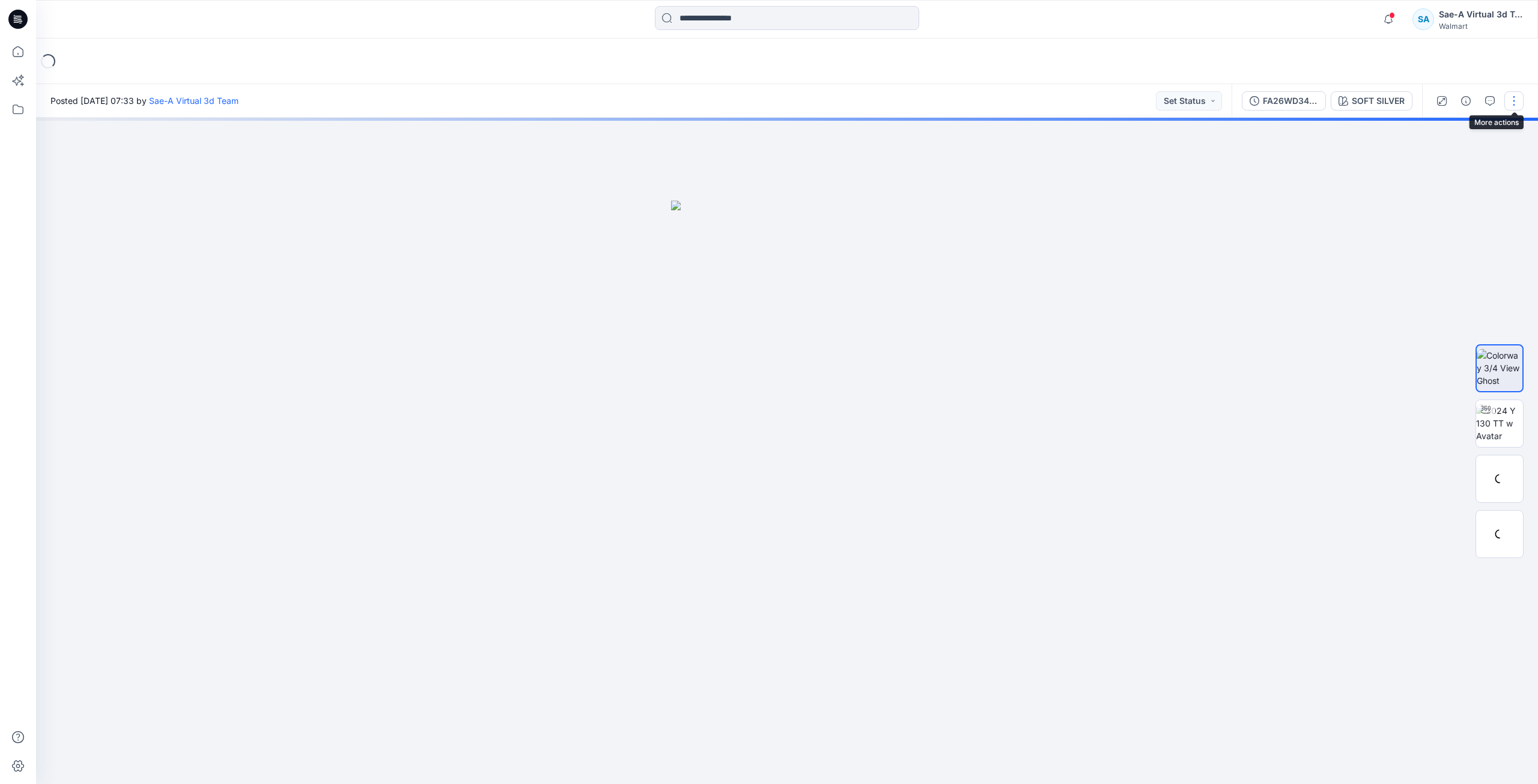
click at [1515, 103] on button "button" at bounding box center [1514, 101] width 19 height 19
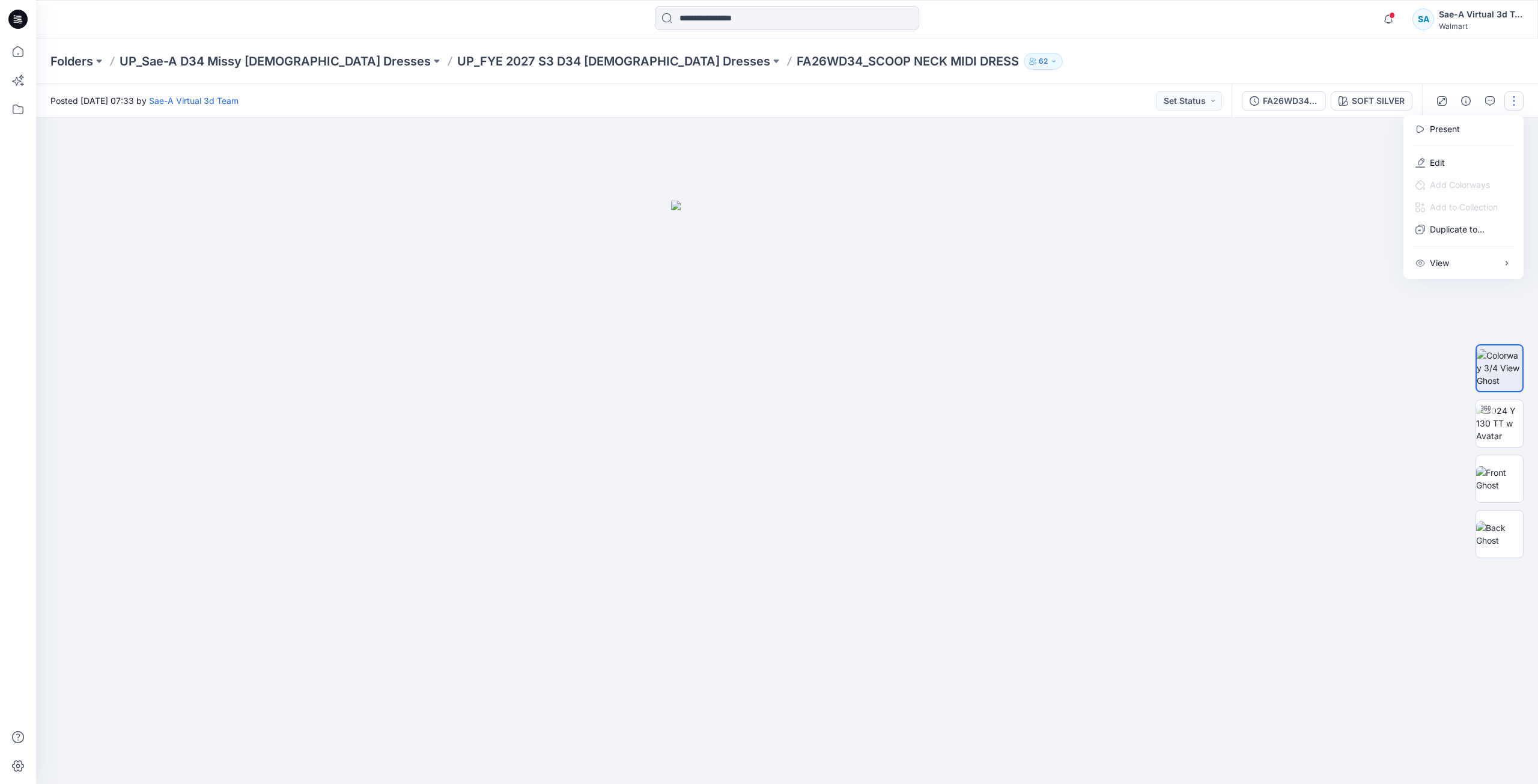
click at [1463, 162] on button "Edit" at bounding box center [1463, 163] width 110 height 22
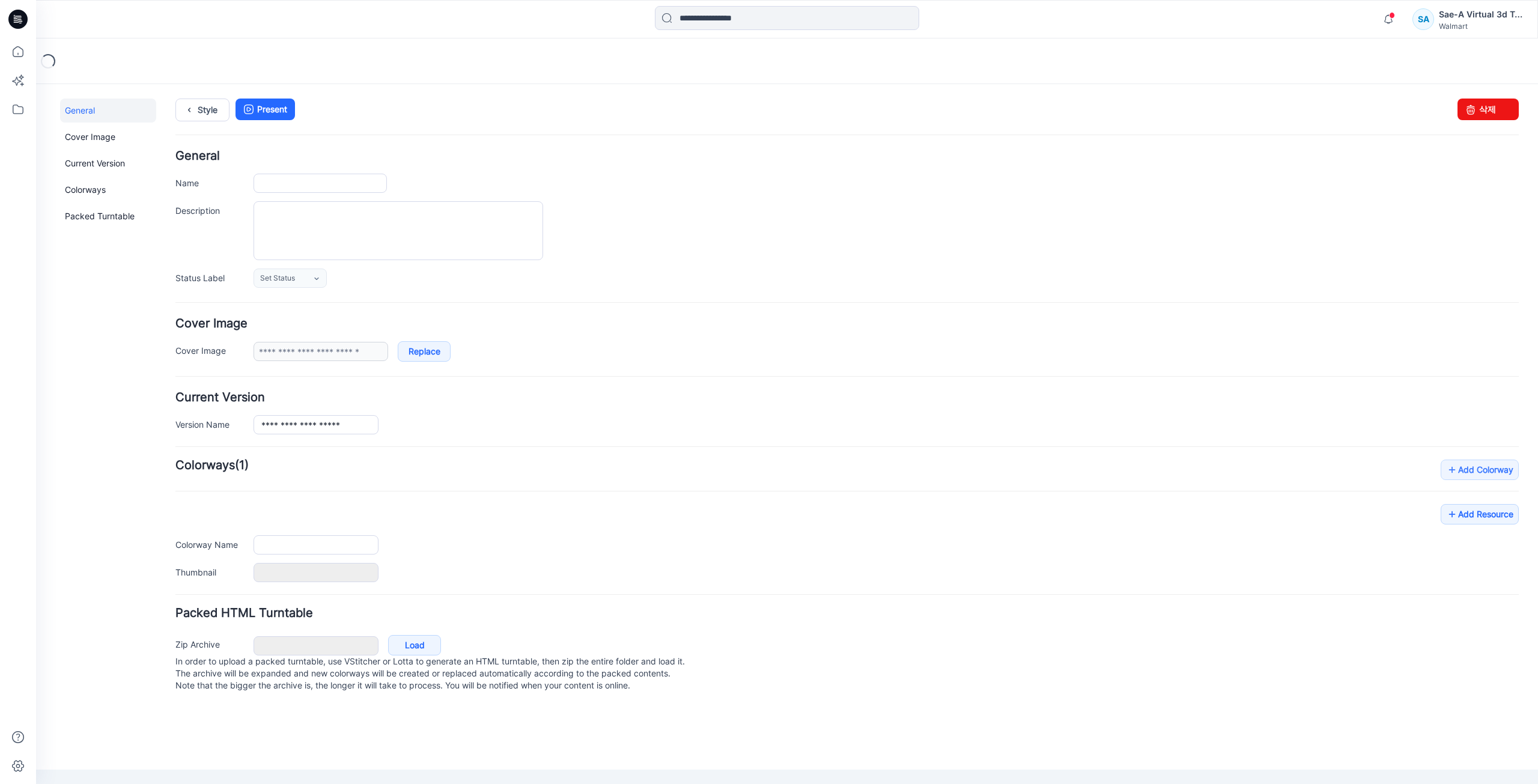
type input "**********"
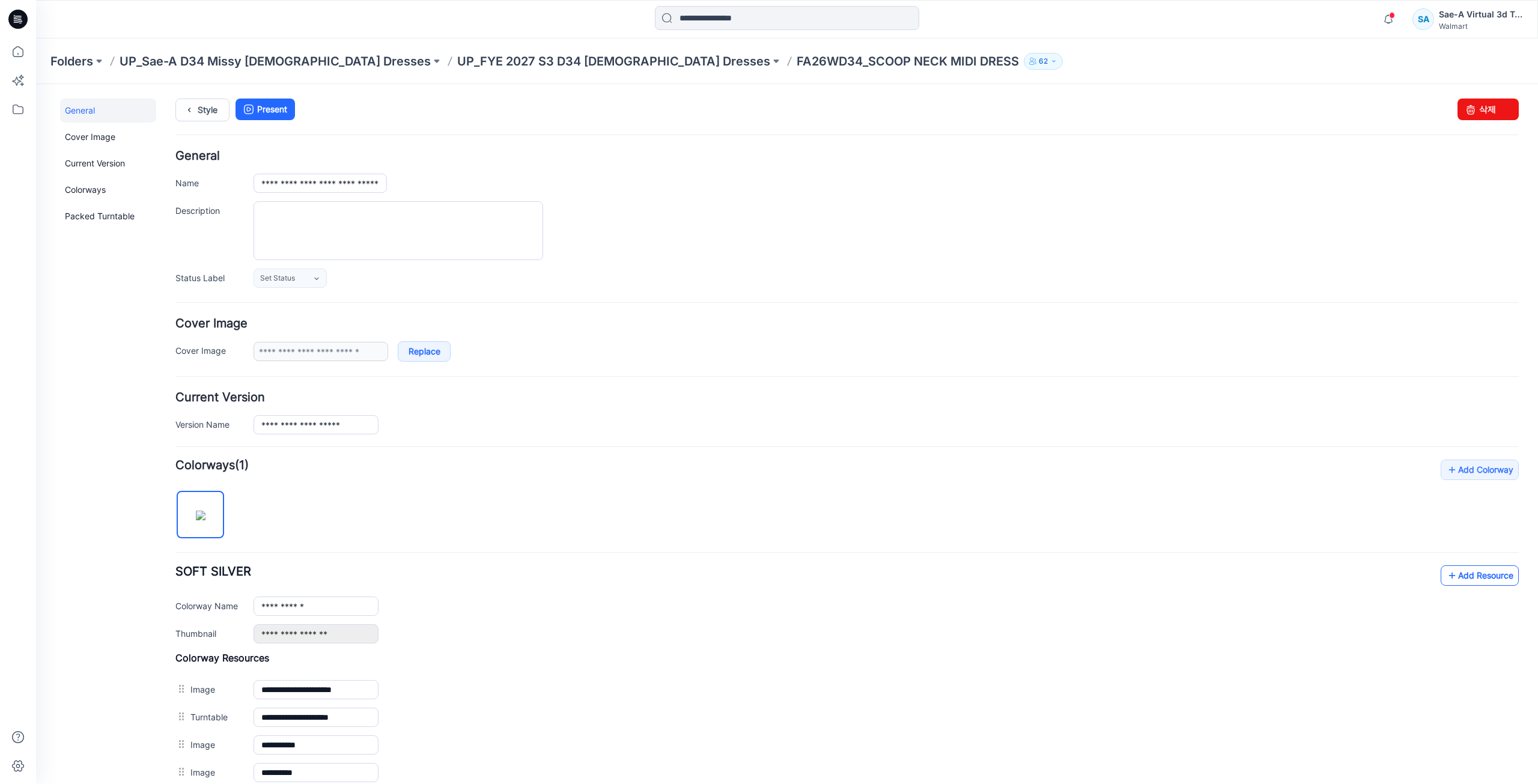
click at [1474, 576] on link "Add Resource" at bounding box center [1480, 575] width 78 height 20
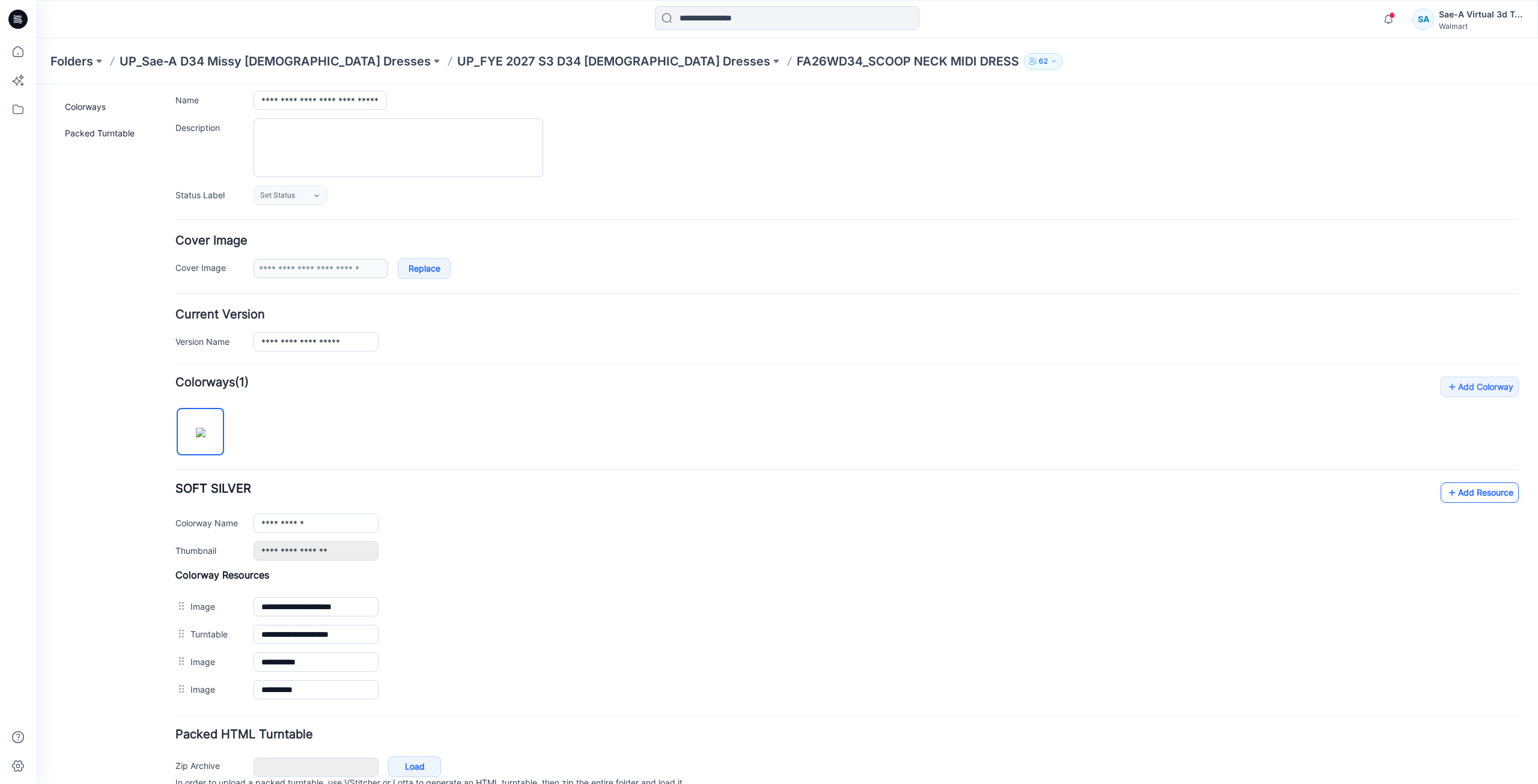
scroll to position [140, 0]
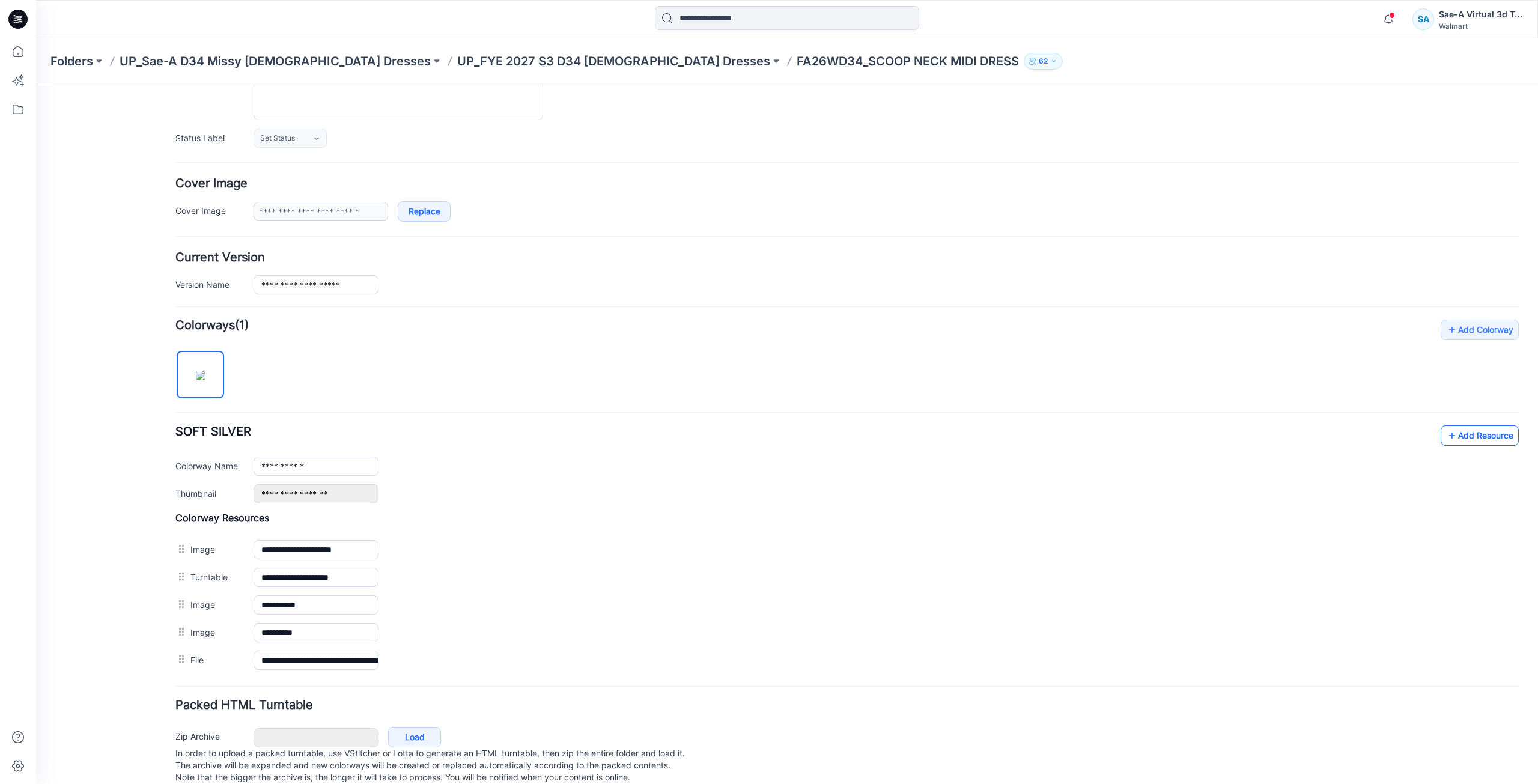
click at [1471, 439] on link "Add Resource" at bounding box center [1480, 435] width 78 height 20
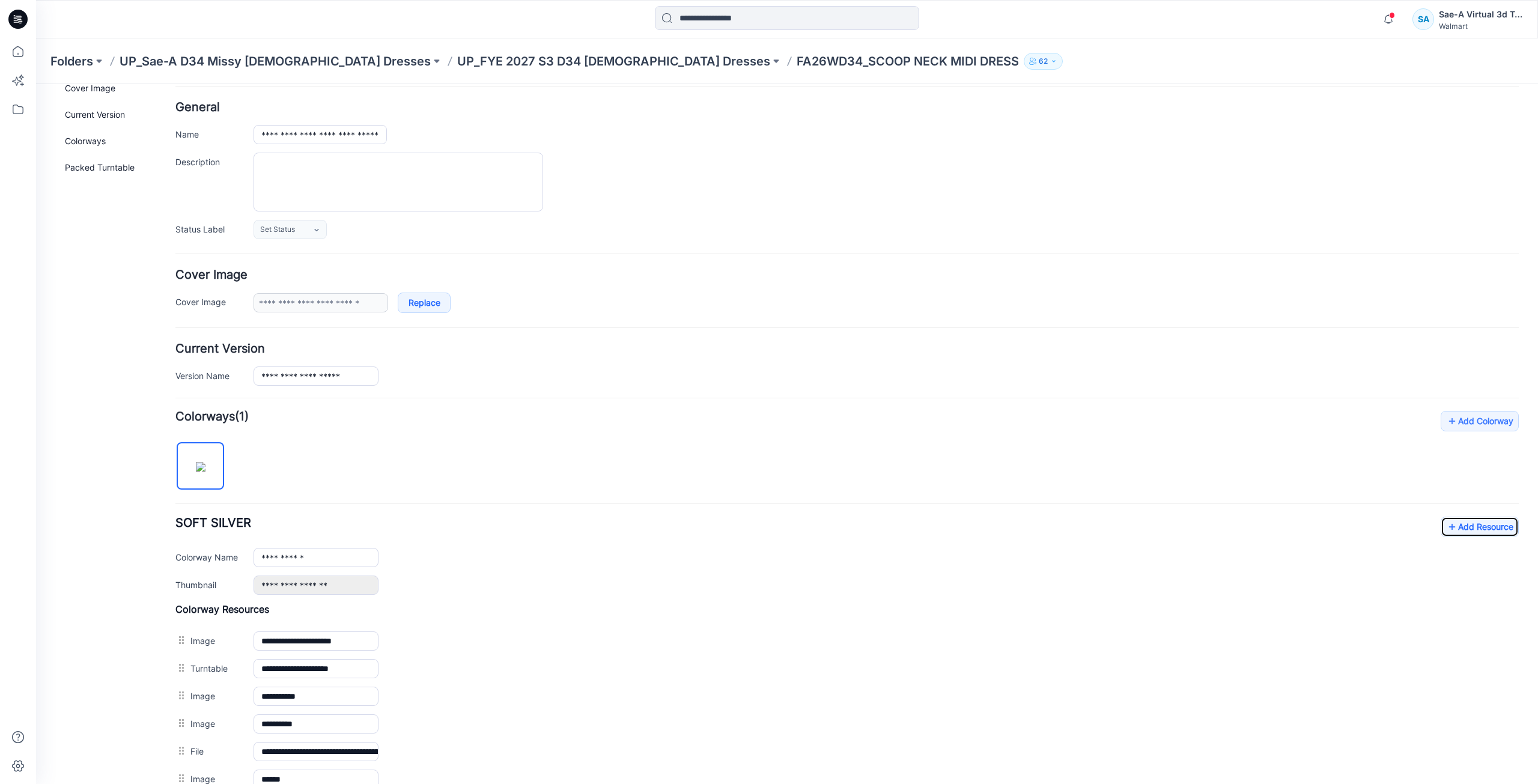
scroll to position [0, 0]
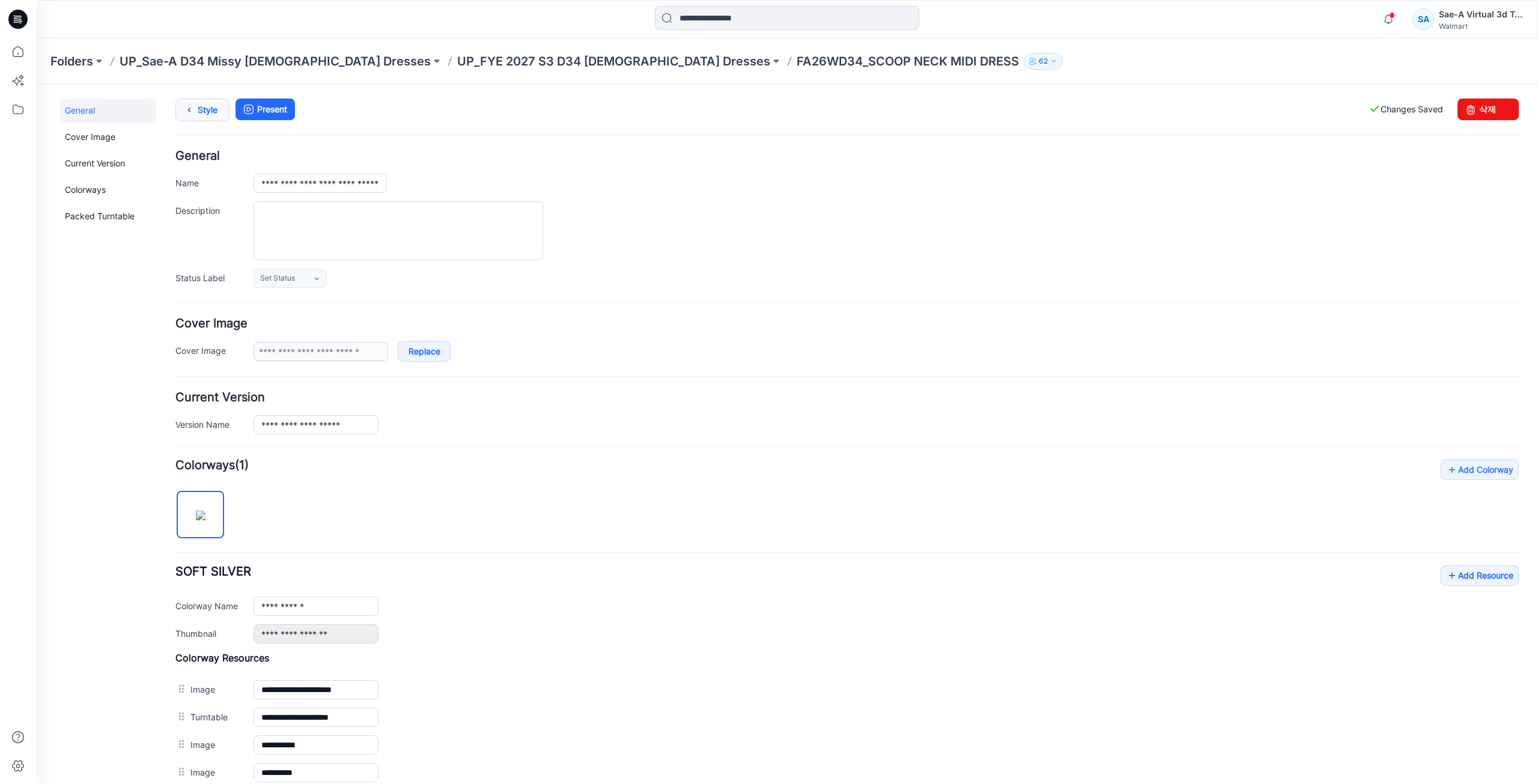
click at [208, 112] on link "Style" at bounding box center [202, 110] width 54 height 23
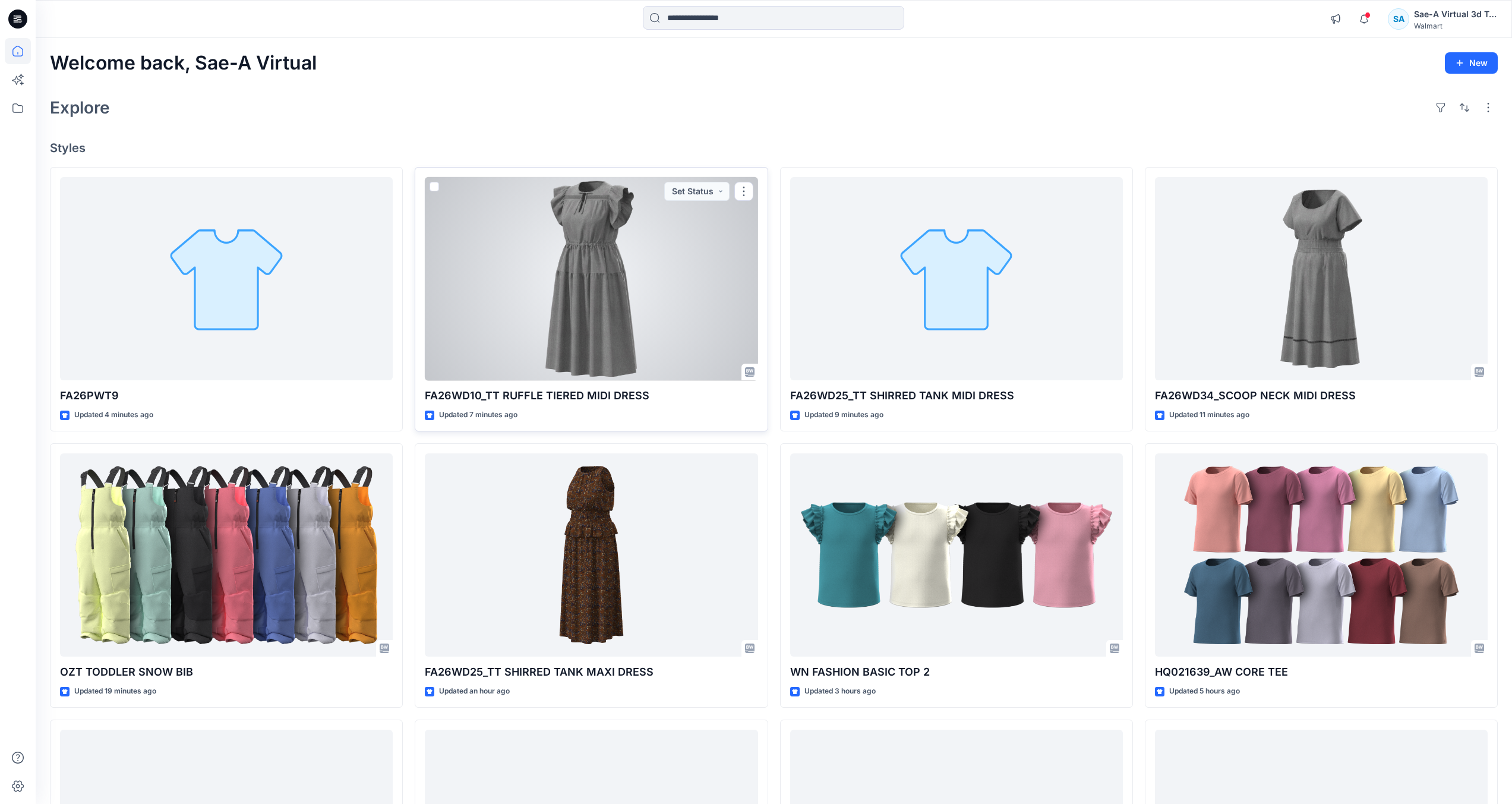
click at [616, 351] on div at bounding box center [591, 279] width 333 height 204
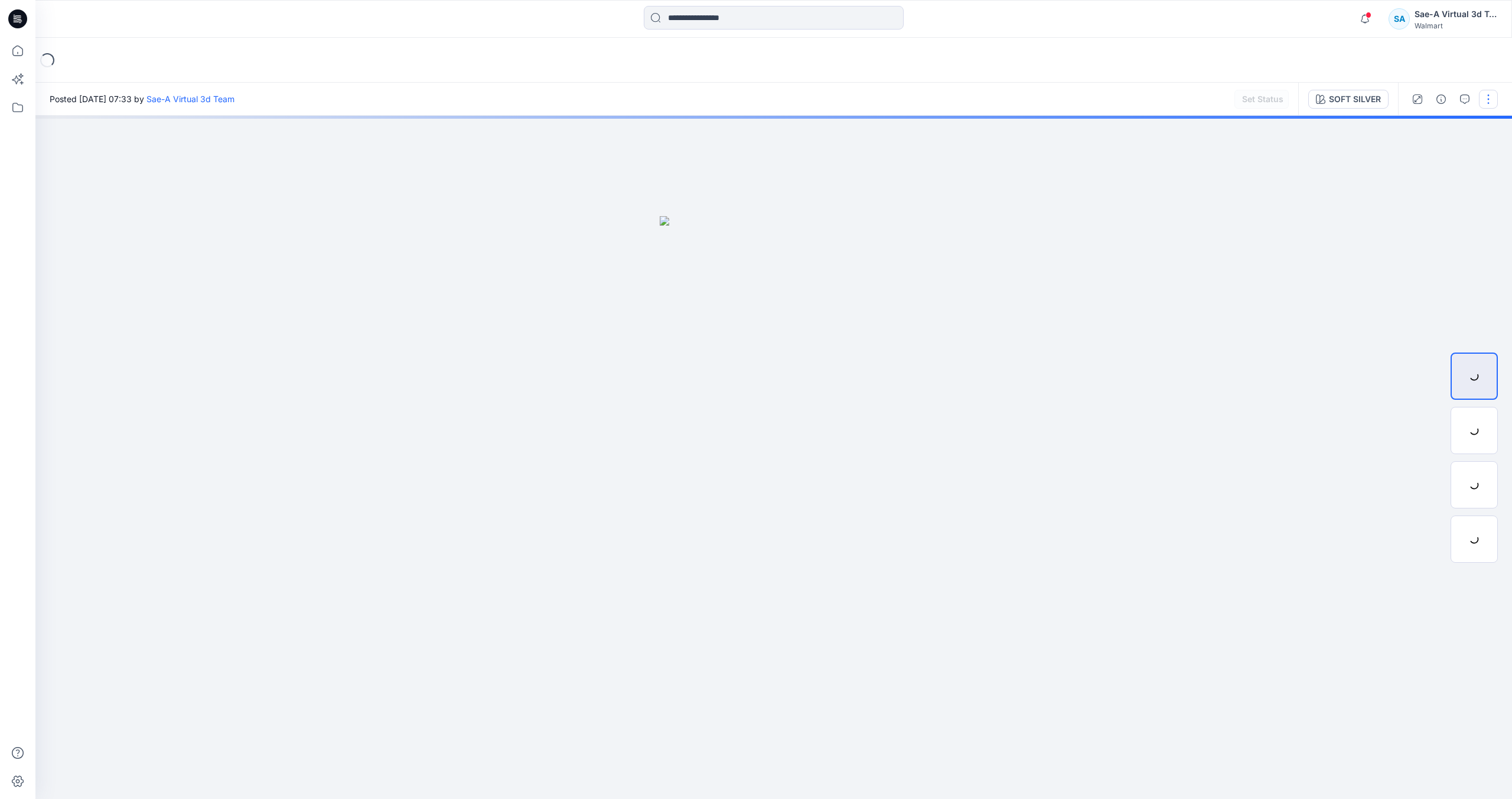
click at [1486, 99] on button "button" at bounding box center [1489, 99] width 19 height 19
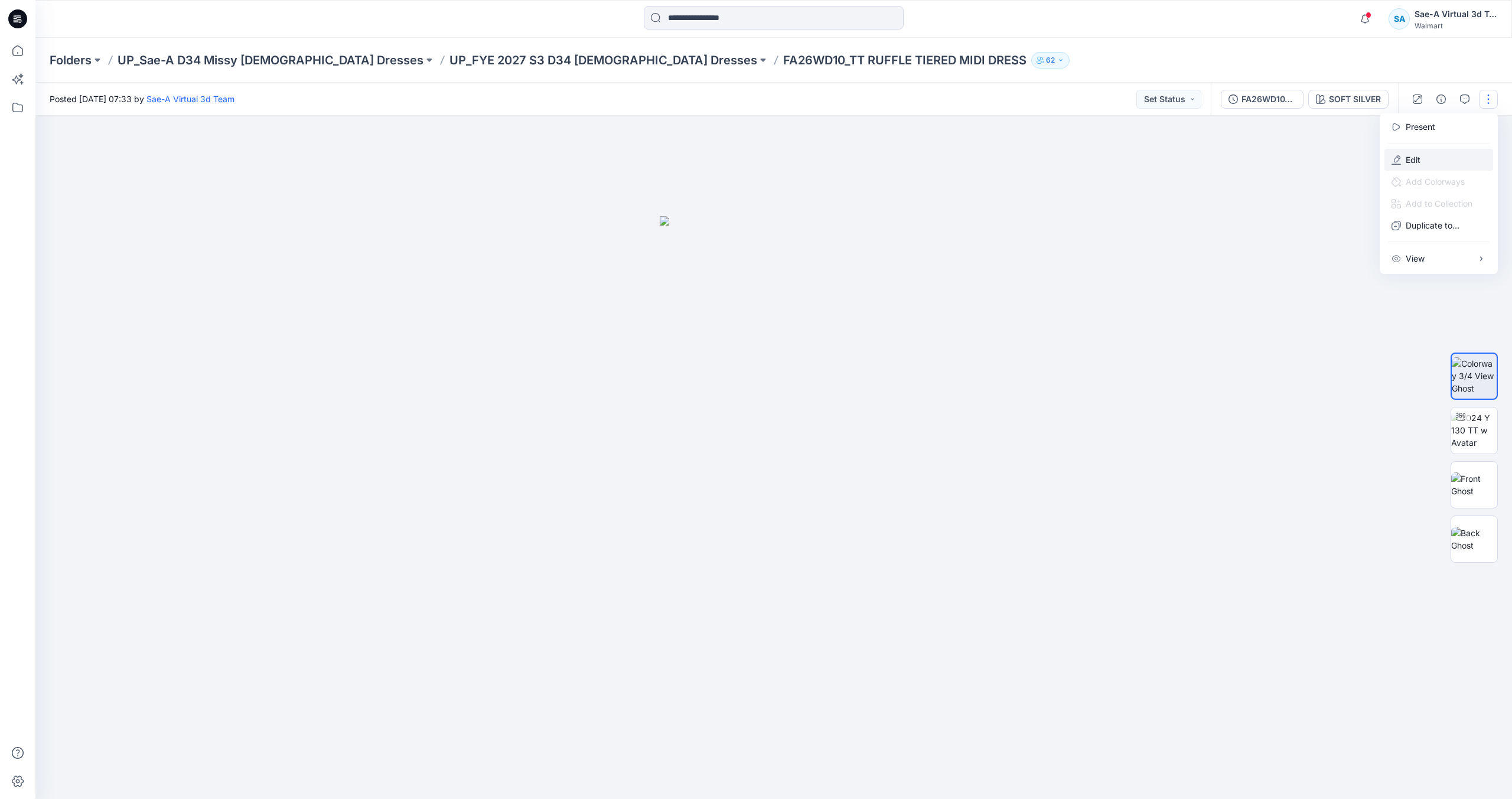
click at [1420, 156] on p "Edit" at bounding box center [1413, 159] width 15 height 12
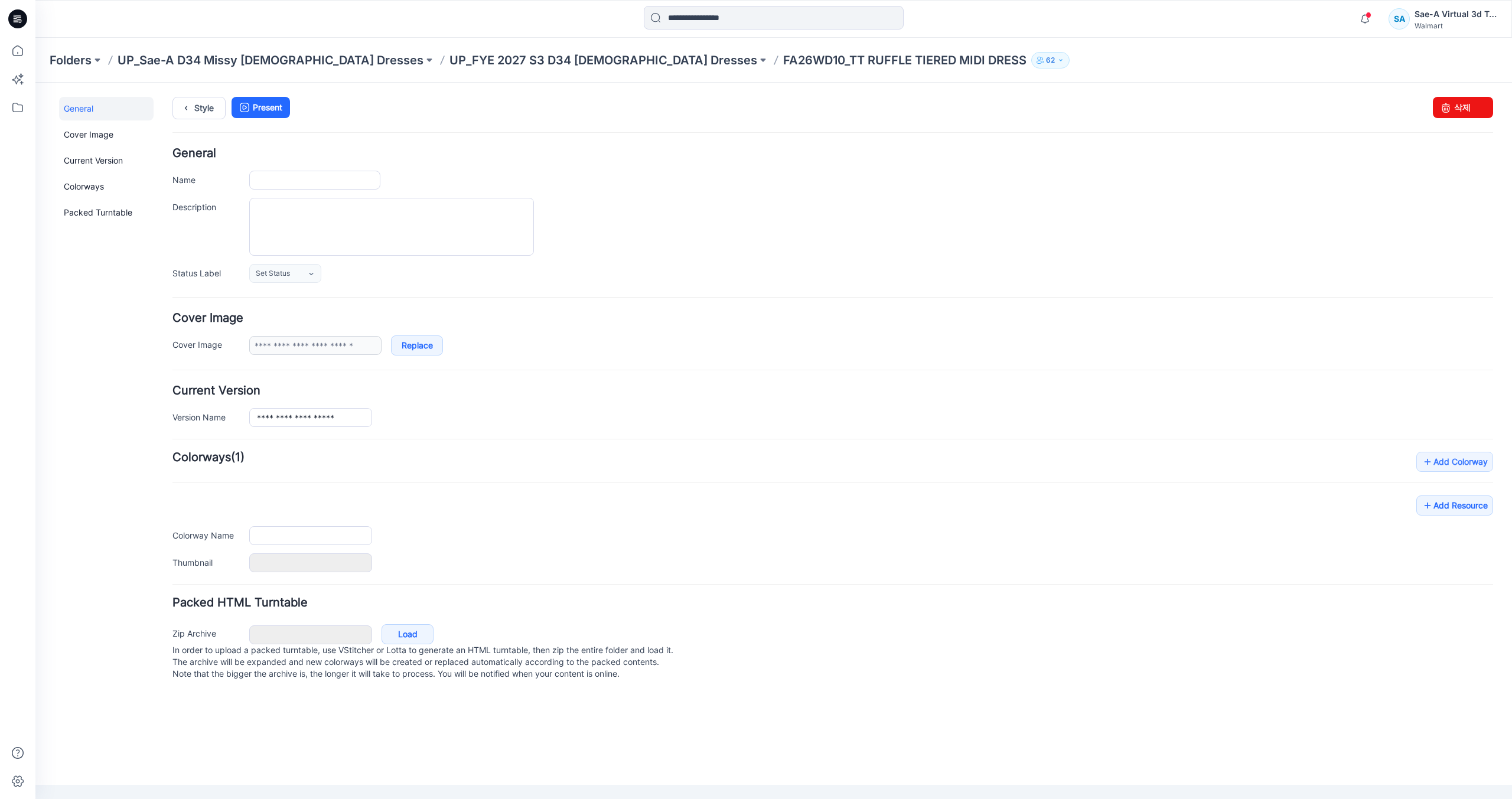
type input "**********"
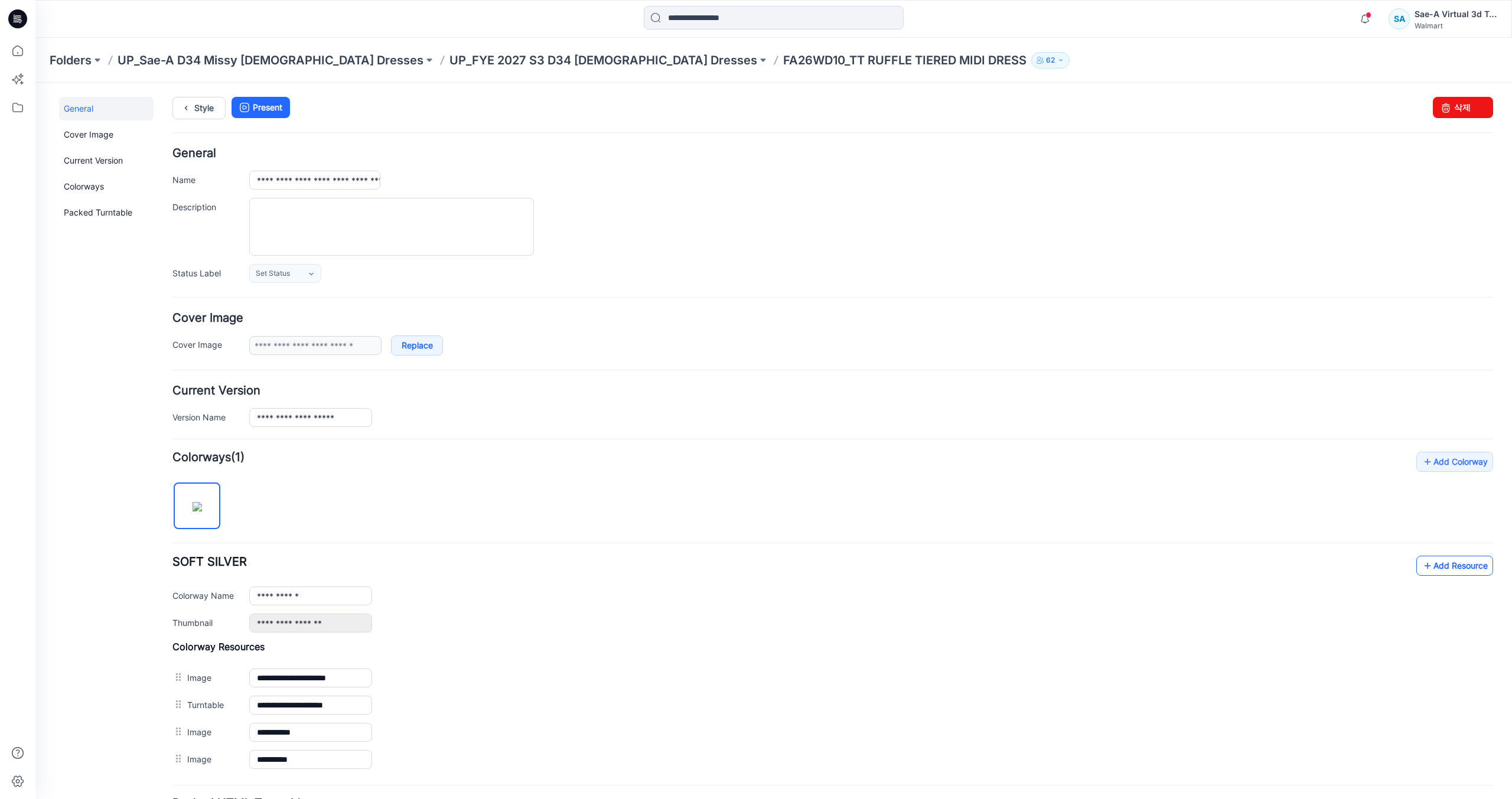
click at [1447, 562] on link "Add Resource" at bounding box center [1455, 566] width 77 height 20
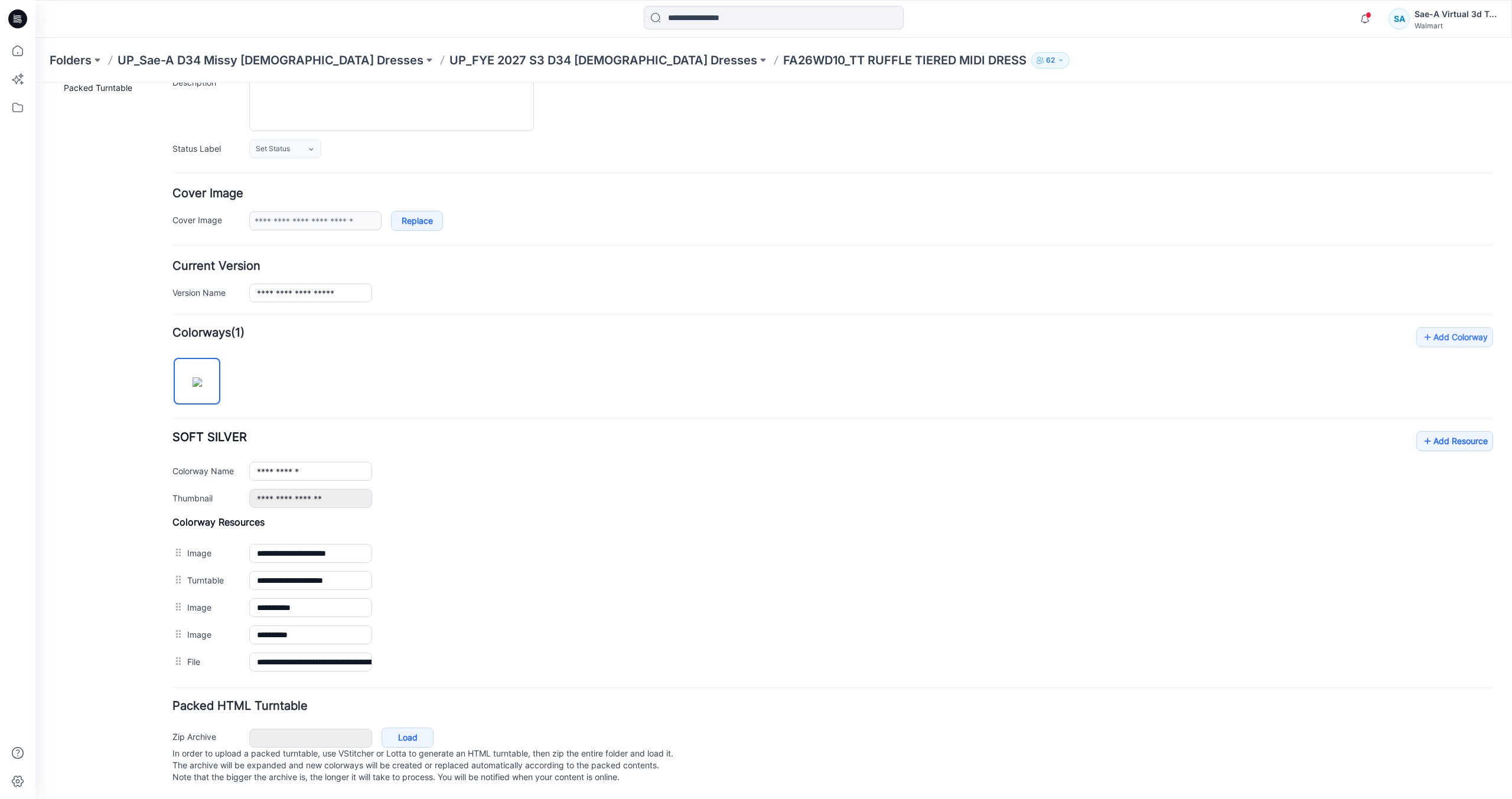
scroll to position [136, 0]
click at [1458, 431] on link "Add Resource" at bounding box center [1455, 441] width 77 height 20
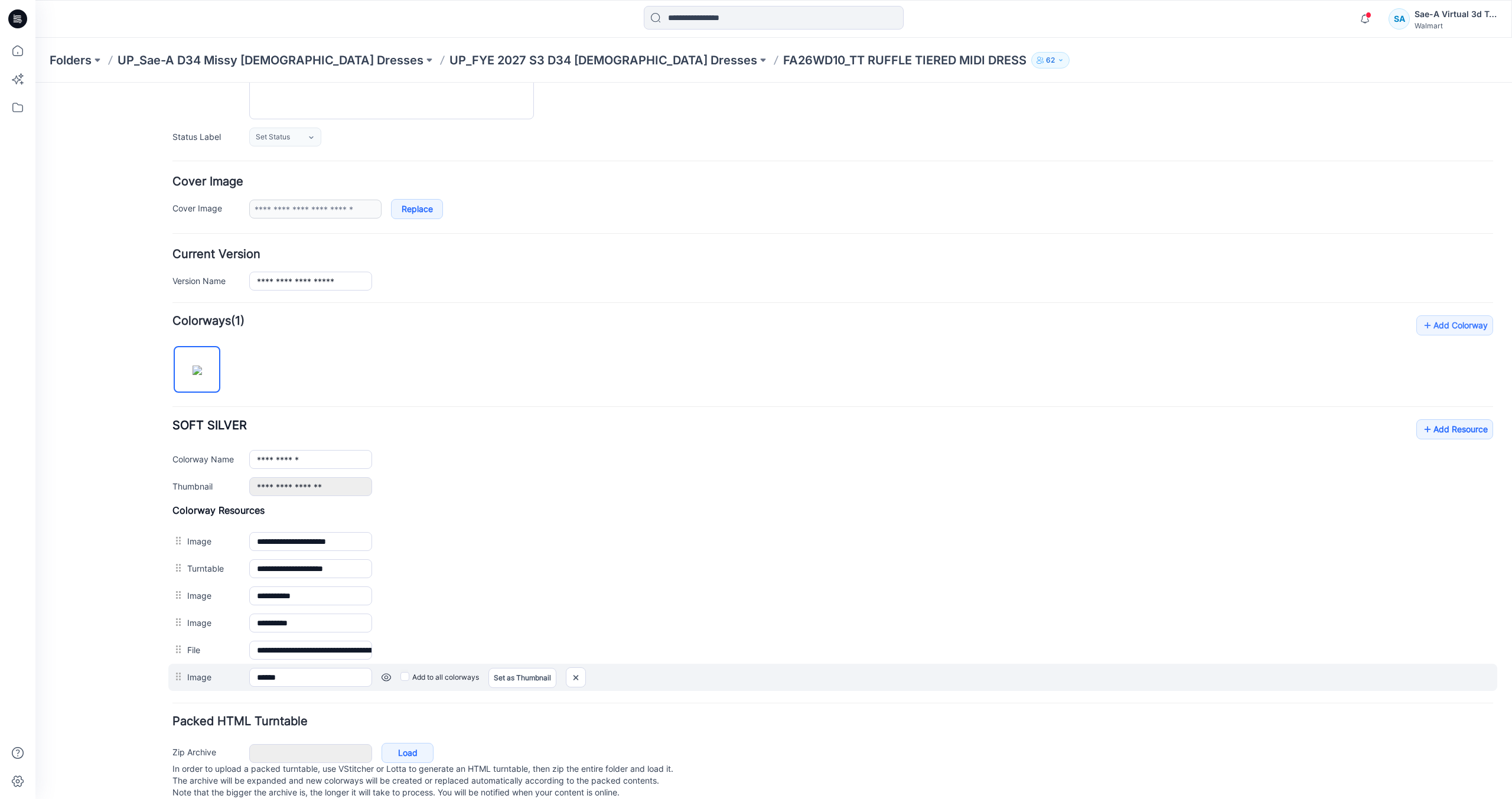
click at [384, 682] on div "Add to all colorways Set as Thumbnail Unset as Thumbnail" at bounding box center [932, 678] width 1121 height 19
click at [386, 679] on link at bounding box center [386, 677] width 10 height 10
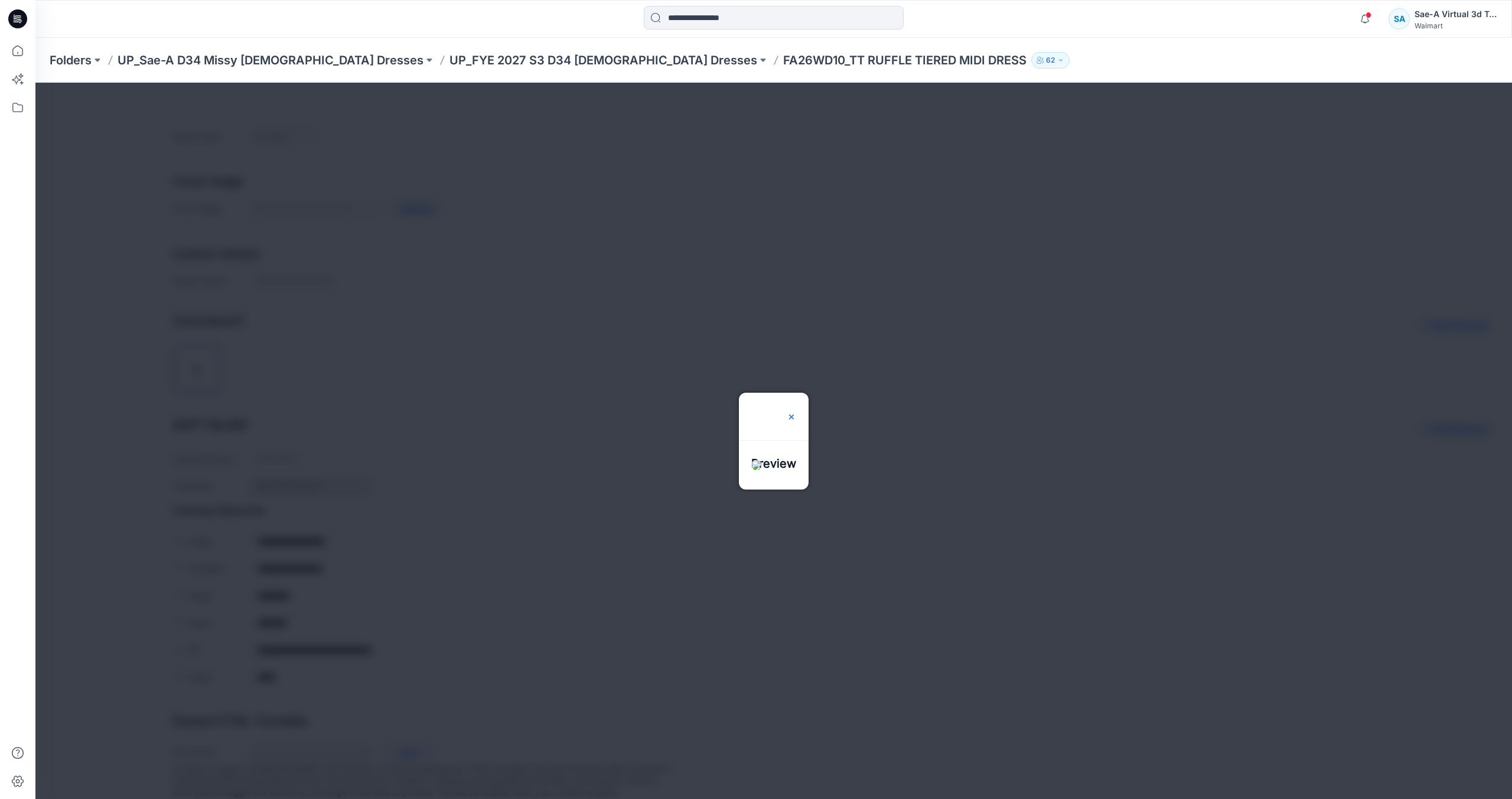
click at [796, 393] on div at bounding box center [791, 416] width 10 height 47
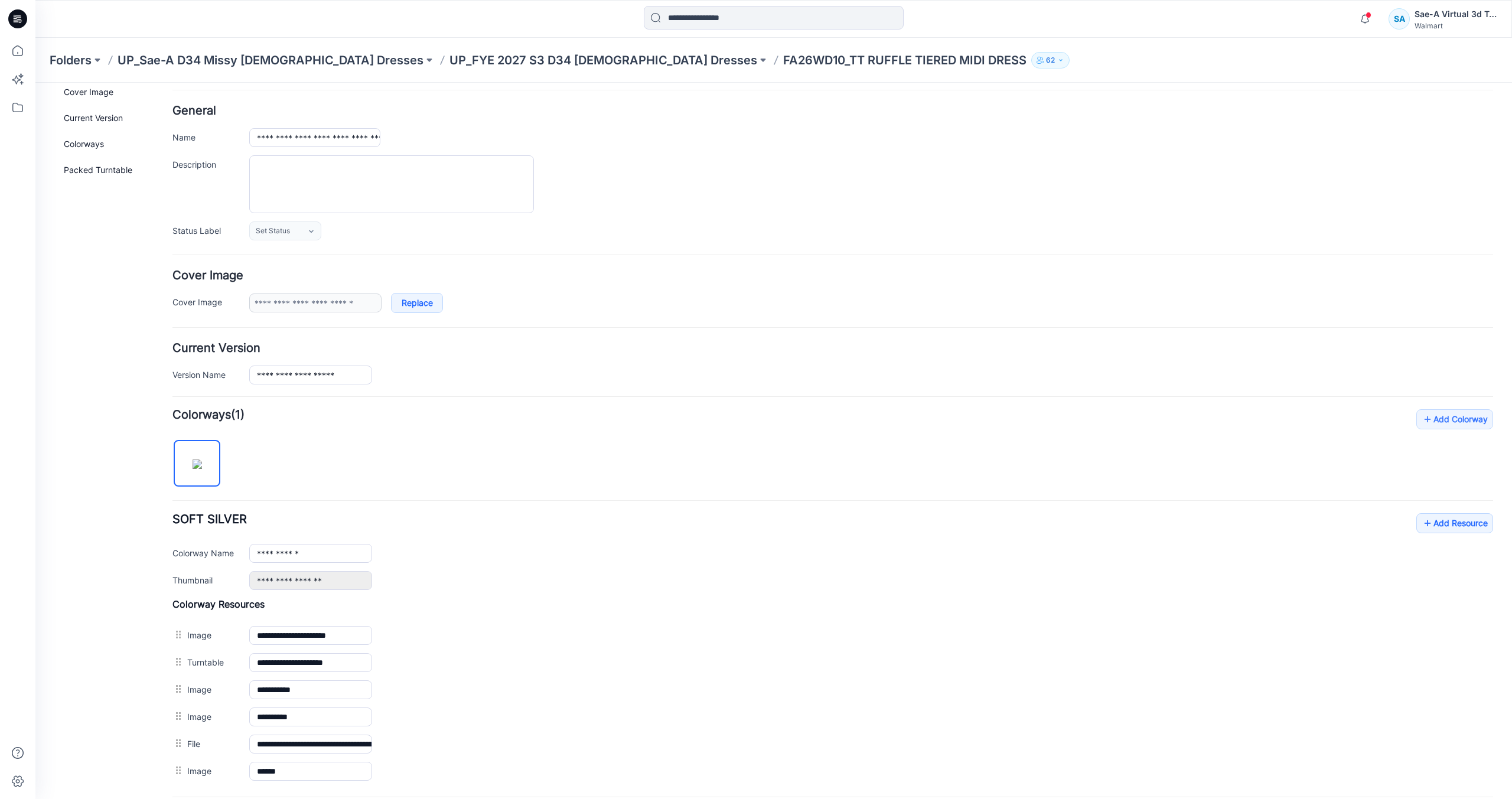
scroll to position [0, 0]
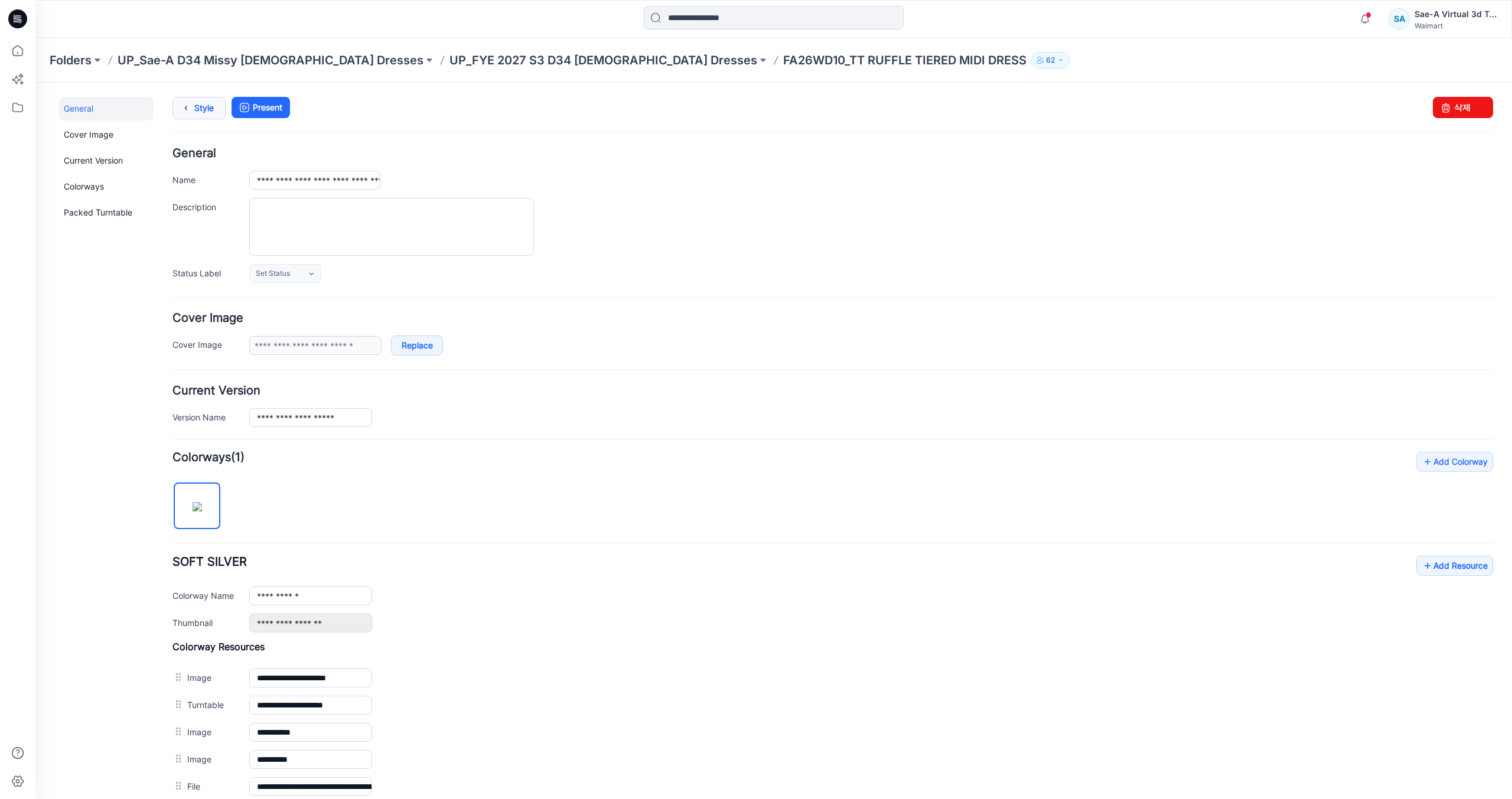
click at [212, 103] on link "Style" at bounding box center [199, 108] width 53 height 23
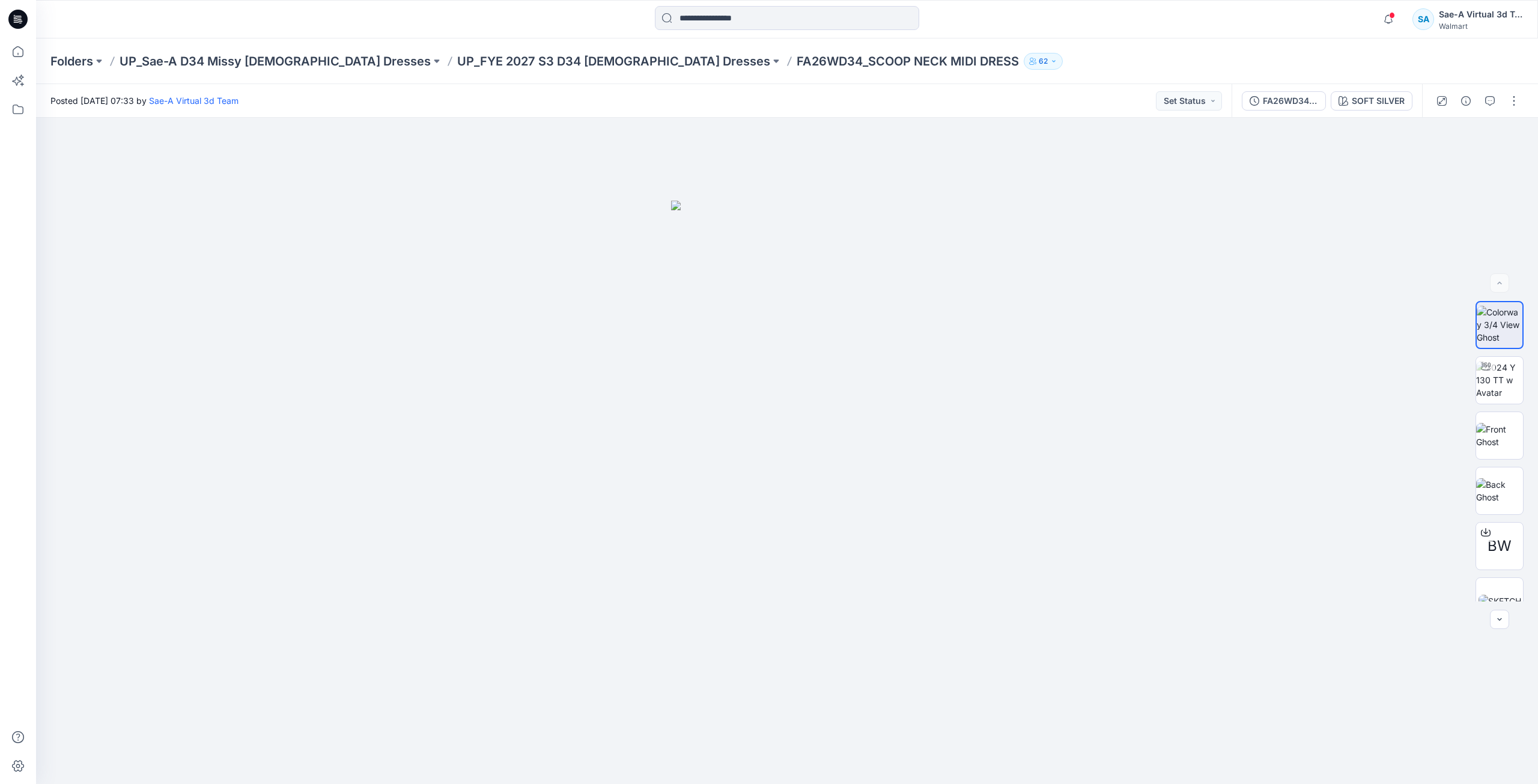
click at [20, 19] on icon at bounding box center [19, 19] width 4 height 1
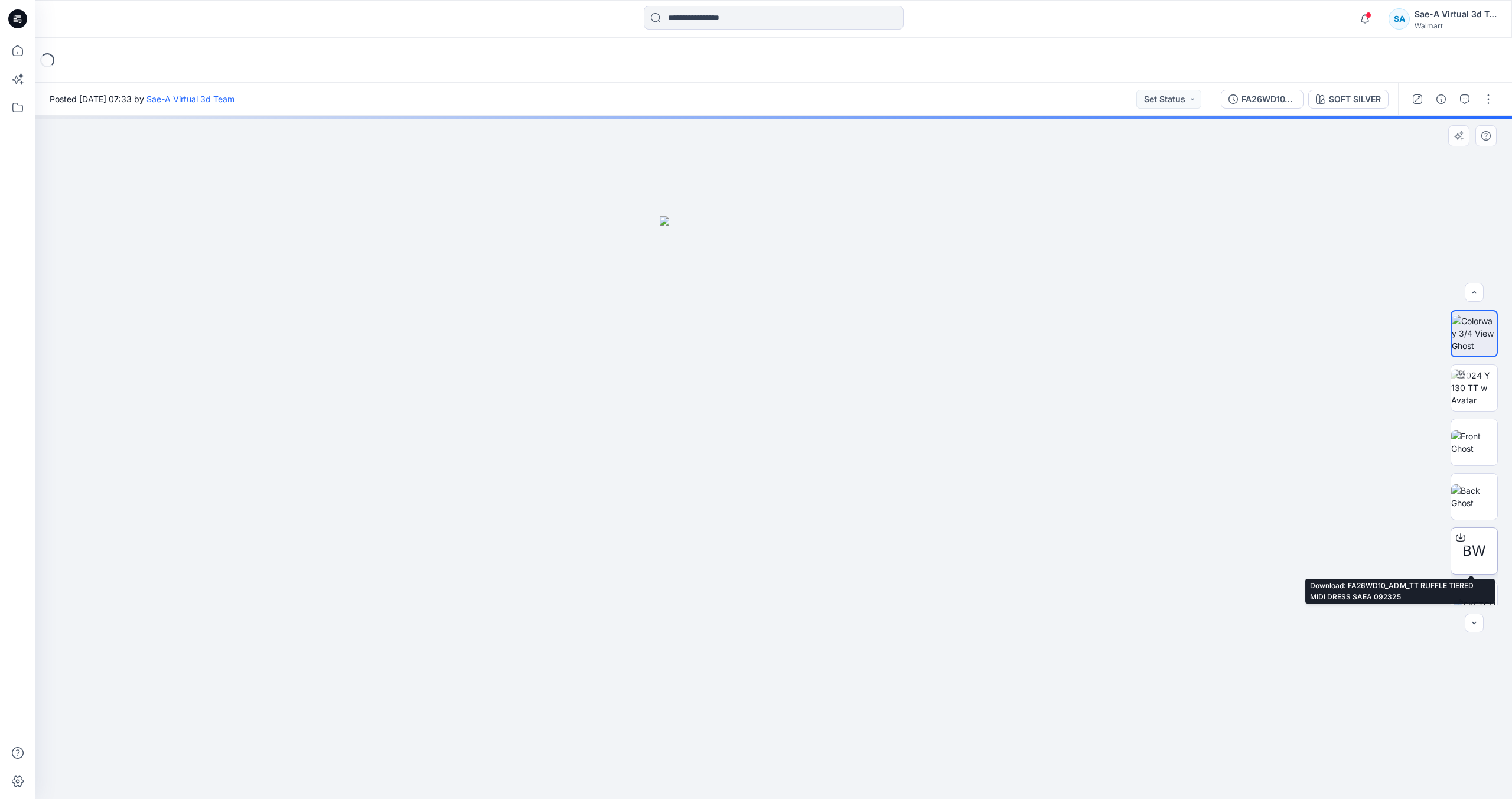
scroll to position [23, 0]
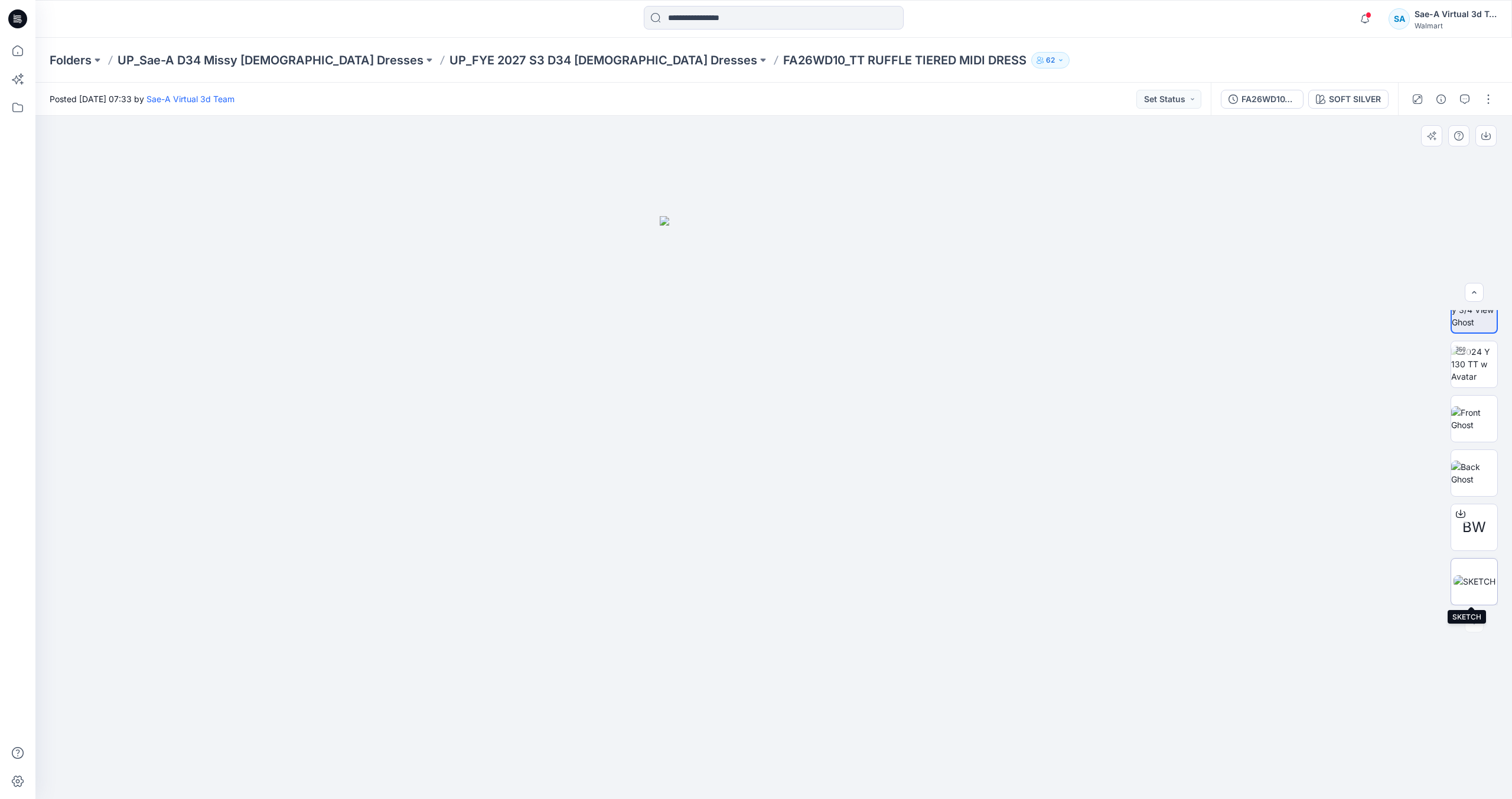
click at [1462, 581] on img at bounding box center [1474, 581] width 42 height 12
click at [1490, 101] on button "button" at bounding box center [1489, 99] width 19 height 19
click at [1432, 151] on button "Edit" at bounding box center [1439, 160] width 109 height 22
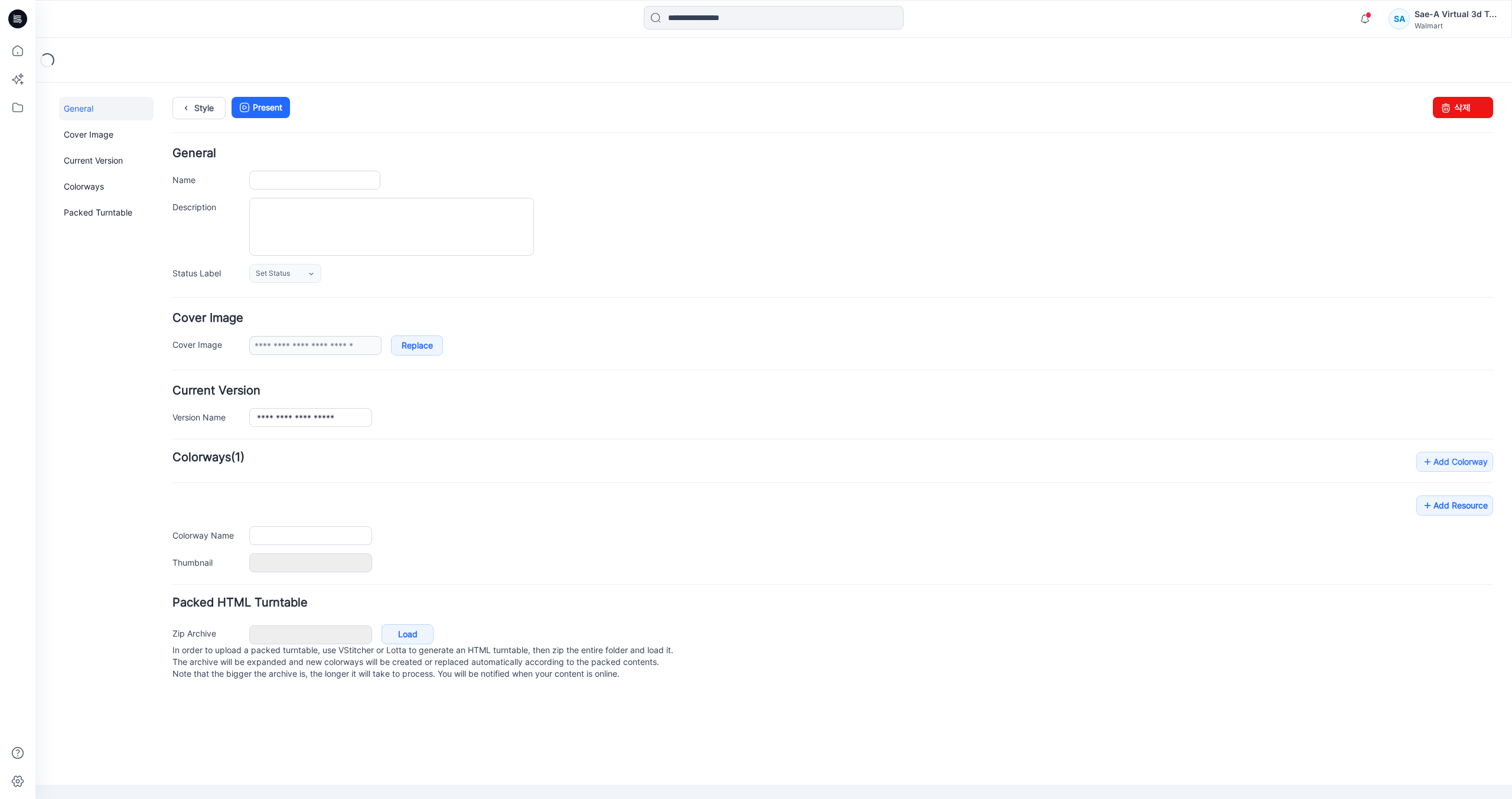
type input "**********"
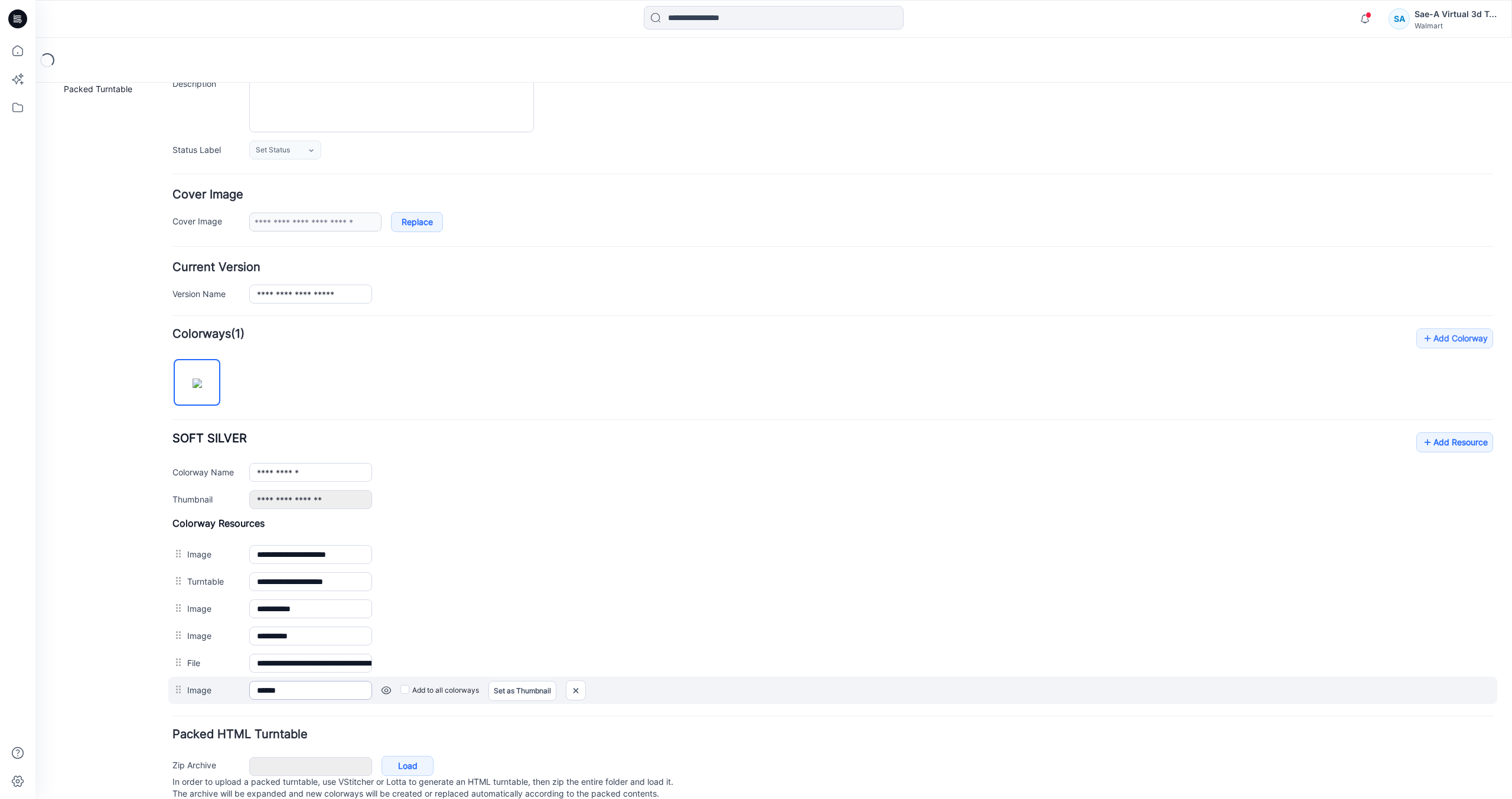
scroll to position [164, 0]
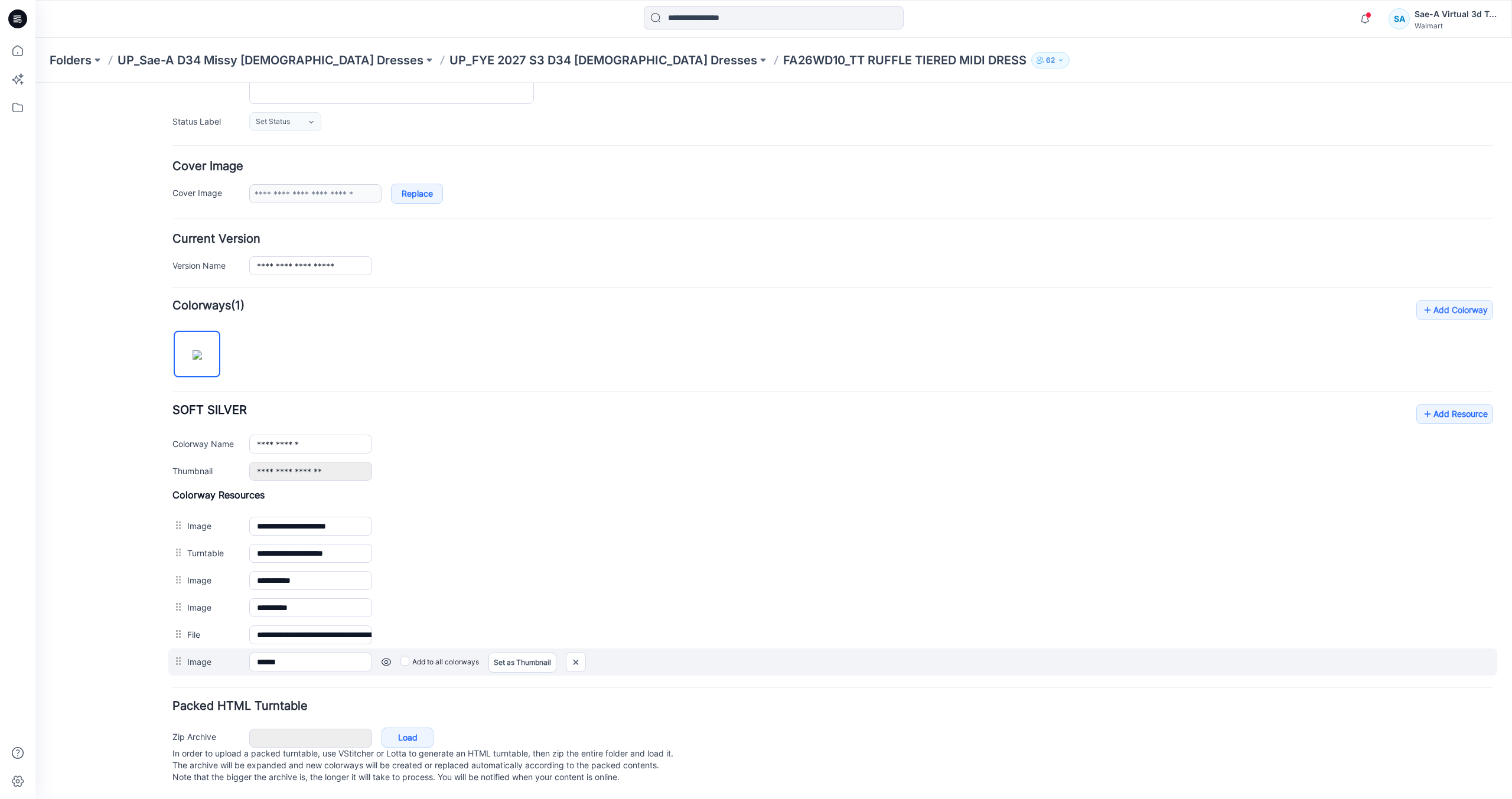
drag, startPoint x: 858, startPoint y: 135, endPoint x: 587, endPoint y: 651, distance: 582.8
click at [586, 652] on div at bounding box center [575, 662] width 20 height 20
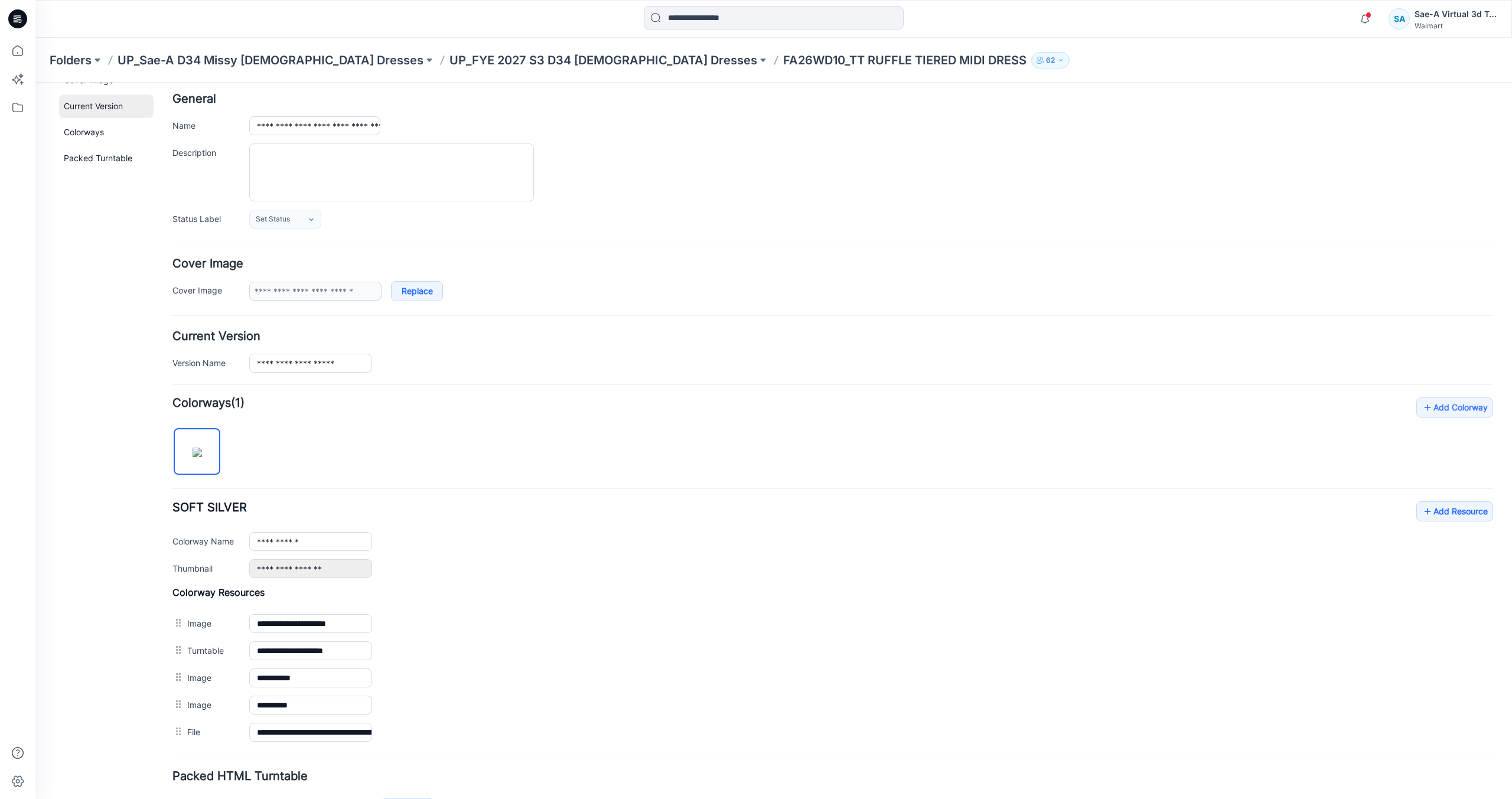
scroll to position [0, 0]
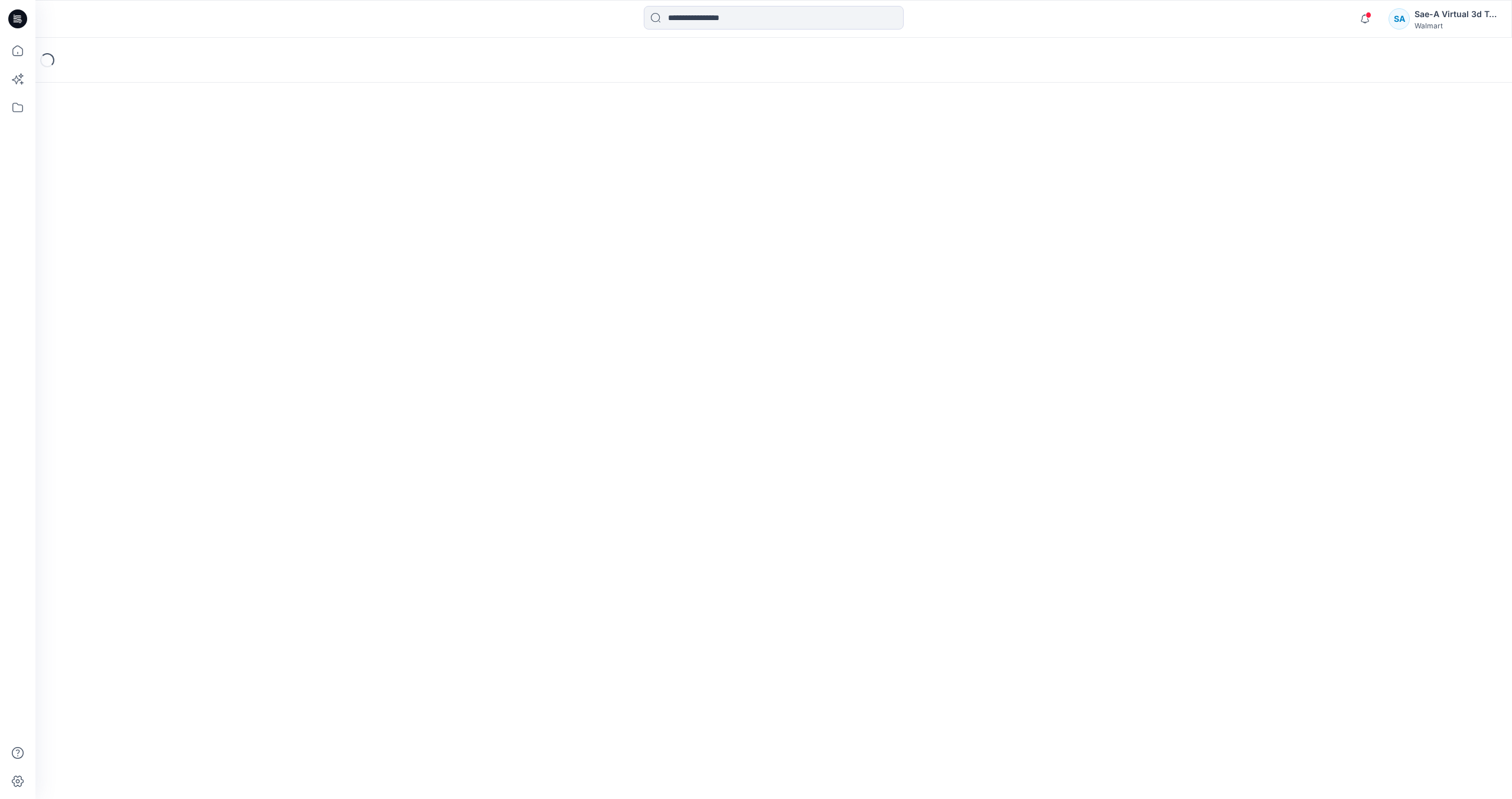
click at [16, 23] on icon at bounding box center [18, 19] width 19 height 19
